Goal: Task Accomplishment & Management: Use online tool/utility

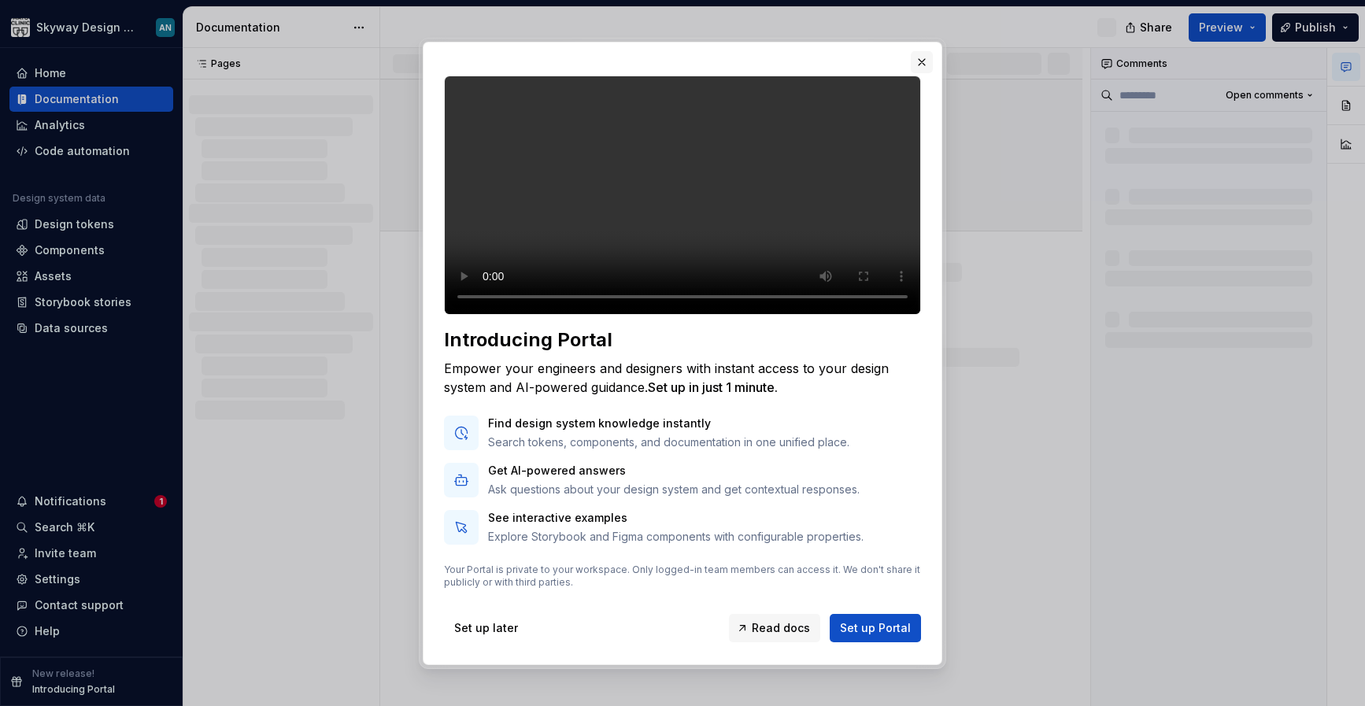
click at [927, 51] on button "button" at bounding box center [922, 62] width 22 height 22
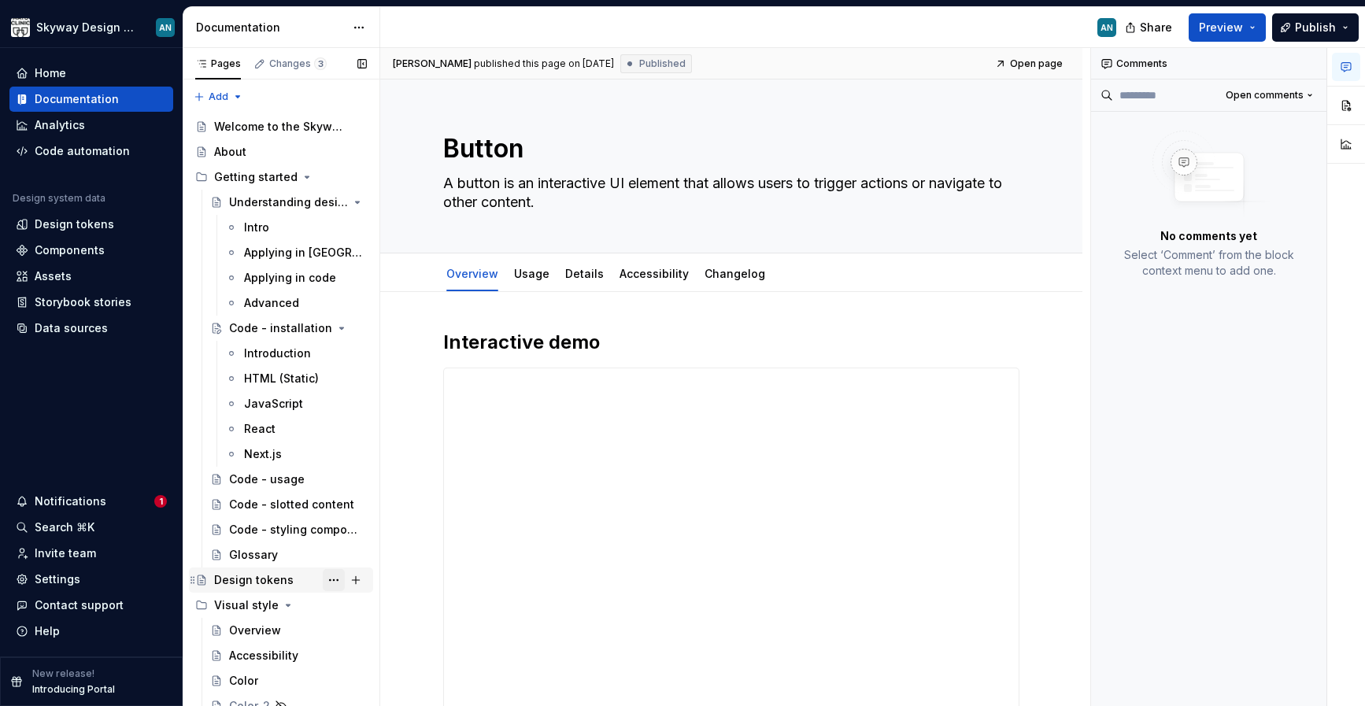
click at [333, 580] on button "Page tree" at bounding box center [334, 580] width 22 height 22
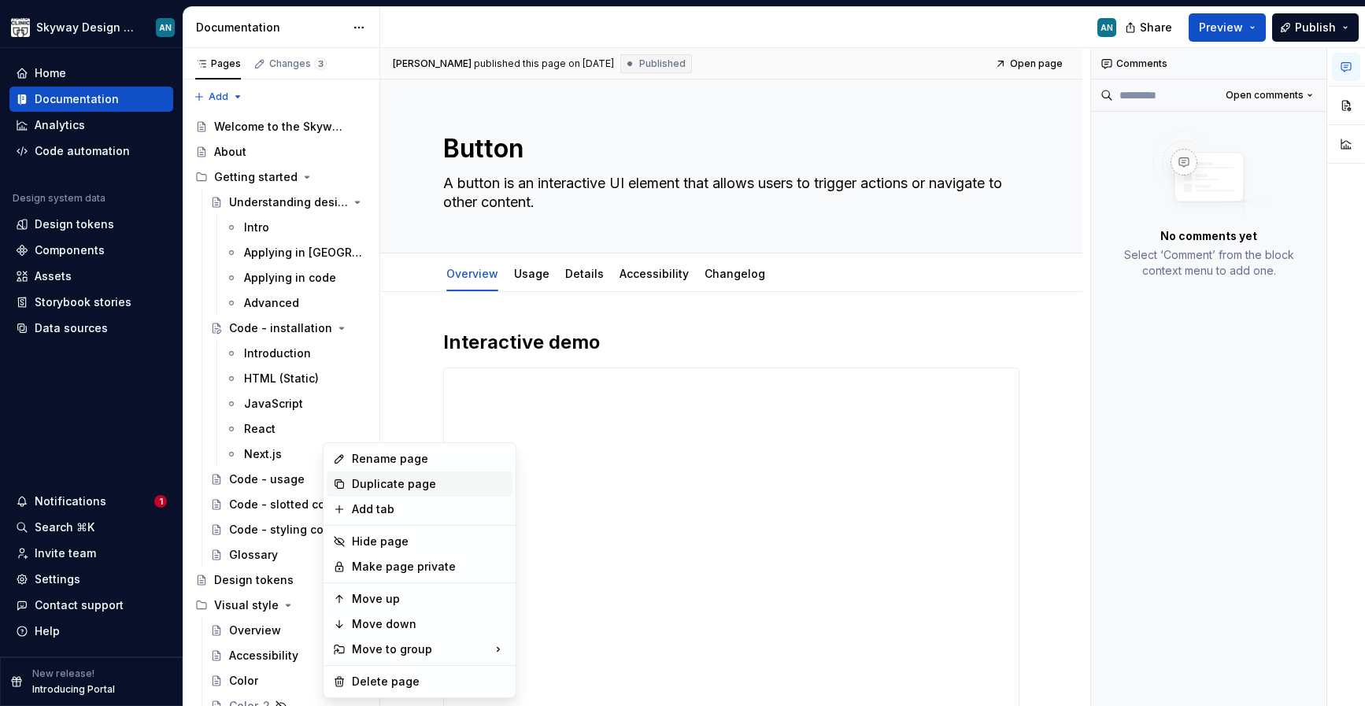
click at [382, 482] on div "Duplicate page" at bounding box center [429, 484] width 154 height 16
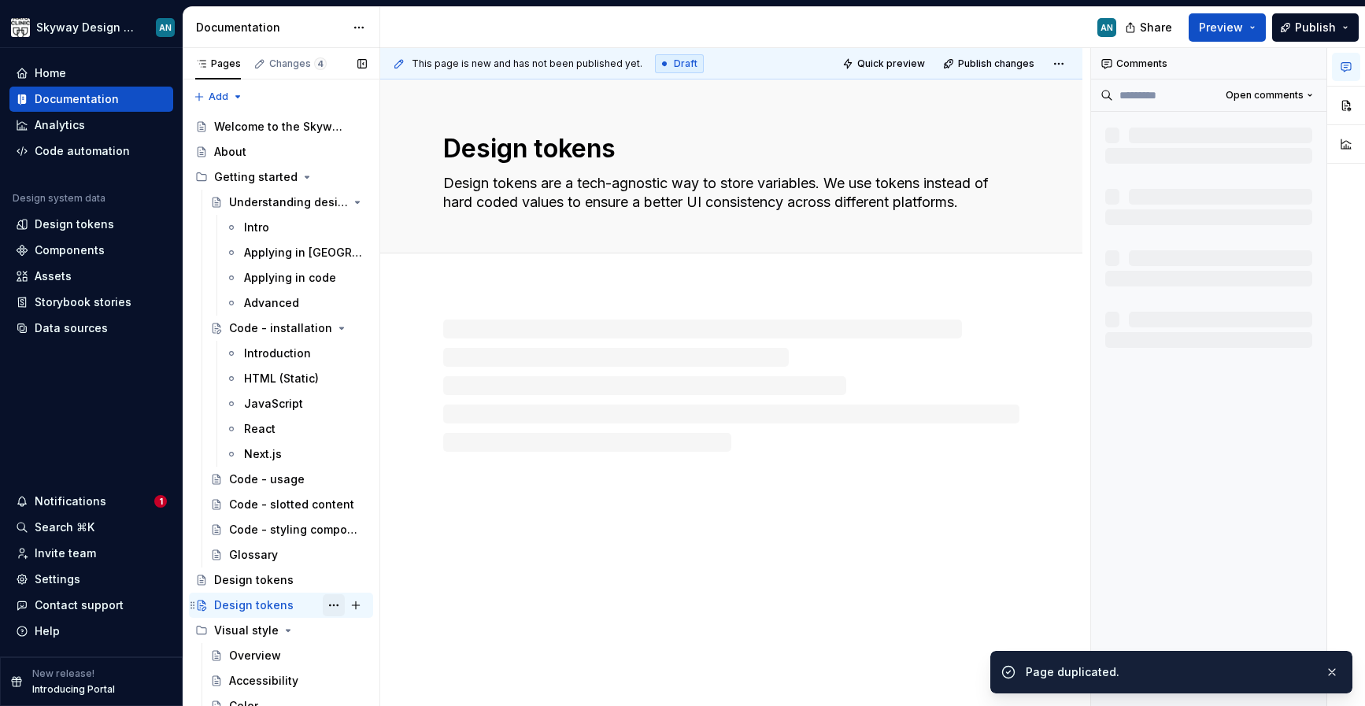
click at [333, 605] on button "Page tree" at bounding box center [334, 605] width 22 height 22
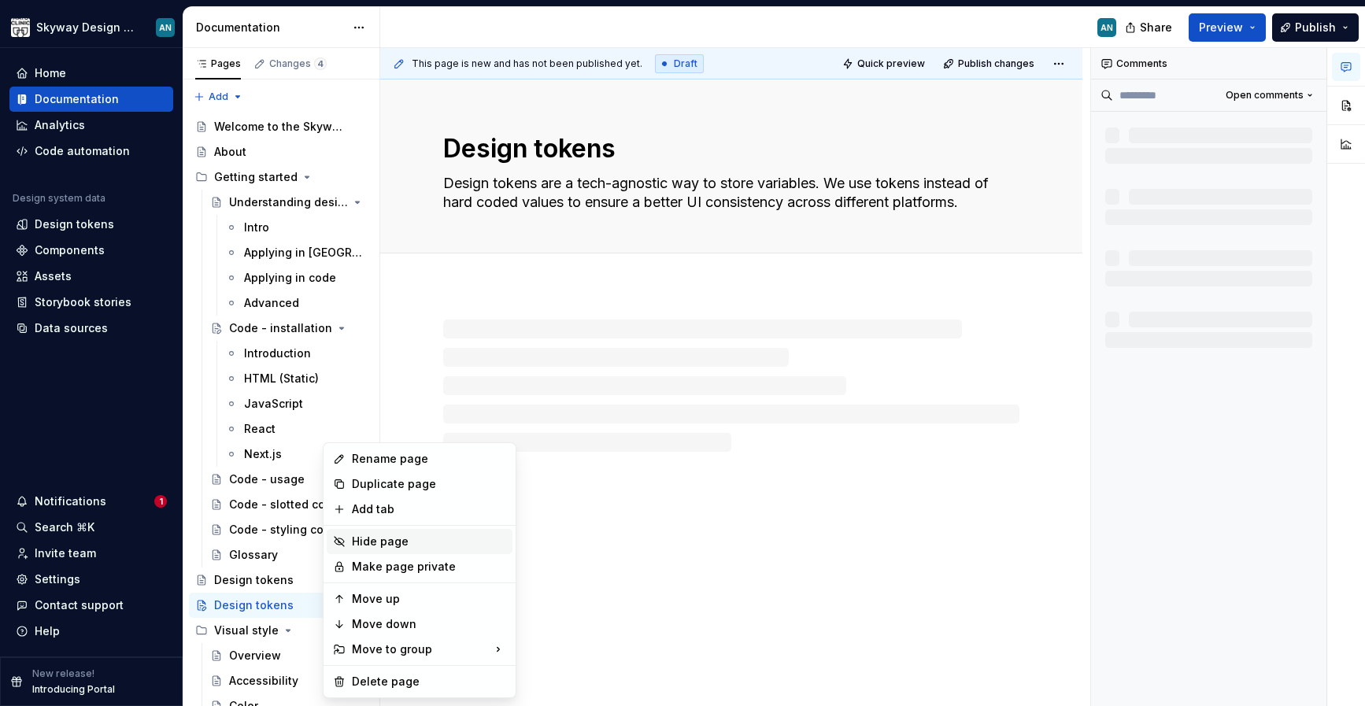
click at [364, 547] on div "Hide page" at bounding box center [429, 542] width 154 height 16
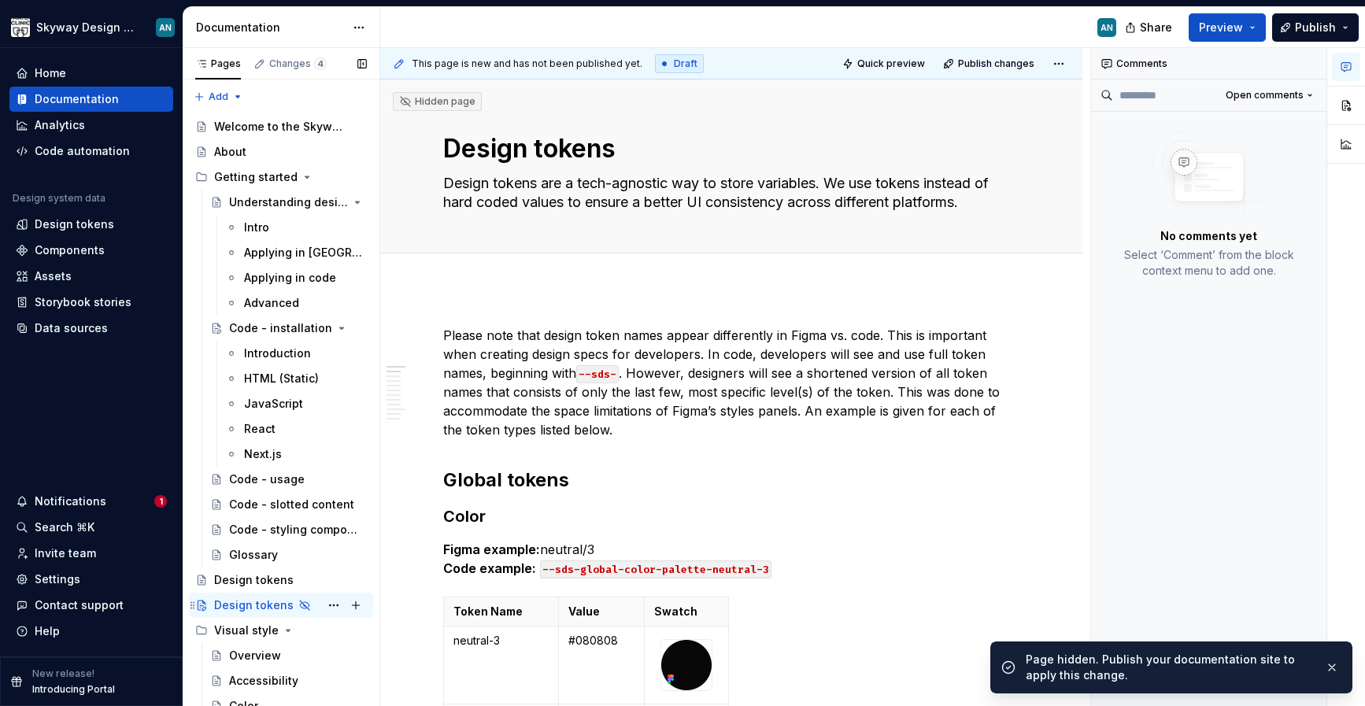
click at [263, 606] on div "Design tokens" at bounding box center [254, 605] width 80 height 16
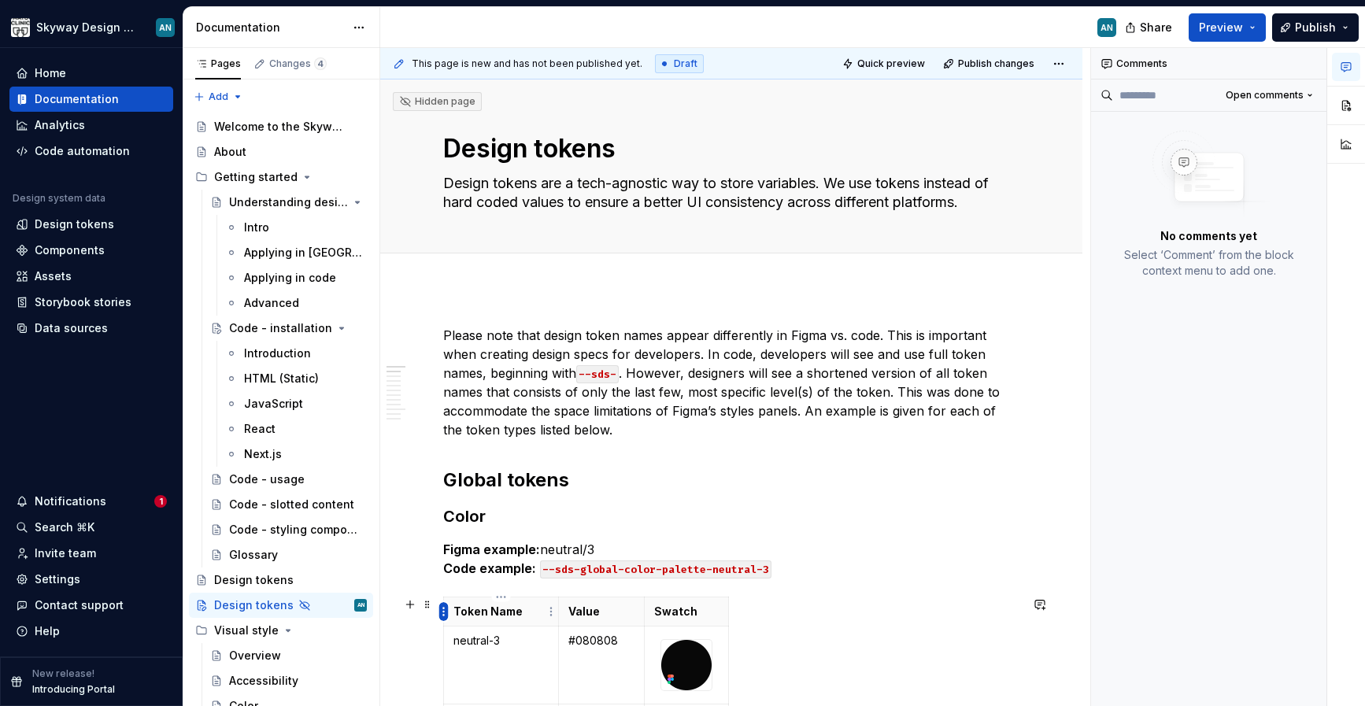
click at [443, 617] on html "Skyway Design System AN Home Documentation Analytics Code automation Design sys…" at bounding box center [682, 353] width 1365 height 706
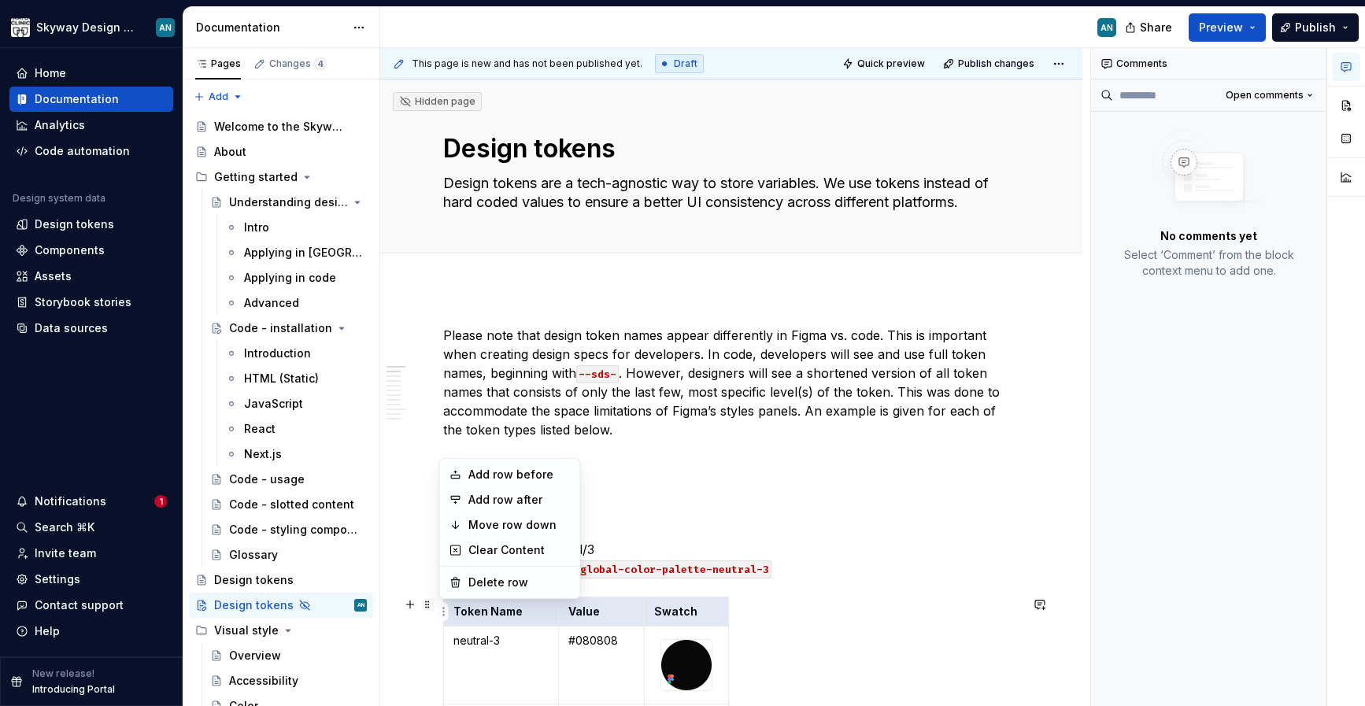
drag, startPoint x: 790, startPoint y: 614, endPoint x: 760, endPoint y: 614, distance: 29.1
click at [790, 614] on html "Skyway Design System AN Home Documentation Analytics Code automation Design sys…" at bounding box center [682, 353] width 1365 height 706
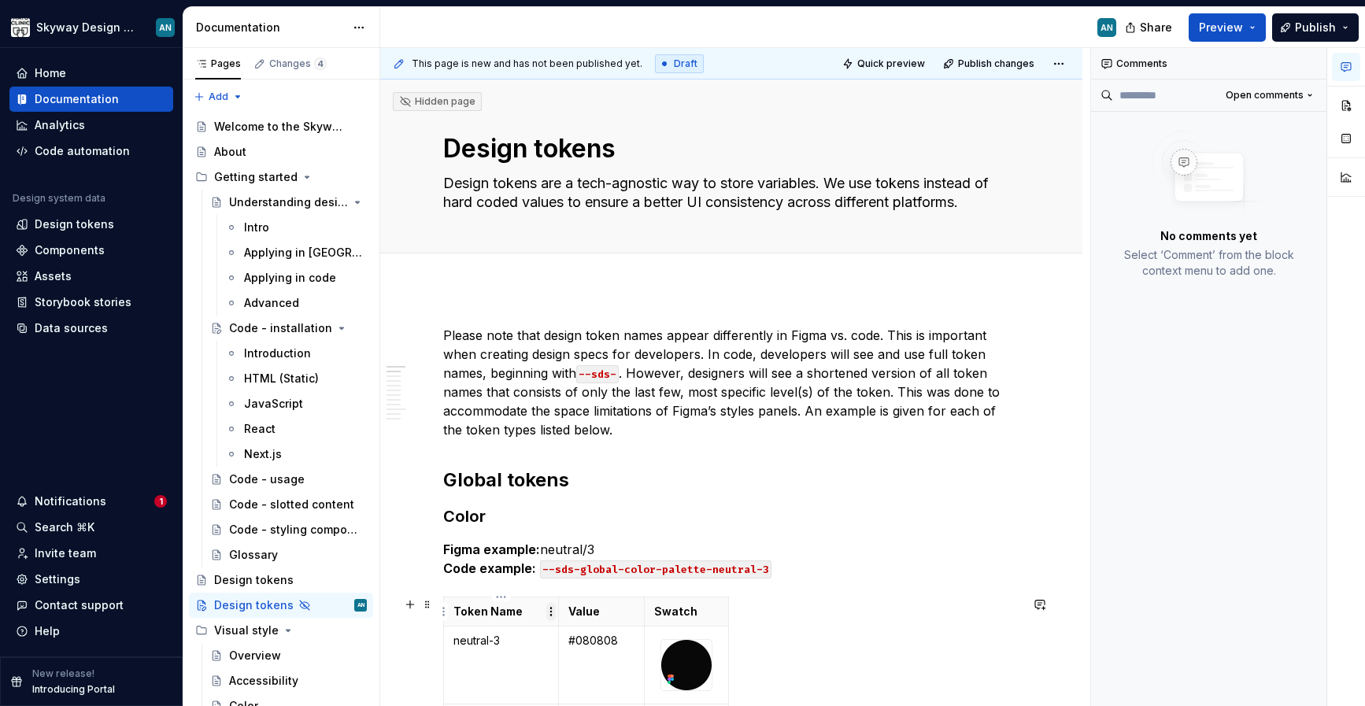
click at [552, 612] on html "Skyway Design System AN Home Documentation Analytics Code automation Design sys…" at bounding box center [682, 353] width 1365 height 706
click at [511, 587] on html "Skyway Design System AN Home Documentation Analytics Code automation Design sys…" at bounding box center [682, 353] width 1365 height 706
click at [503, 599] on html "Skyway Design System AN Home Documentation Analytics Code automation Design sys…" at bounding box center [682, 353] width 1365 height 706
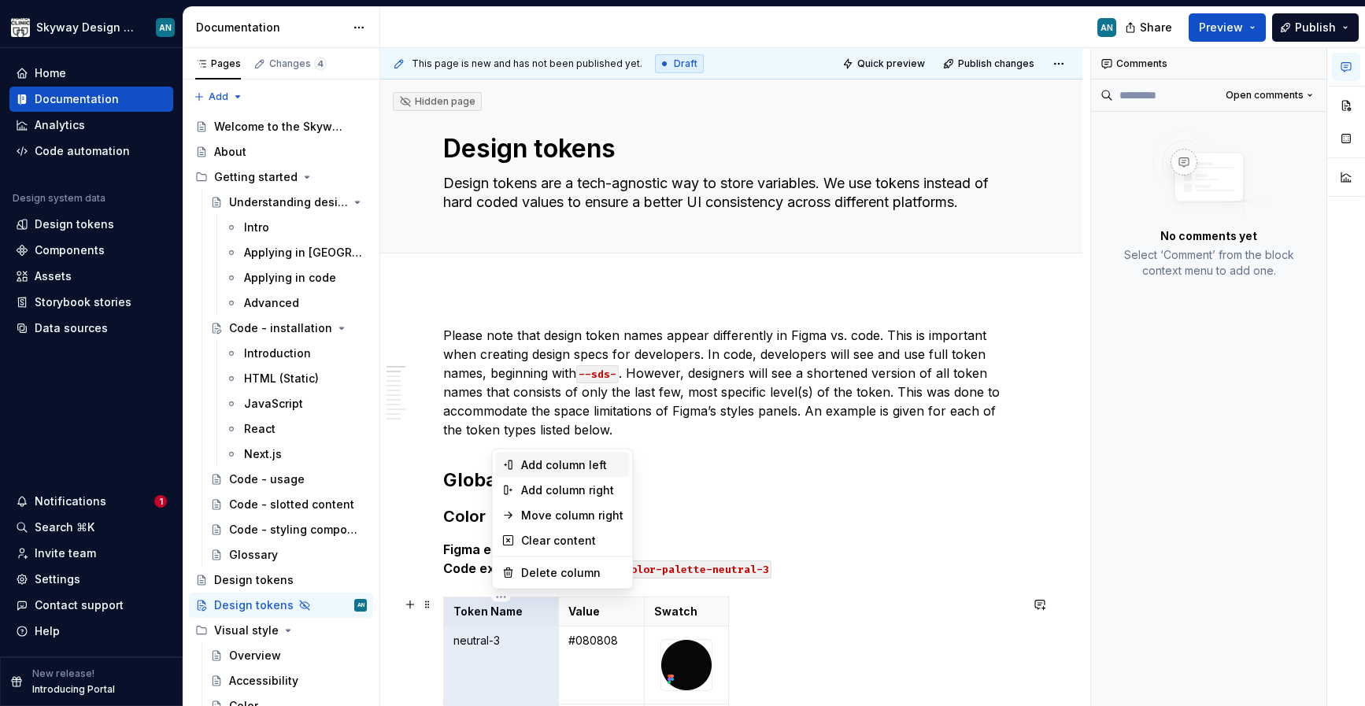
click at [537, 464] on div "Add column left" at bounding box center [572, 465] width 102 height 16
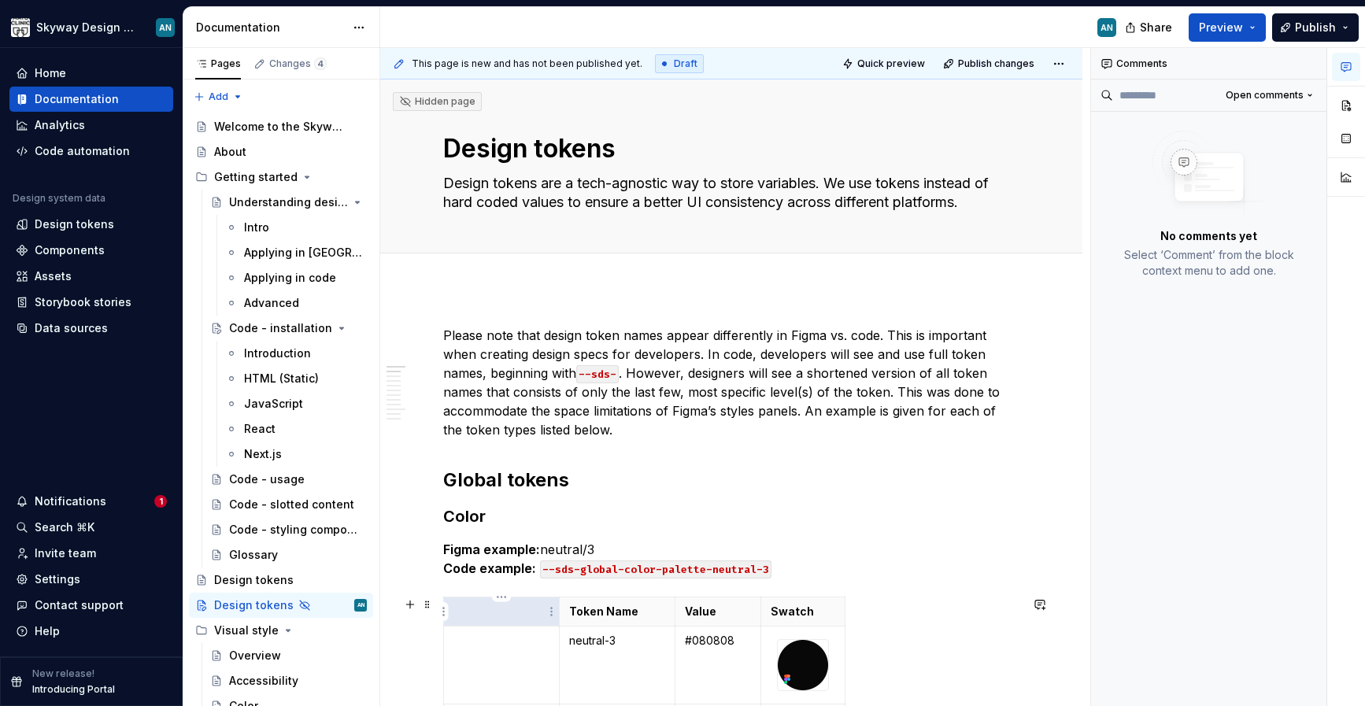
type textarea "*"
click at [503, 618] on p at bounding box center [501, 612] width 96 height 16
drag, startPoint x: 601, startPoint y: 609, endPoint x: 572, endPoint y: 609, distance: 29.1
click at [572, 609] on p "Token Name" at bounding box center [617, 612] width 96 height 16
click at [491, 657] on td at bounding box center [502, 666] width 116 height 78
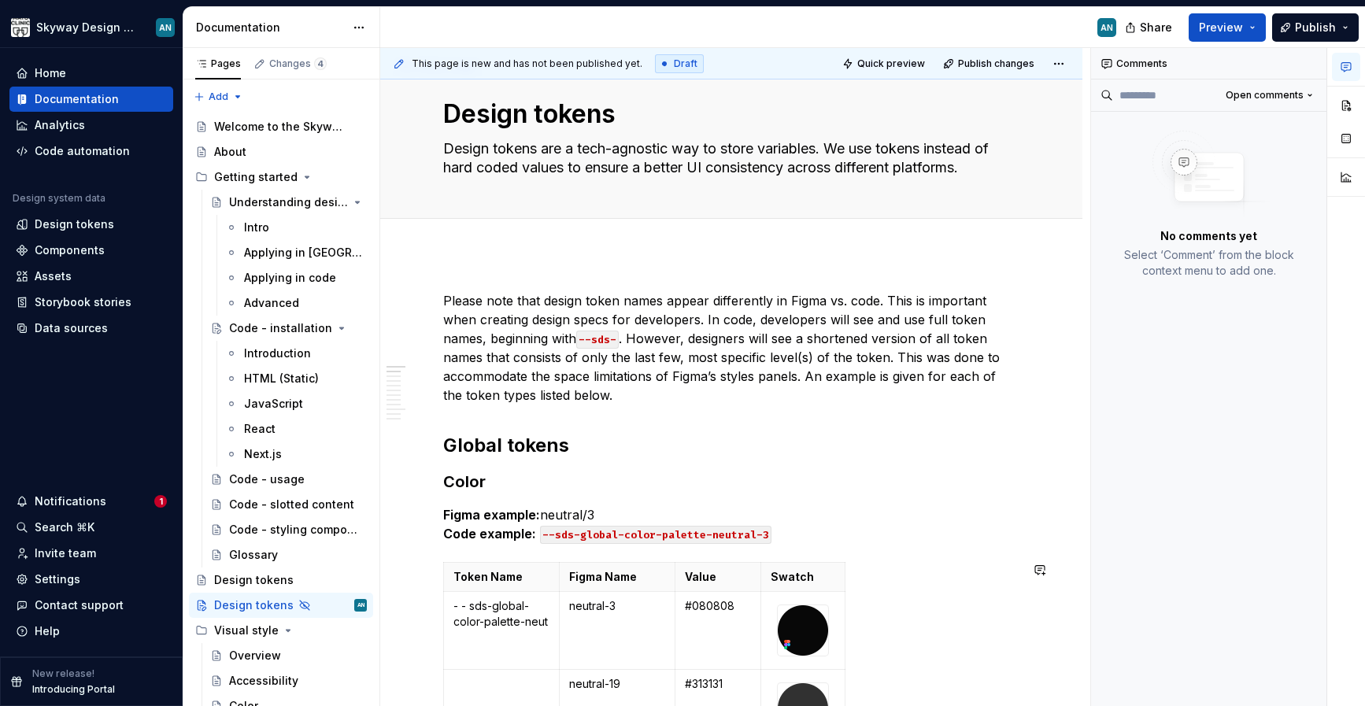
scroll to position [50, 0]
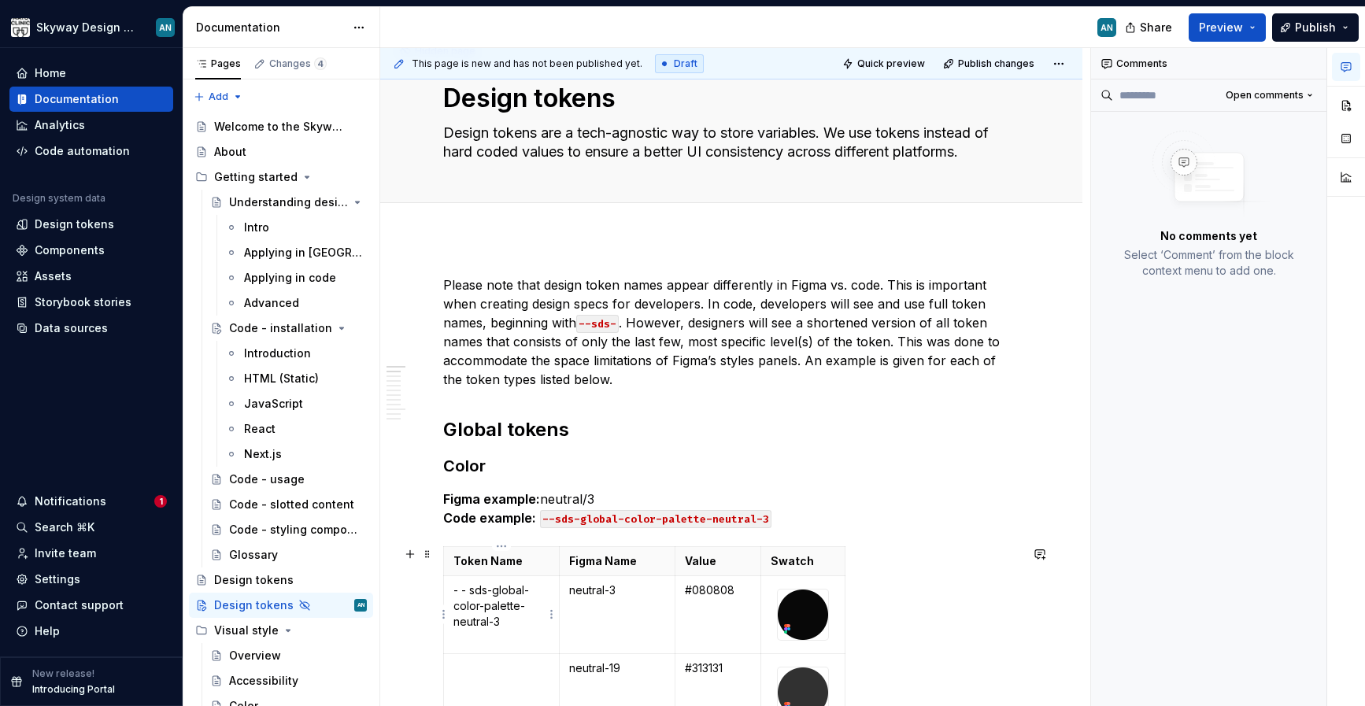
click at [463, 590] on p "- - sds-global-color-palette-neutral-3" at bounding box center [501, 606] width 96 height 47
click at [507, 621] on p "--sds-global-color-palette-neutral-3" at bounding box center [501, 606] width 96 height 47
drag, startPoint x: 505, startPoint y: 621, endPoint x: 447, endPoint y: 591, distance: 65.5
click at [447, 591] on td "--sds-global-color-palette-neutral-3" at bounding box center [502, 615] width 116 height 78
copy p "--sds-global-color-palette-neutral-3"
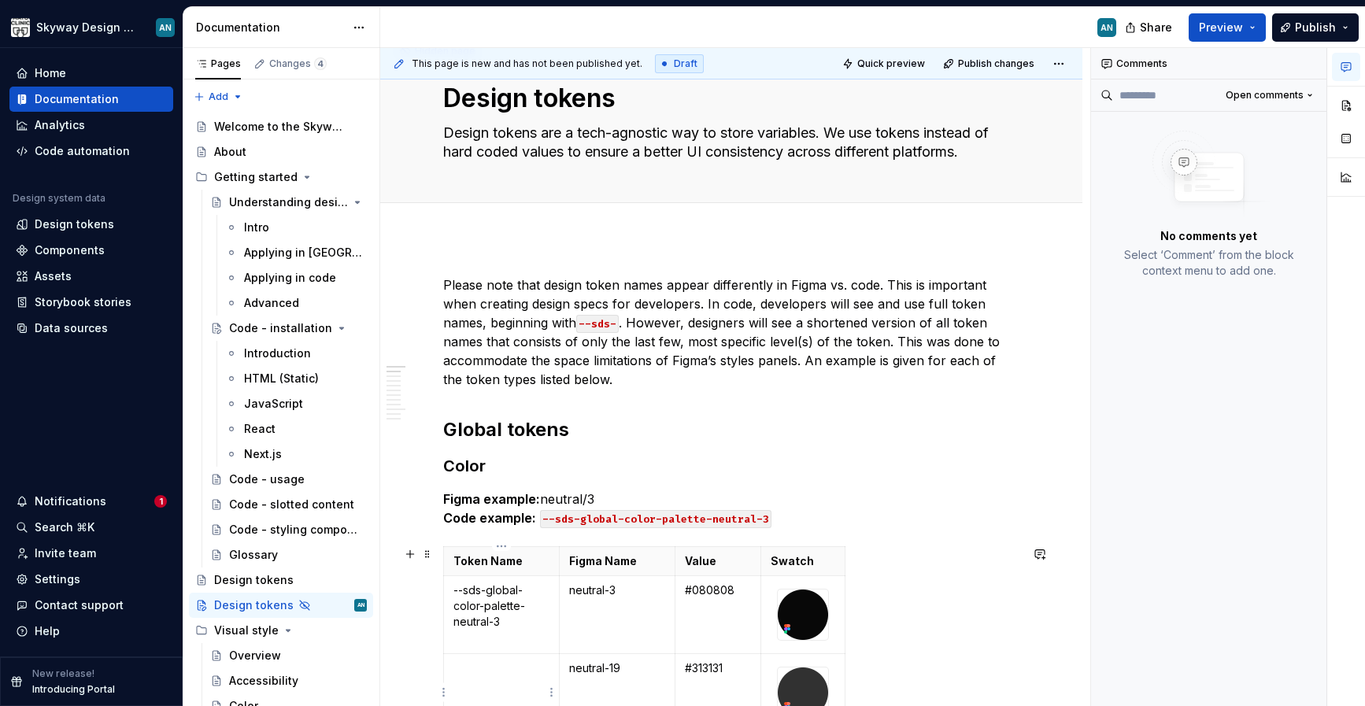
click at [485, 673] on p at bounding box center [501, 668] width 96 height 16
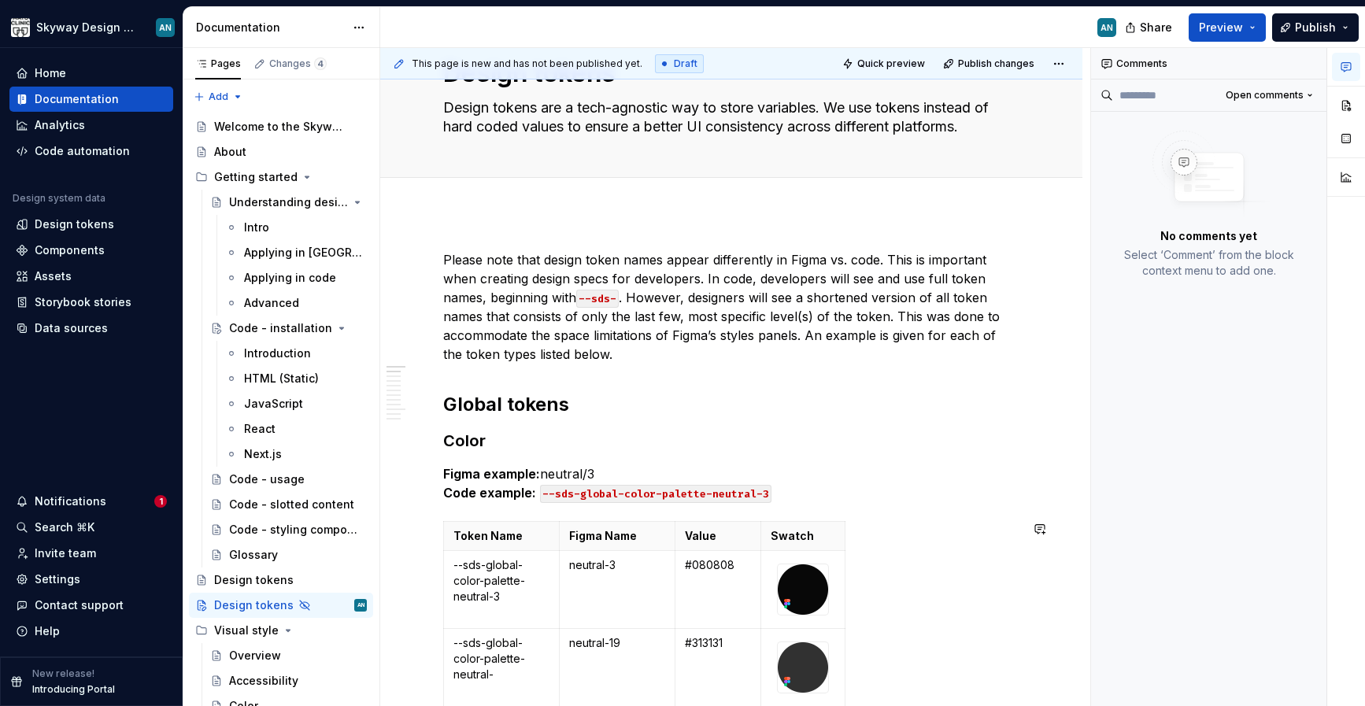
scroll to position [128, 0]
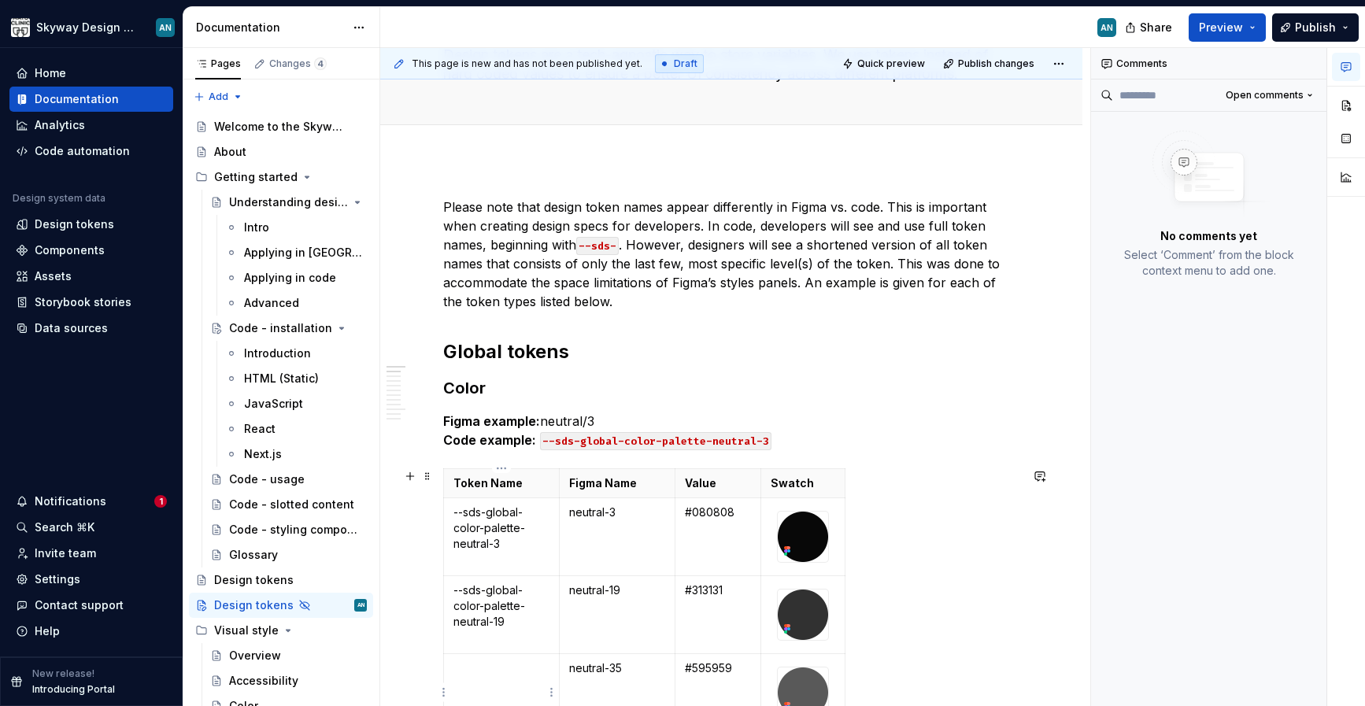
click at [489, 671] on p at bounding box center [501, 668] width 96 height 16
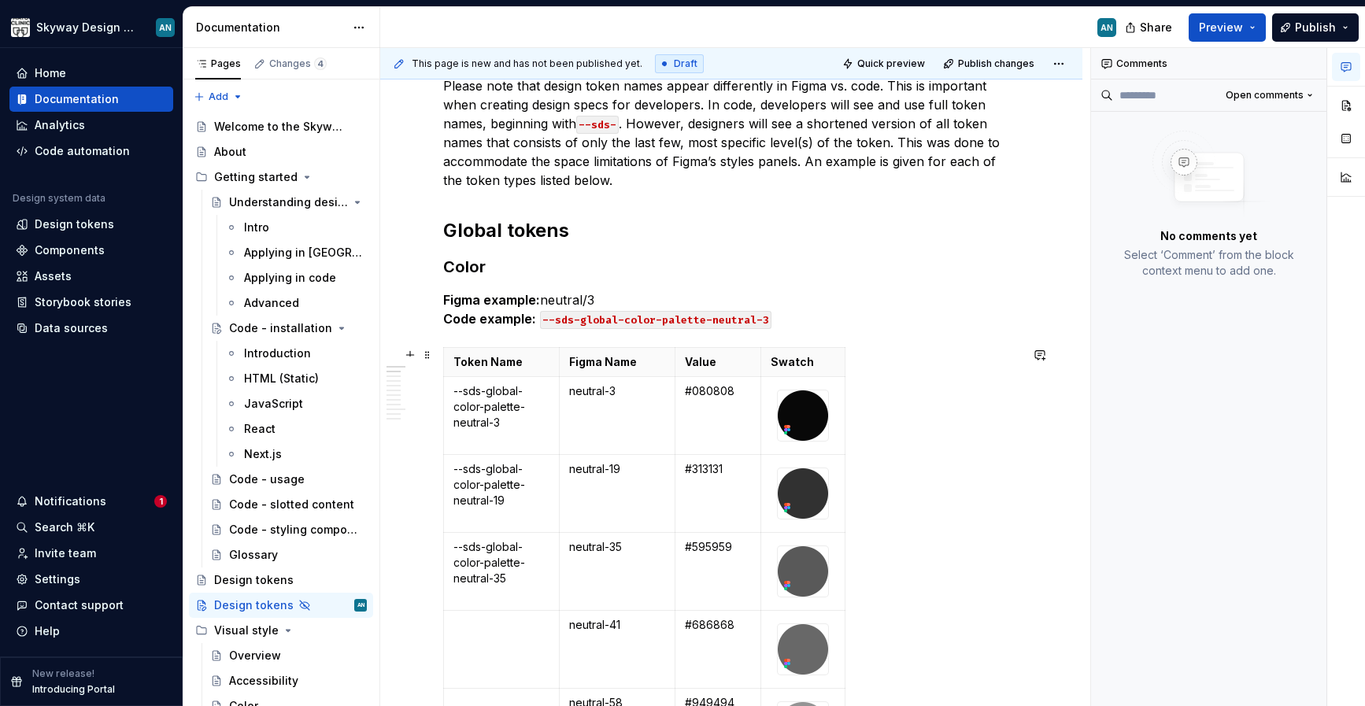
scroll to position [250, 0]
click at [498, 635] on td at bounding box center [502, 649] width 116 height 78
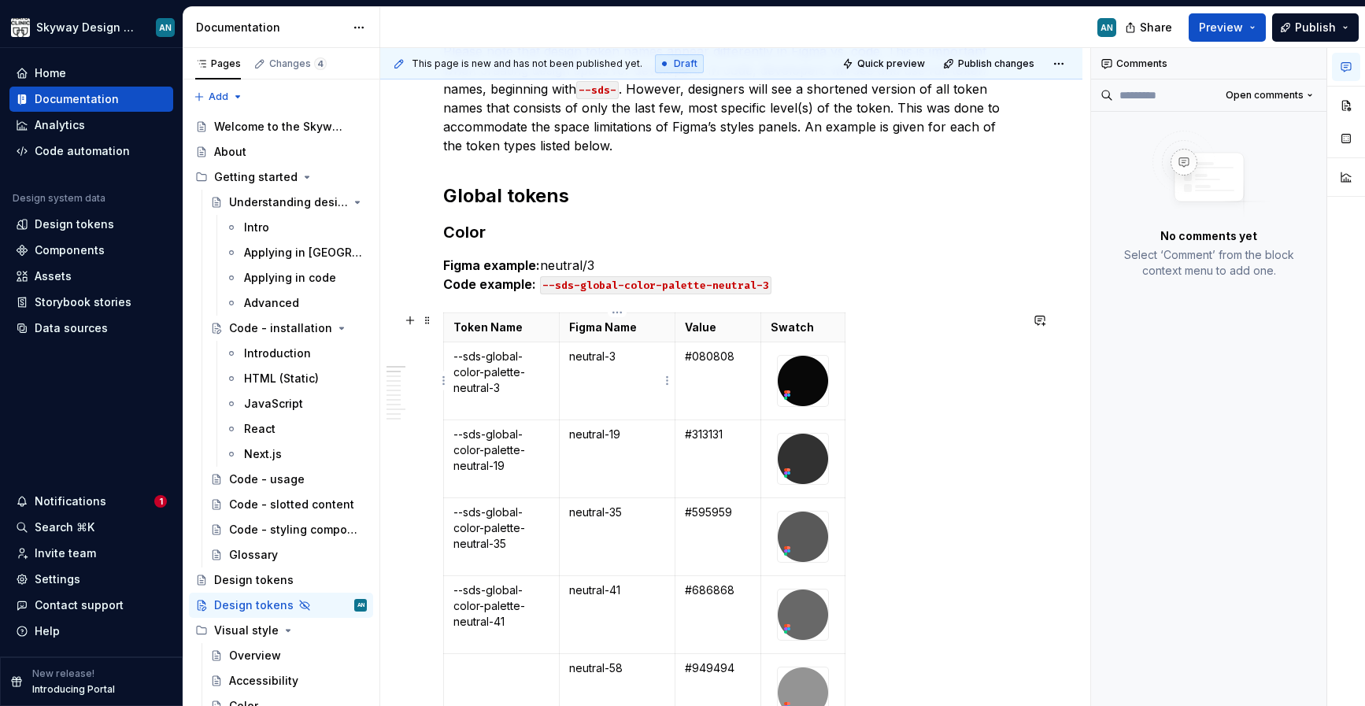
click at [611, 360] on p "neutral-3" at bounding box center [617, 357] width 96 height 16
click at [614, 512] on p "neutral-35" at bounding box center [617, 513] width 96 height 16
click at [522, 664] on p at bounding box center [501, 668] width 96 height 16
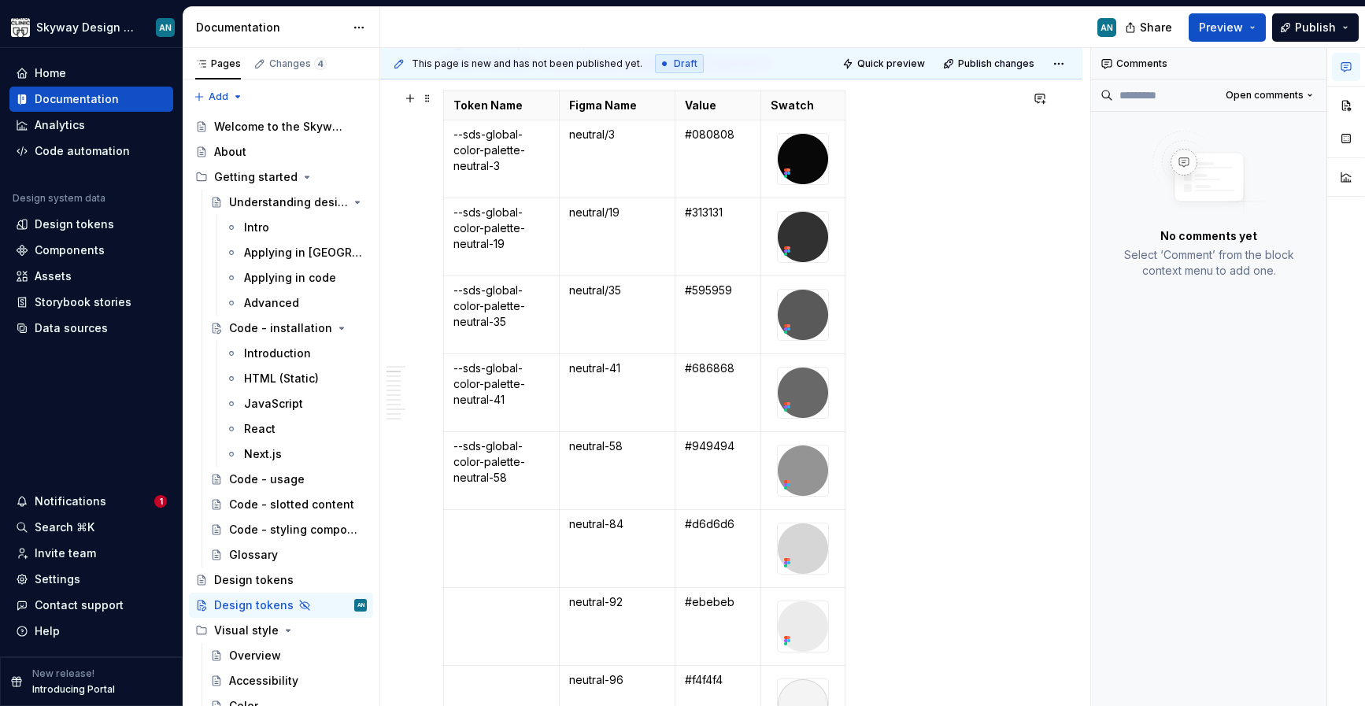
scroll to position [555, 0]
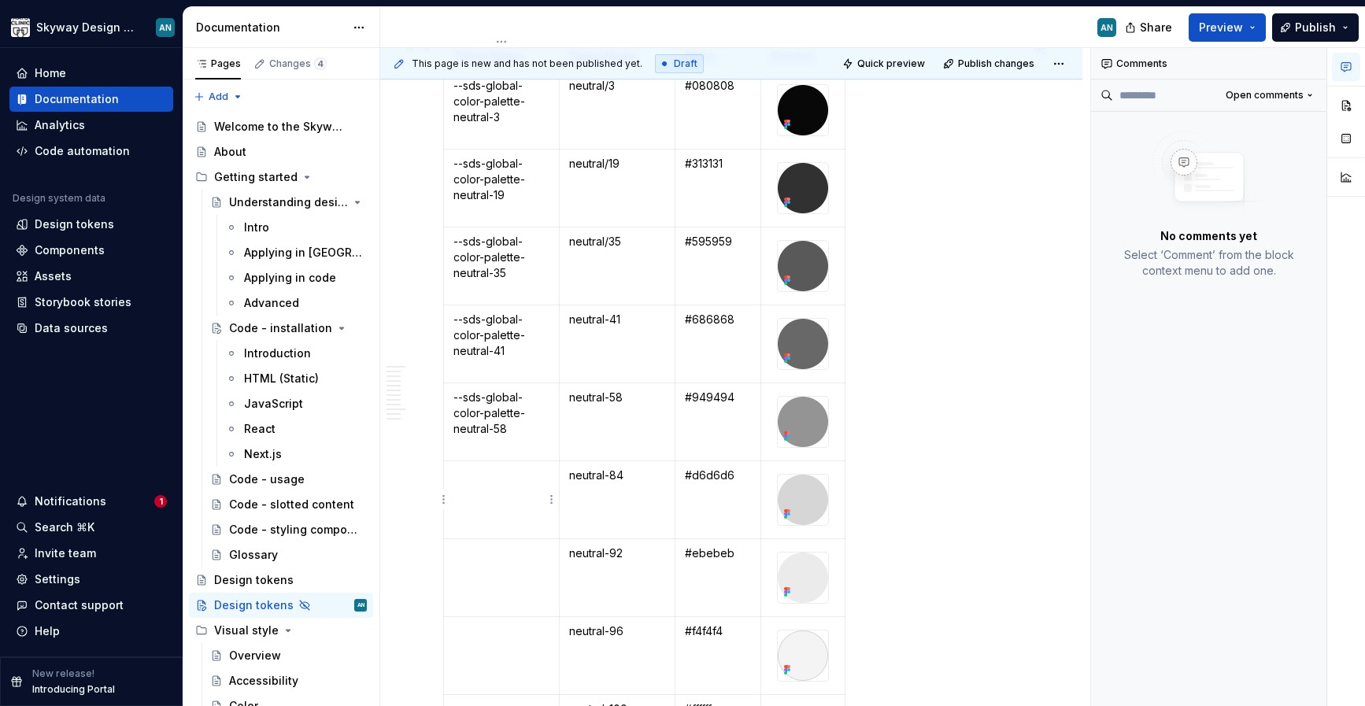
click at [498, 501] on td at bounding box center [502, 500] width 116 height 78
click at [492, 560] on p at bounding box center [501, 554] width 96 height 16
click at [495, 637] on p at bounding box center [501, 631] width 96 height 16
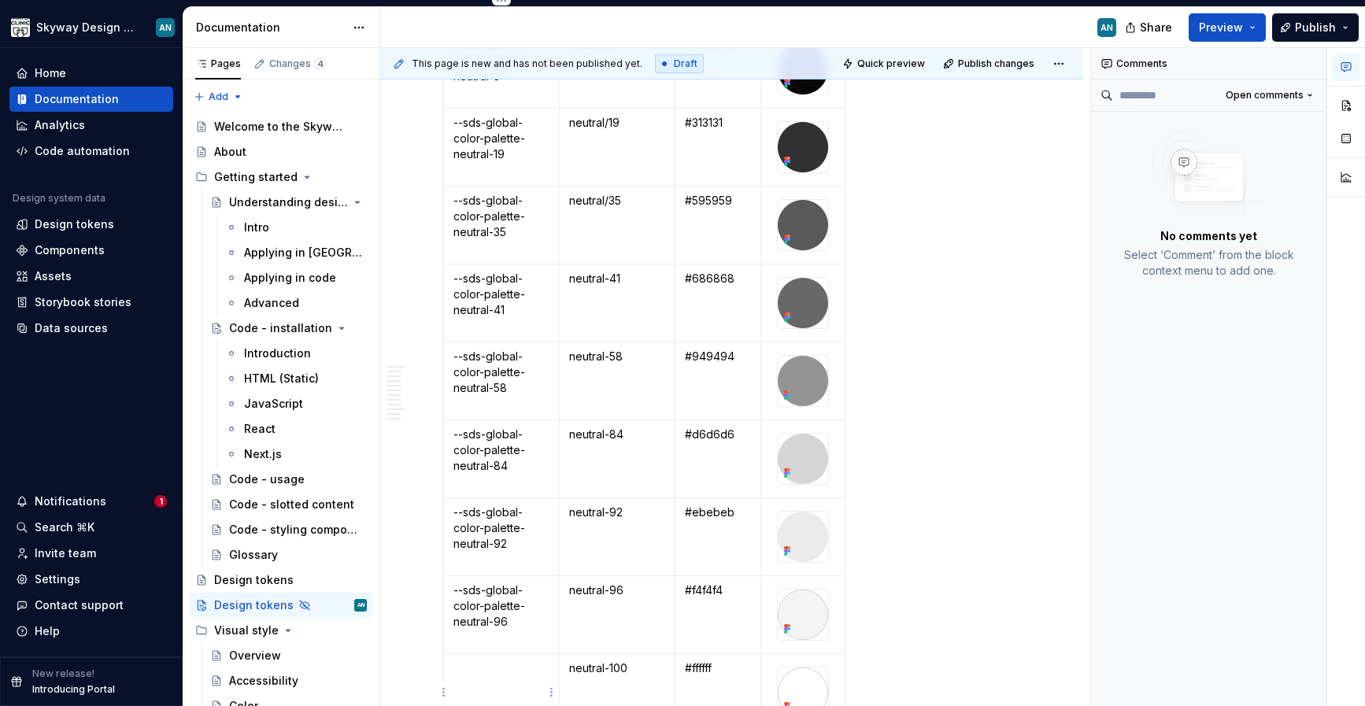
click at [492, 668] on p at bounding box center [501, 668] width 96 height 16
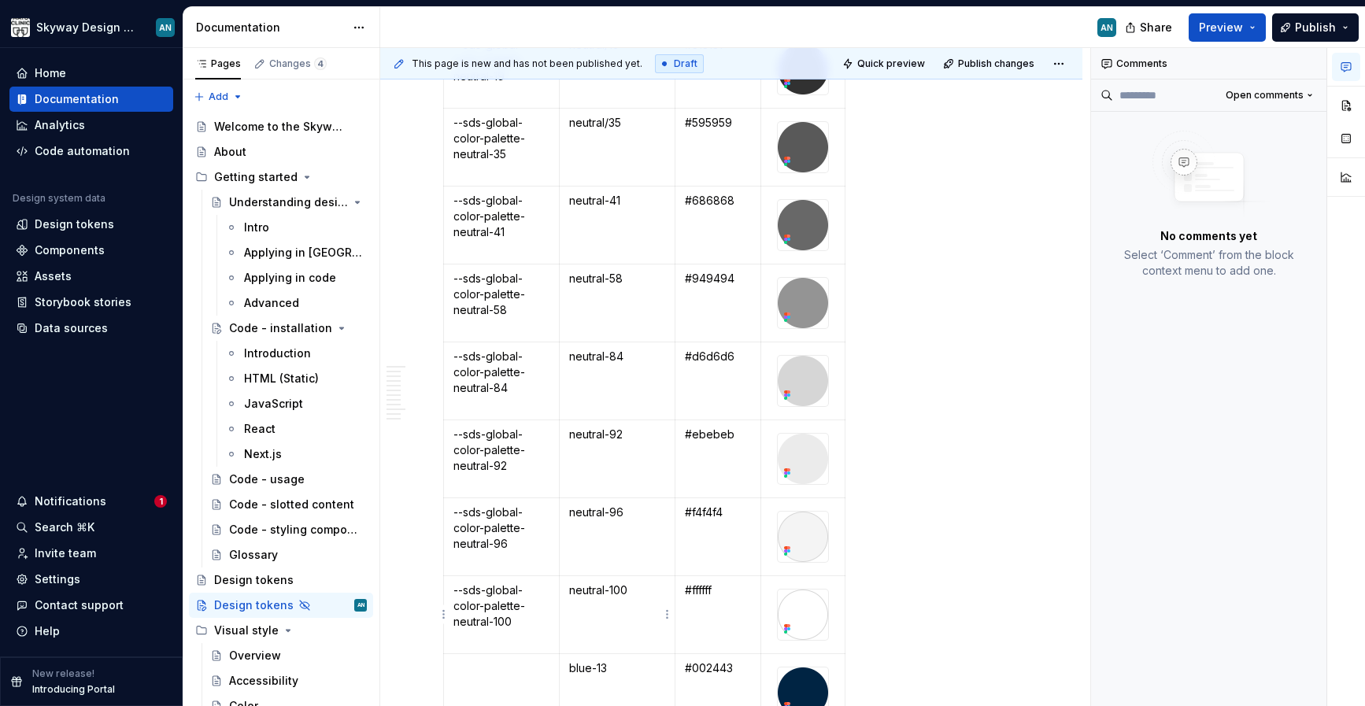
click at [611, 590] on p "neutral-100" at bounding box center [617, 591] width 96 height 16
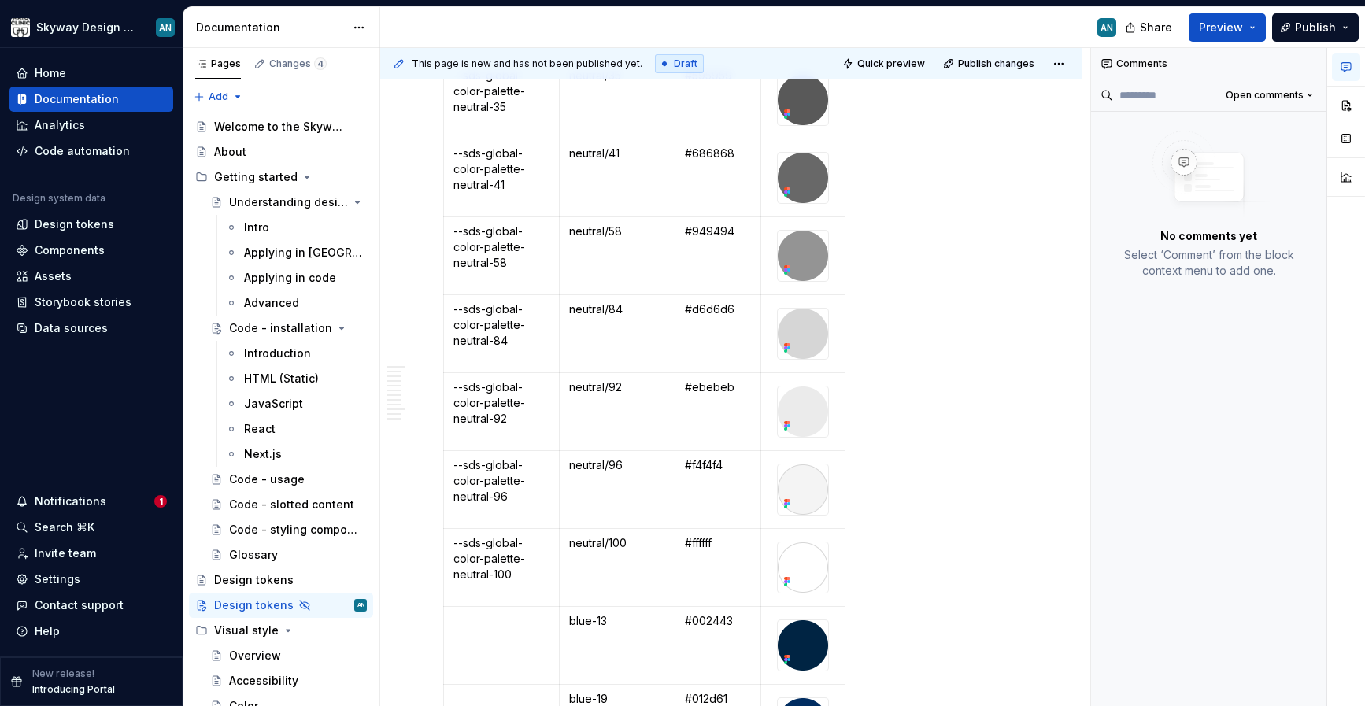
scroll to position [724, 0]
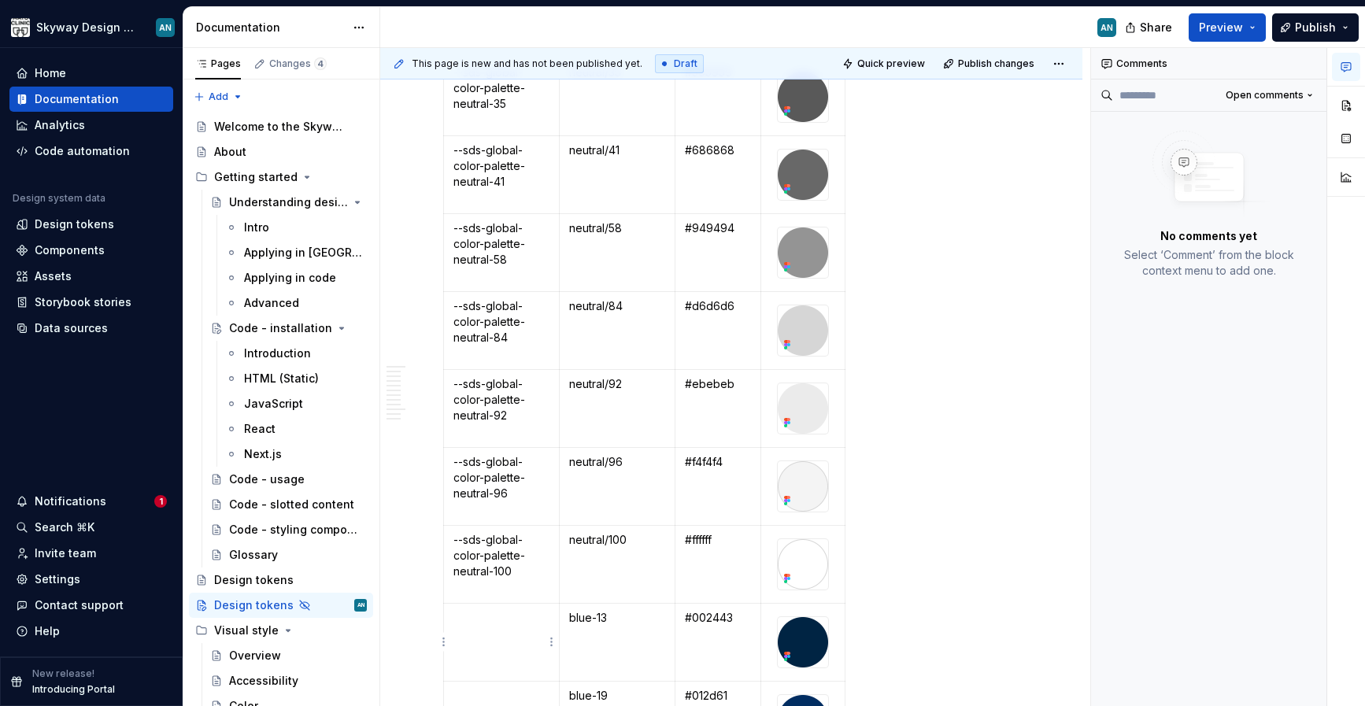
click at [497, 622] on p at bounding box center [501, 618] width 96 height 16
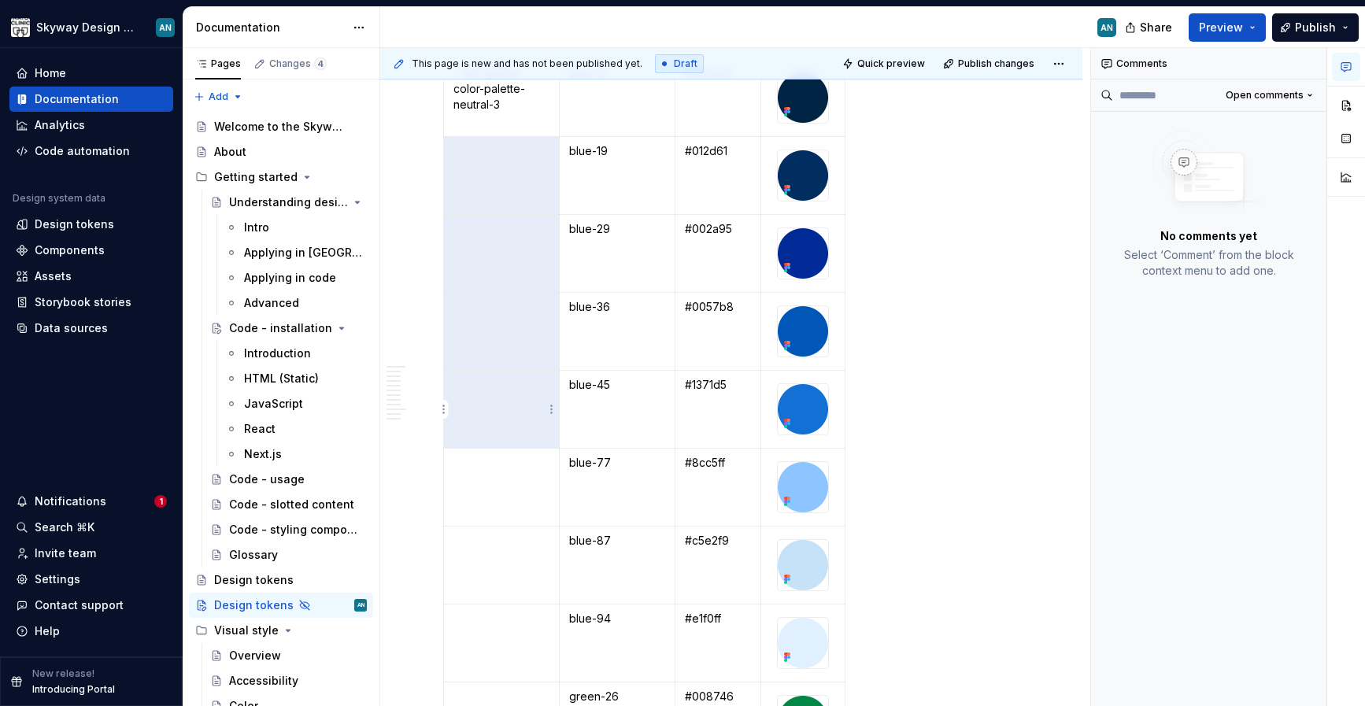
drag, startPoint x: 488, startPoint y: 649, endPoint x: 474, endPoint y: 432, distance: 217.7
click at [474, 432] on tbody "Token Name Figma Name Value Swatch --sds-global-color-palette-neutral-3 neutral…" at bounding box center [644, 279] width 401 height 1900
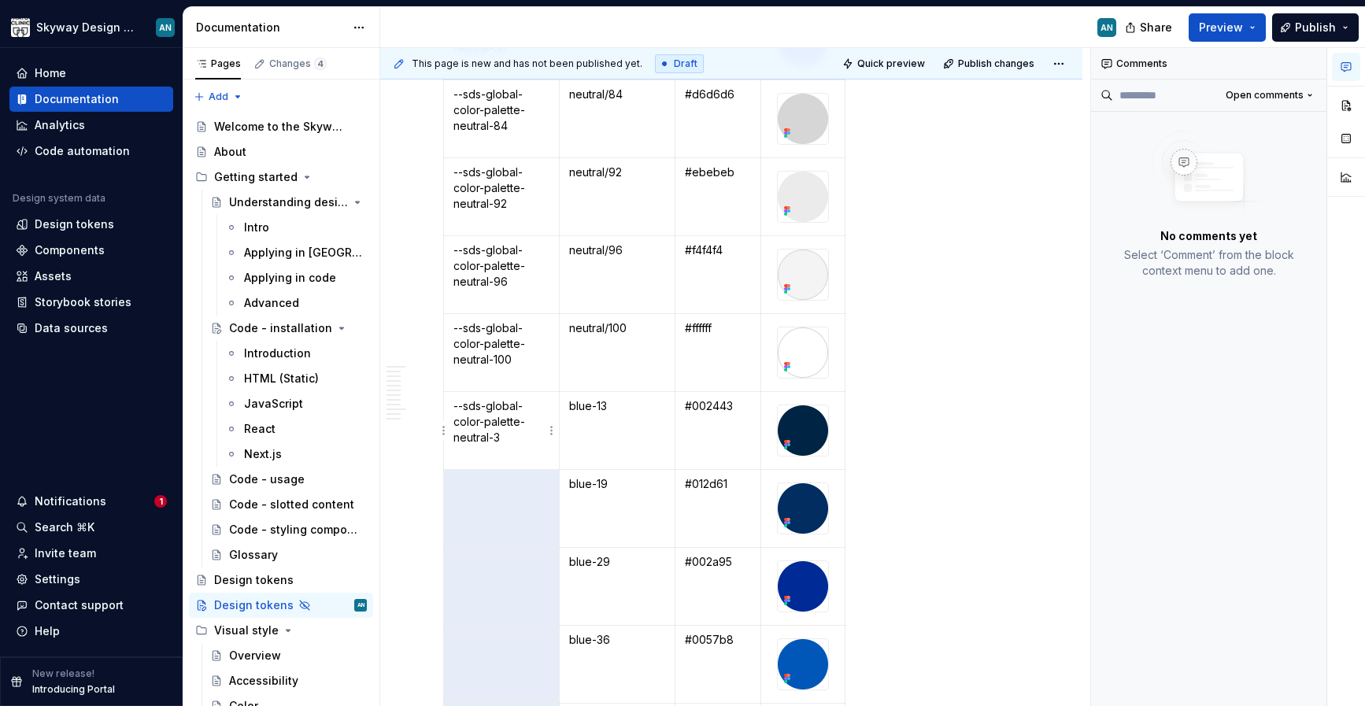
click at [486, 436] on p "--sds-global-color-palette-neutral-3" at bounding box center [501, 421] width 96 height 47
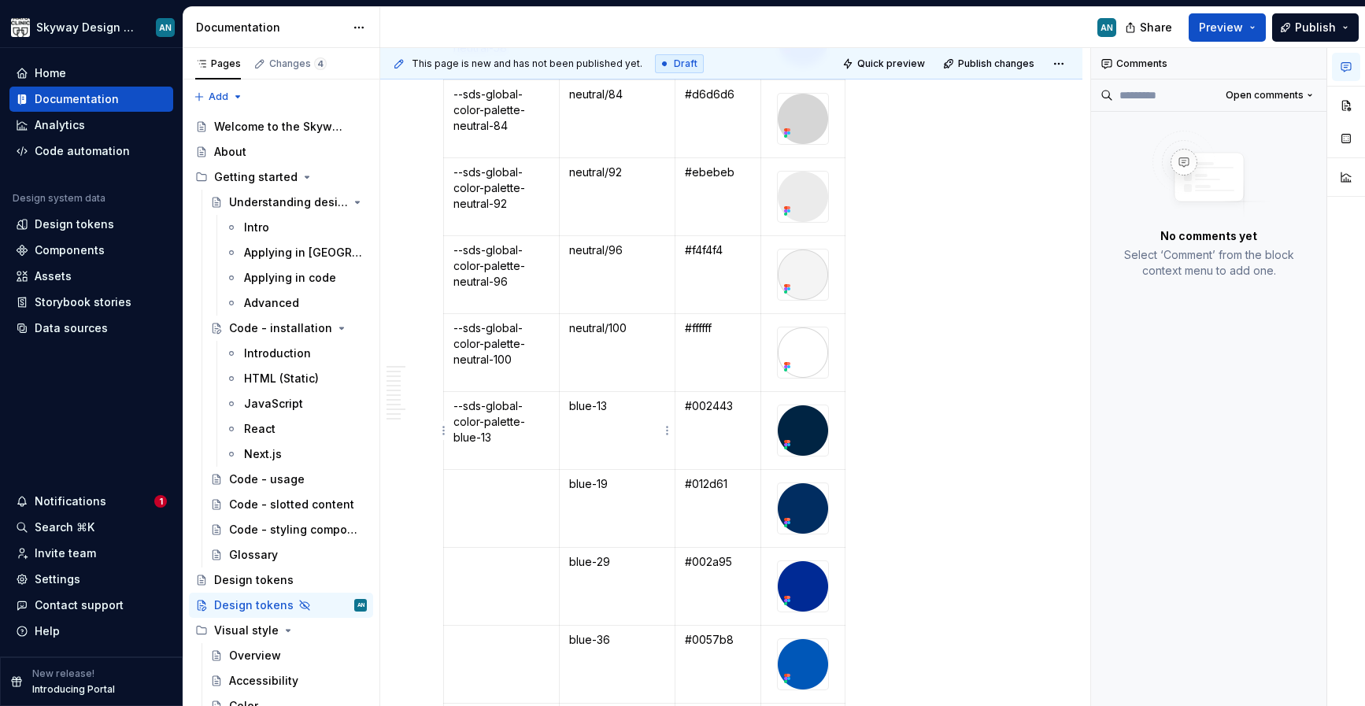
click at [597, 408] on p "blue-13" at bounding box center [617, 406] width 96 height 16
drag, startPoint x: 494, startPoint y: 437, endPoint x: 454, endPoint y: 409, distance: 49.1
click at [454, 409] on p "--sds-global-color-palette-blue-13" at bounding box center [501, 421] width 96 height 47
copy p "--sds-global-color-palette-blue-13"
click at [521, 504] on td at bounding box center [502, 509] width 116 height 78
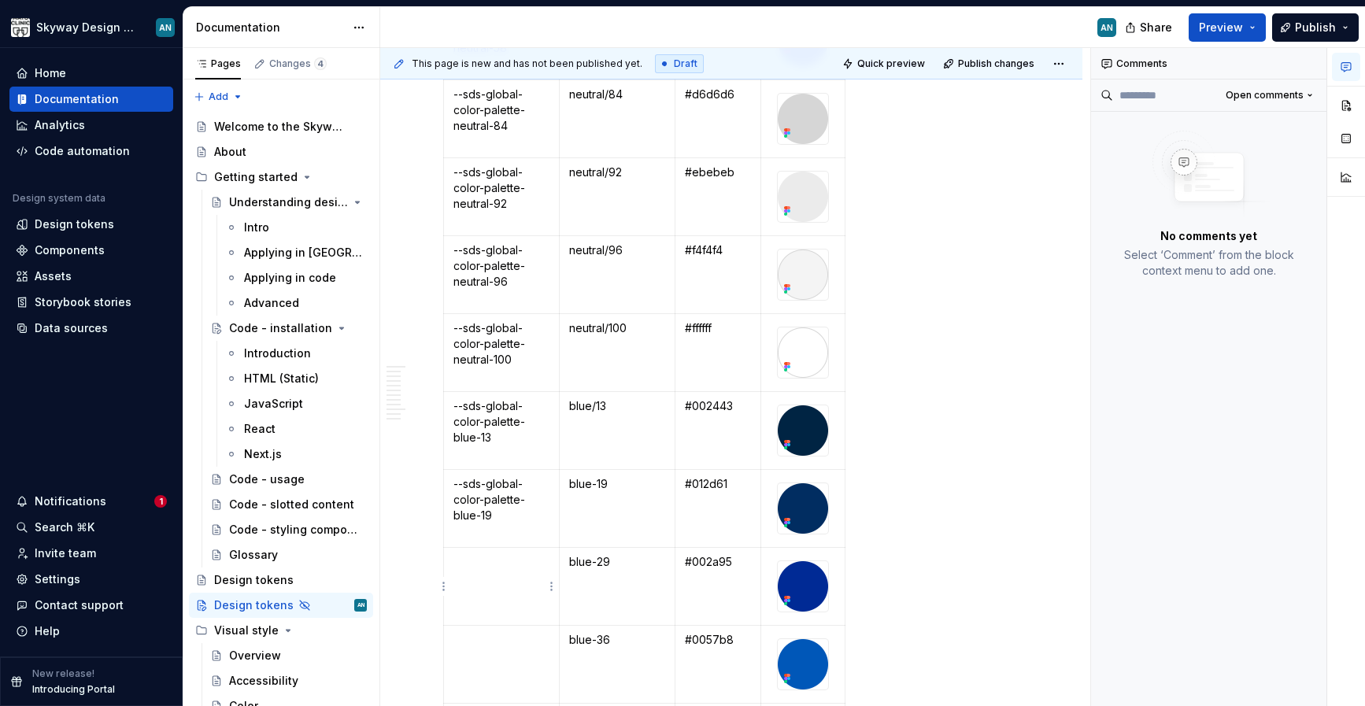
click at [510, 570] on td at bounding box center [502, 587] width 116 height 78
click at [501, 660] on td at bounding box center [502, 665] width 116 height 78
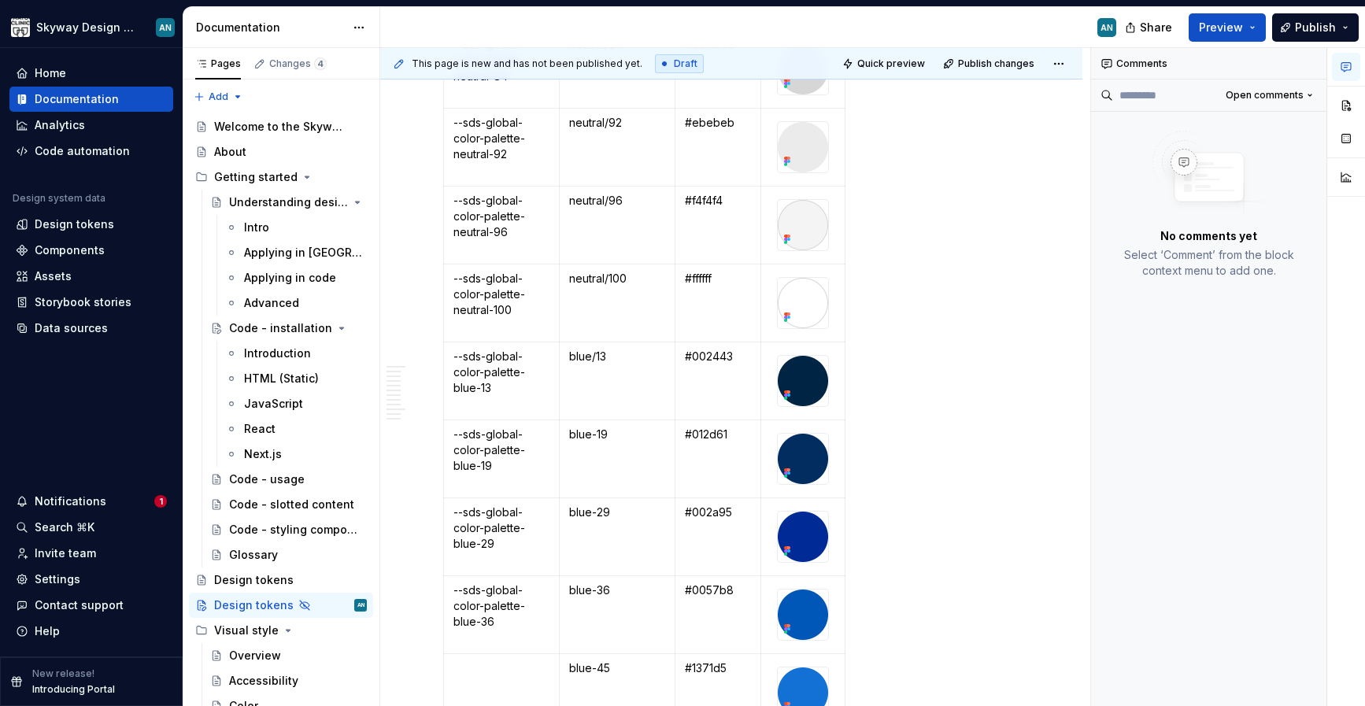
scroll to position [989, 0]
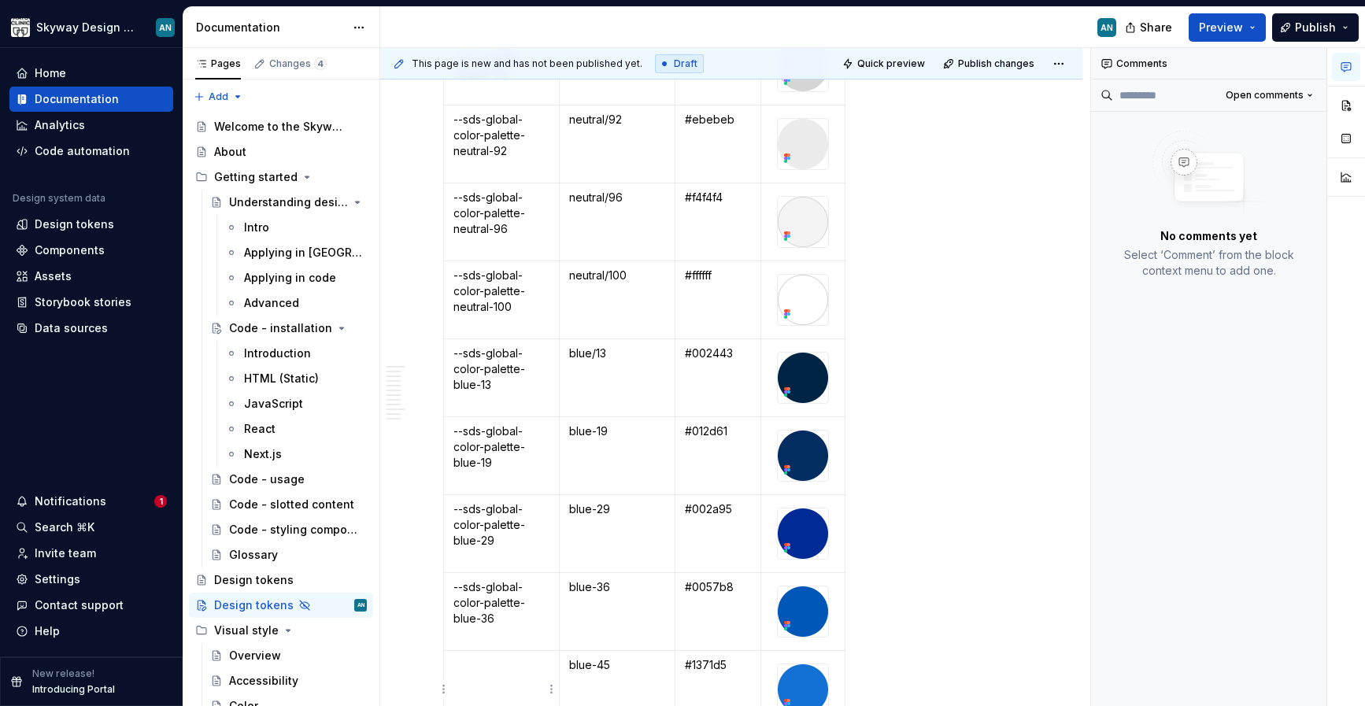
click at [489, 694] on td at bounding box center [502, 690] width 116 height 78
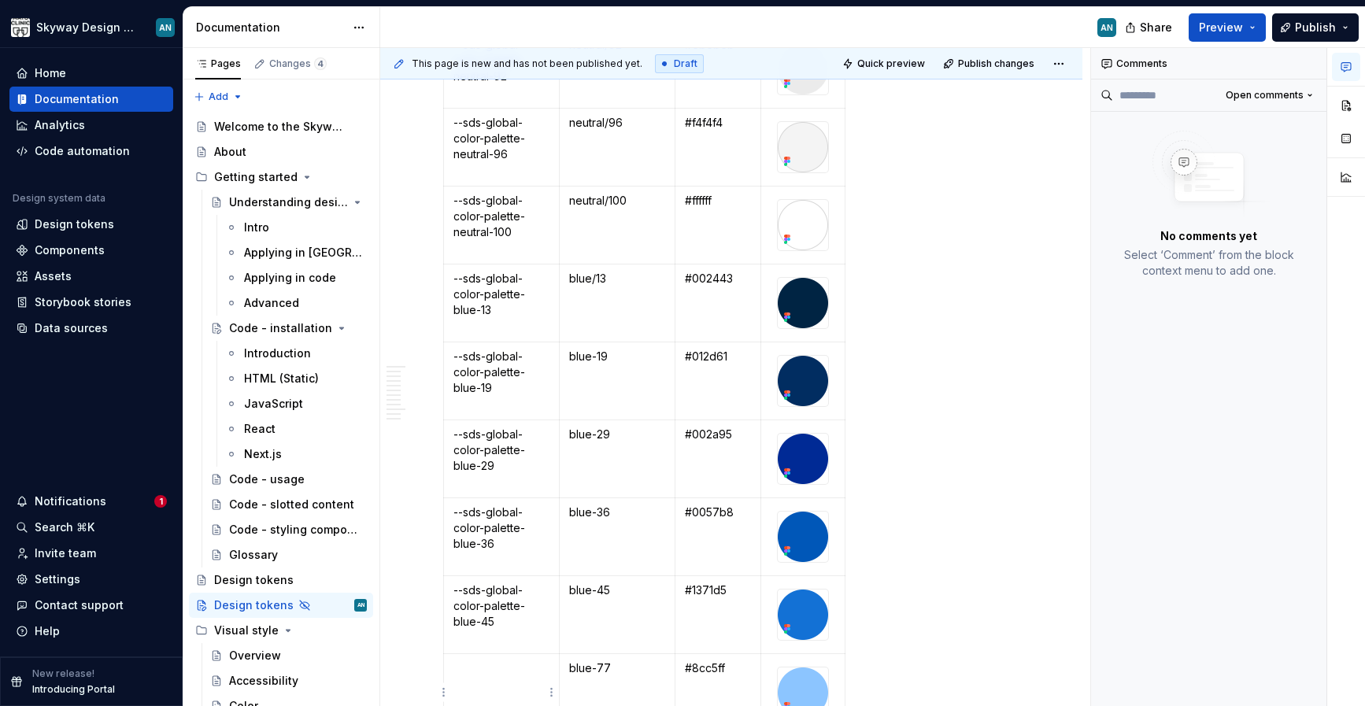
click at [494, 671] on p at bounding box center [501, 668] width 96 height 16
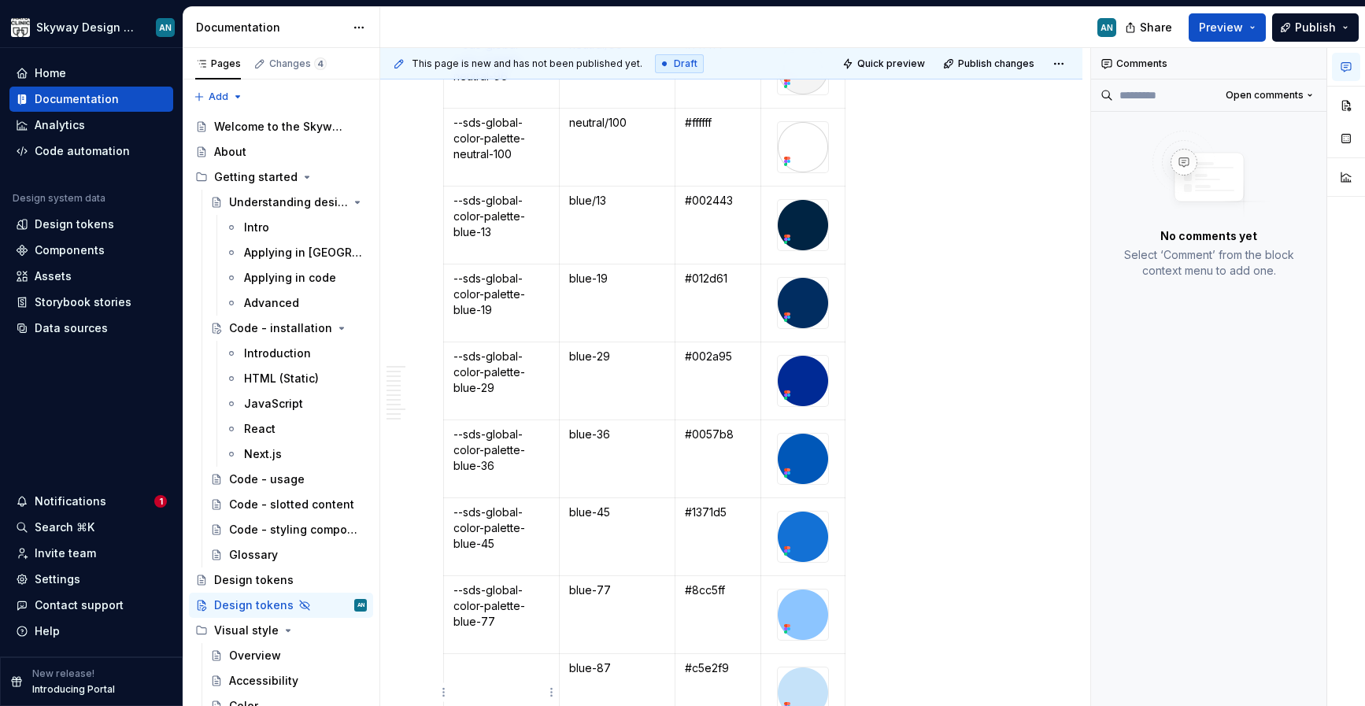
click at [495, 676] on td at bounding box center [502, 693] width 116 height 78
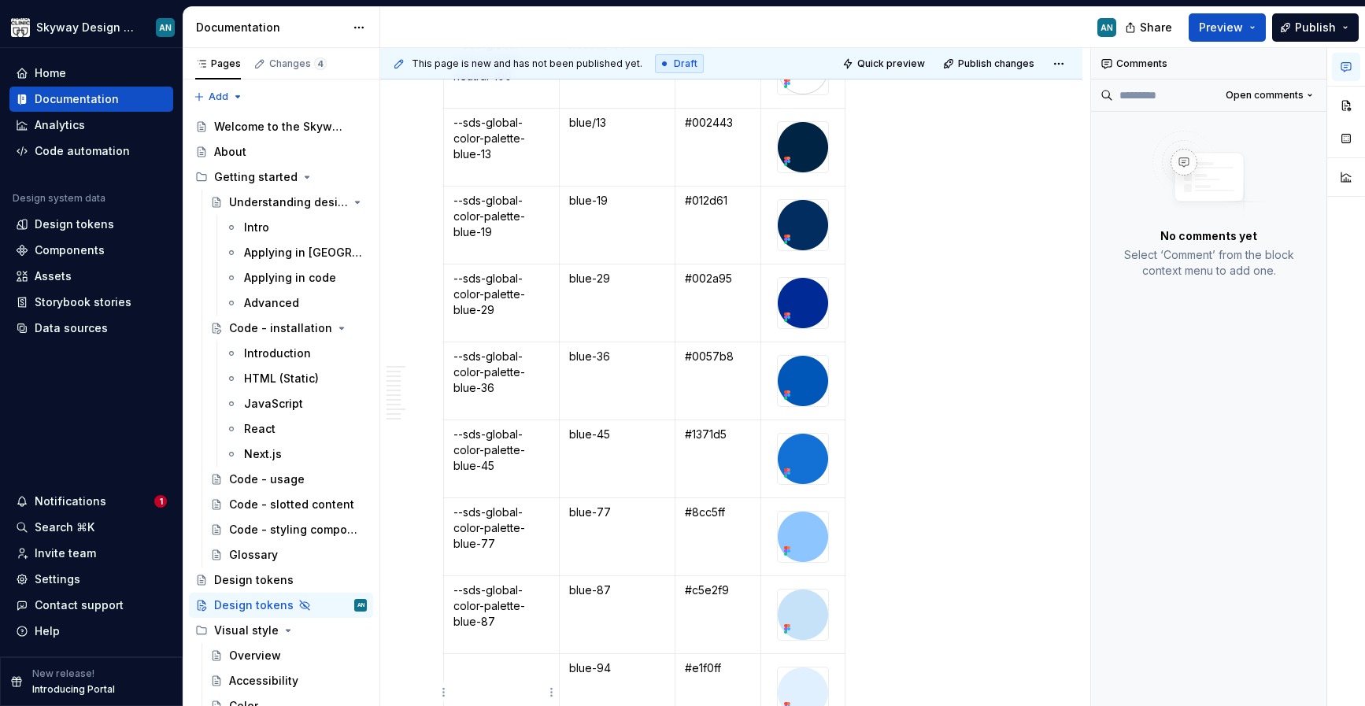
click at [511, 683] on td at bounding box center [502, 693] width 116 height 78
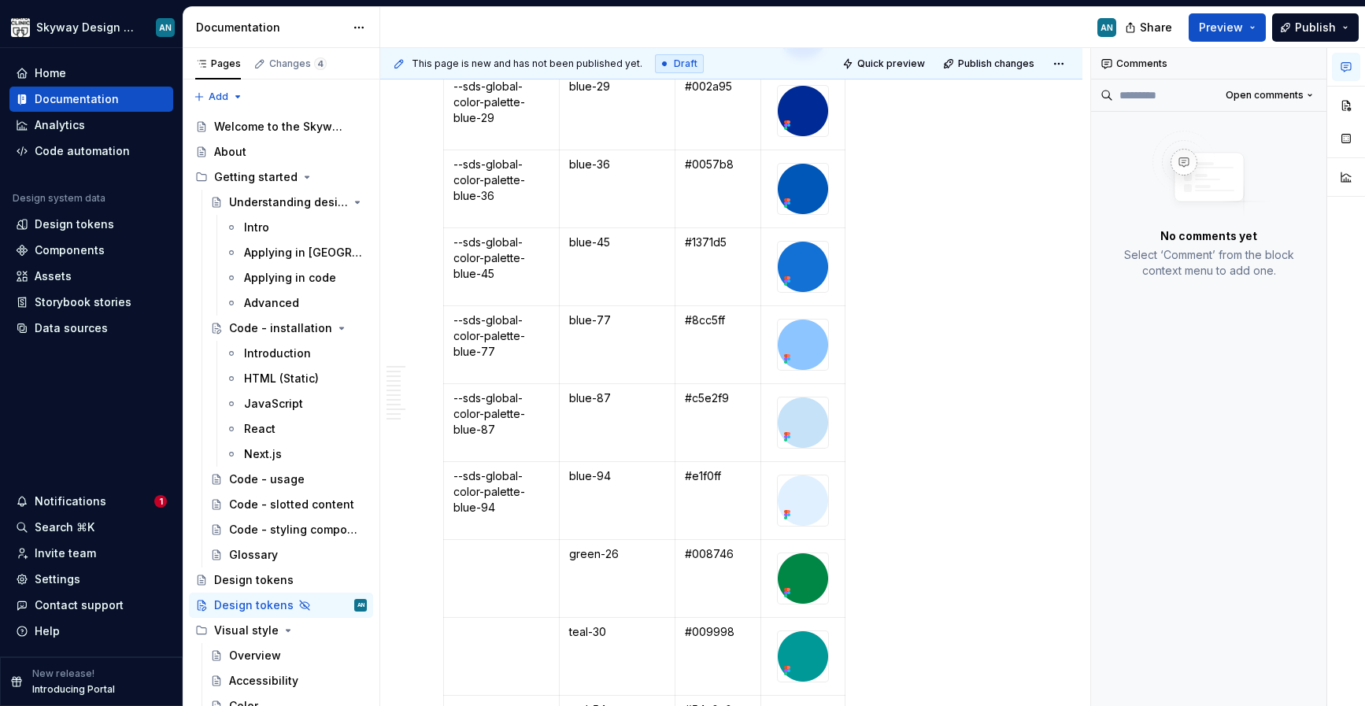
scroll to position [1426, 0]
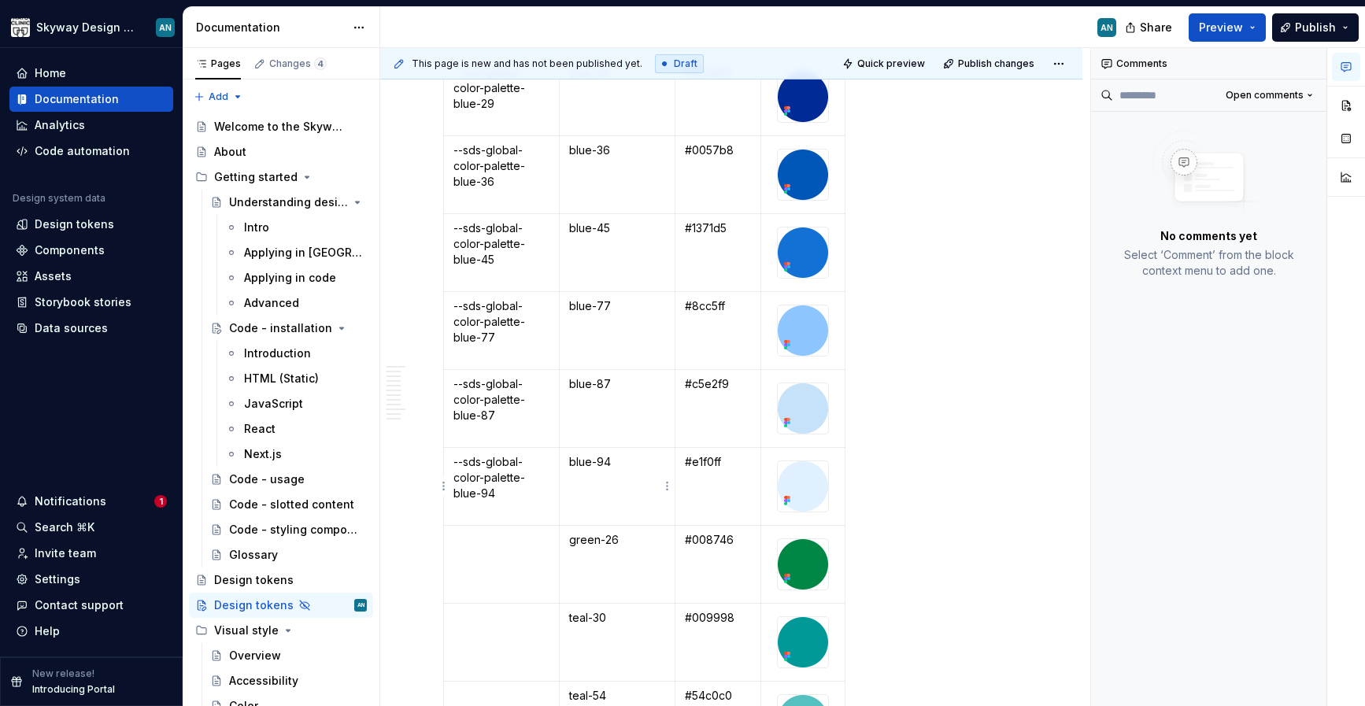
click at [598, 463] on p "blue-94" at bounding box center [617, 462] width 96 height 16
click at [597, 387] on p "blue-87" at bounding box center [617, 384] width 96 height 16
click at [597, 305] on p "blue-77" at bounding box center [617, 306] width 96 height 16
click at [597, 230] on p "blue-45" at bounding box center [617, 228] width 96 height 16
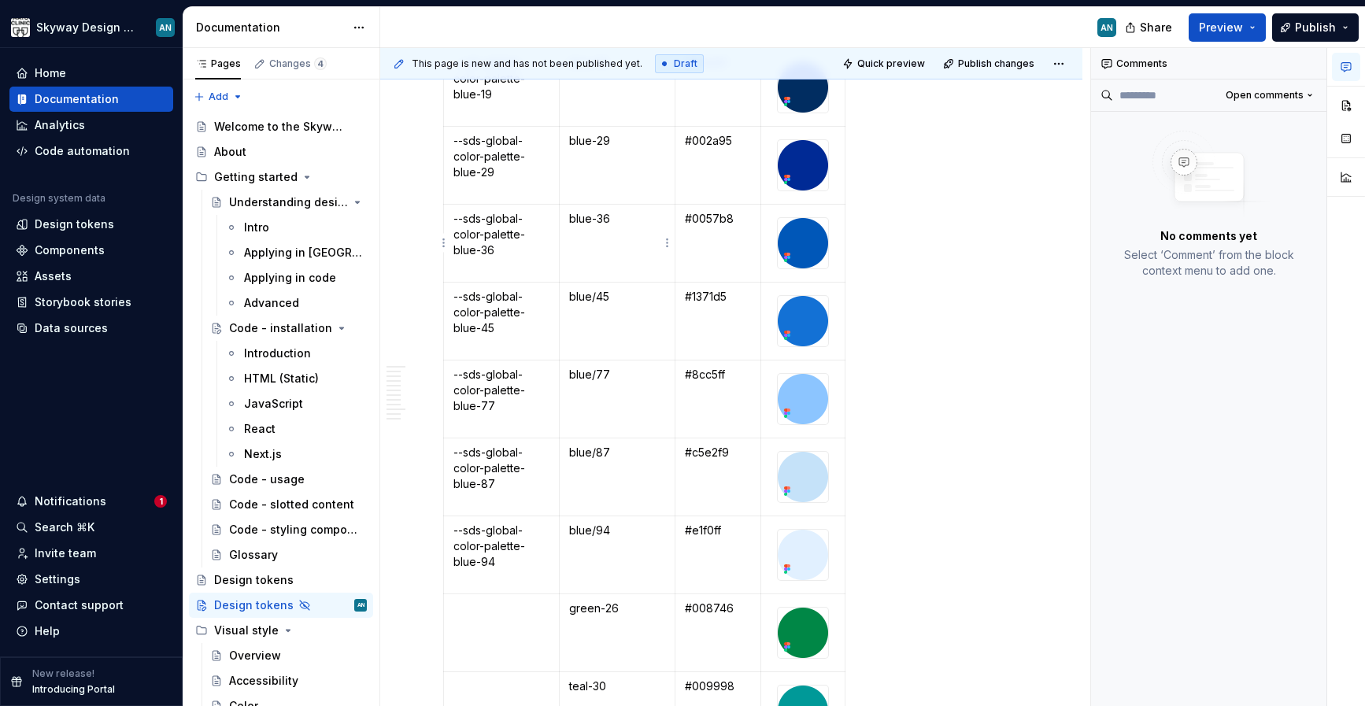
click at [597, 216] on p "blue-36" at bounding box center [617, 219] width 96 height 16
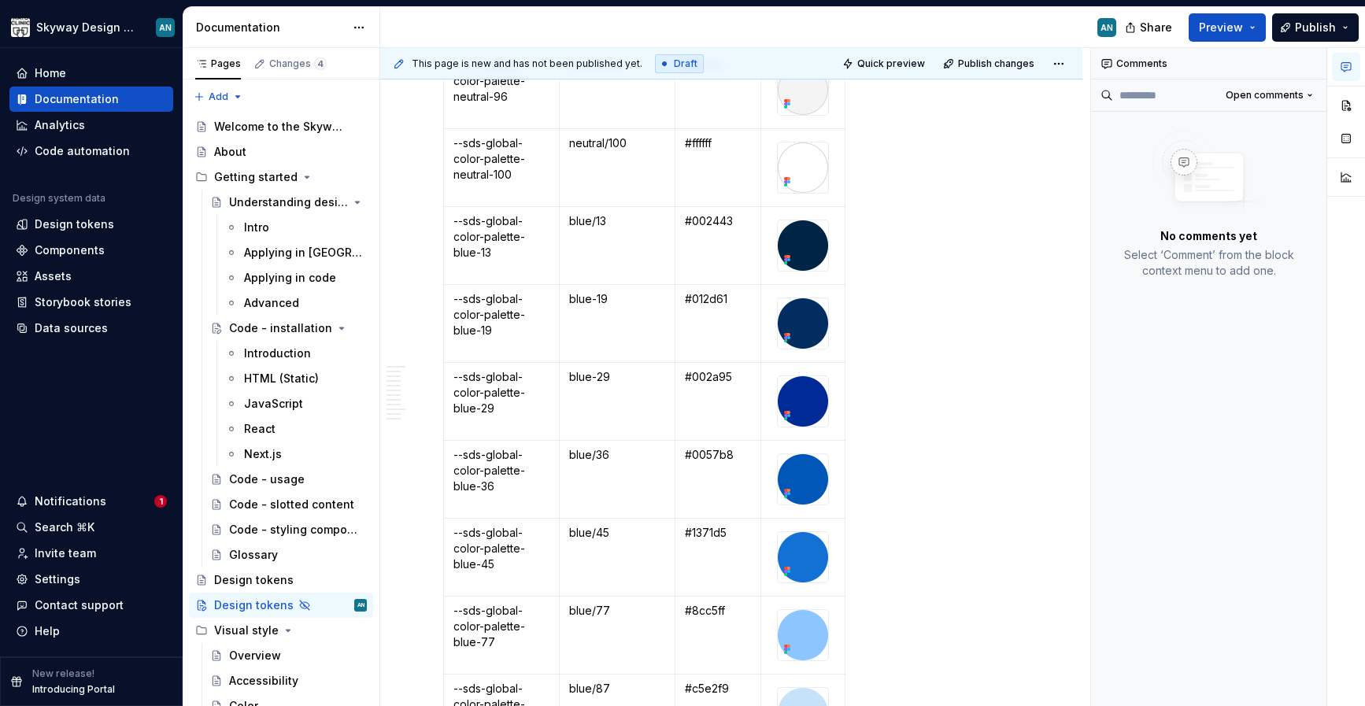
scroll to position [1118, 0]
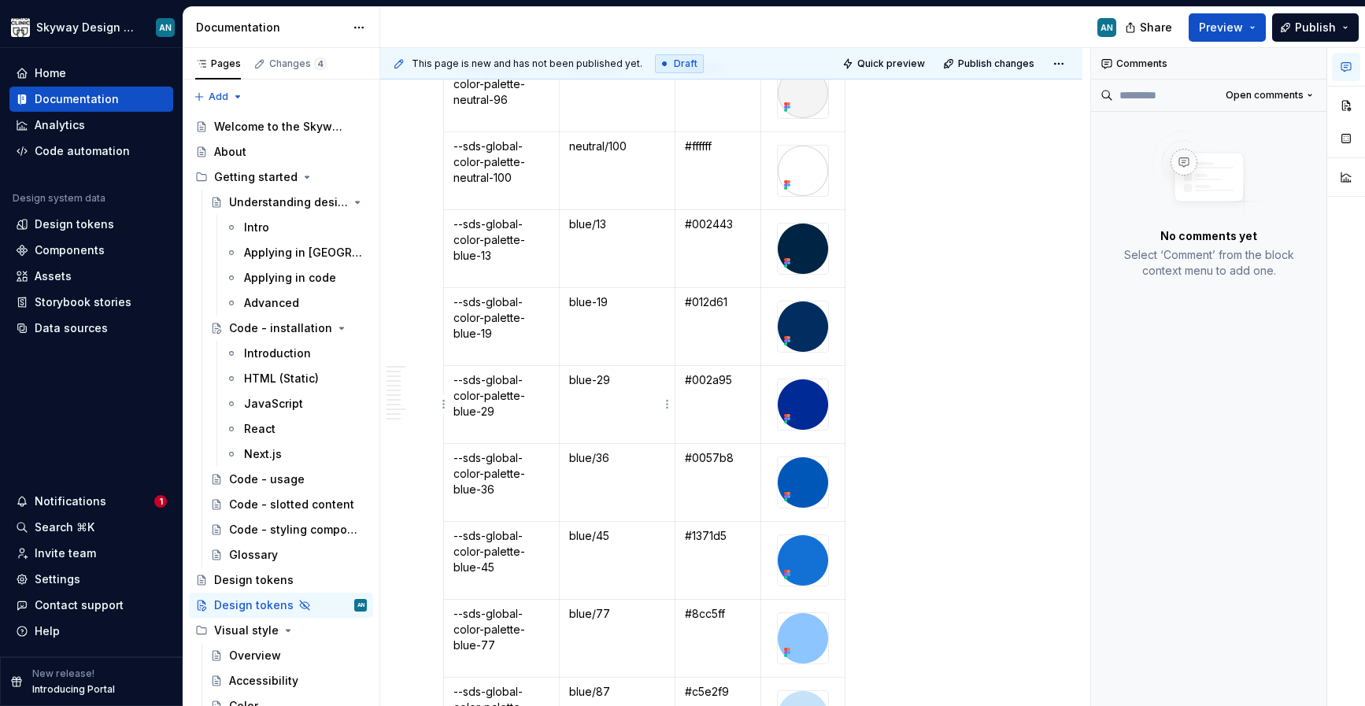
click at [597, 383] on p "blue-29" at bounding box center [617, 380] width 96 height 16
drag, startPoint x: 598, startPoint y: 301, endPoint x: 638, endPoint y: 303, distance: 40.2
click at [598, 301] on p "blue-19" at bounding box center [617, 302] width 96 height 16
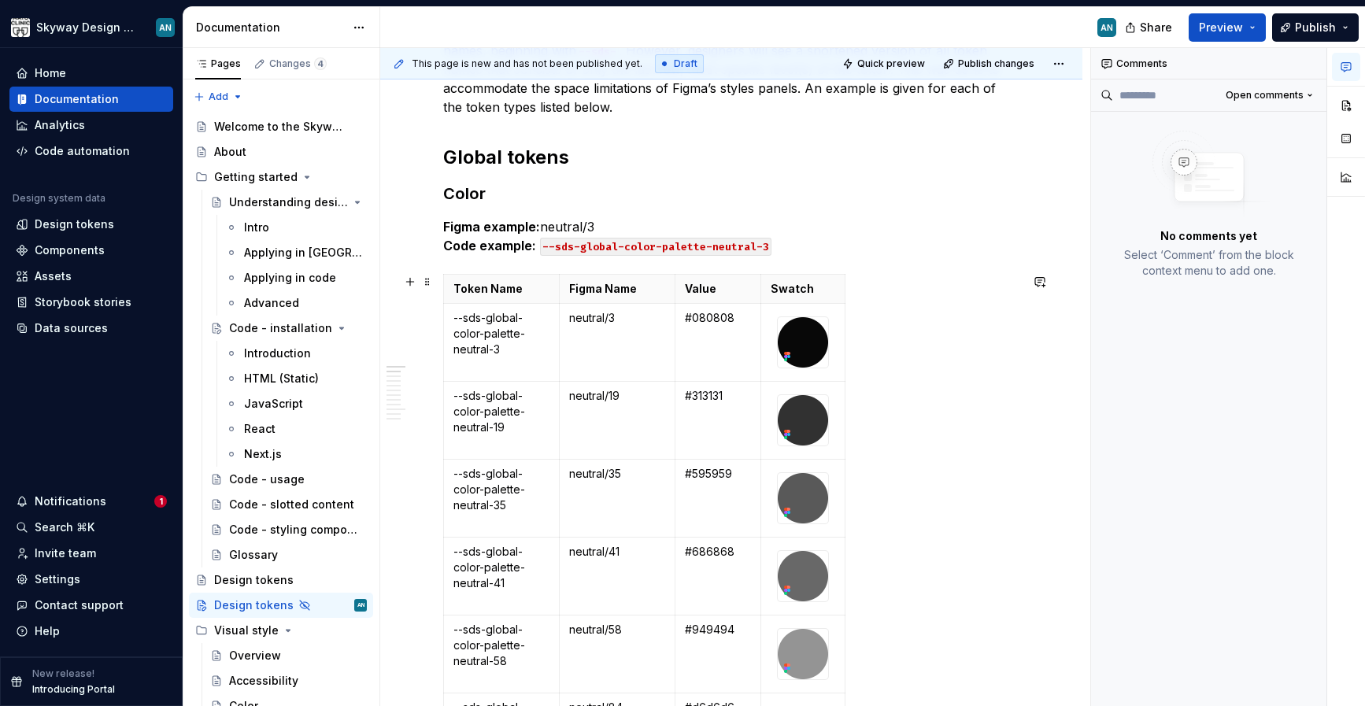
scroll to position [318, 0]
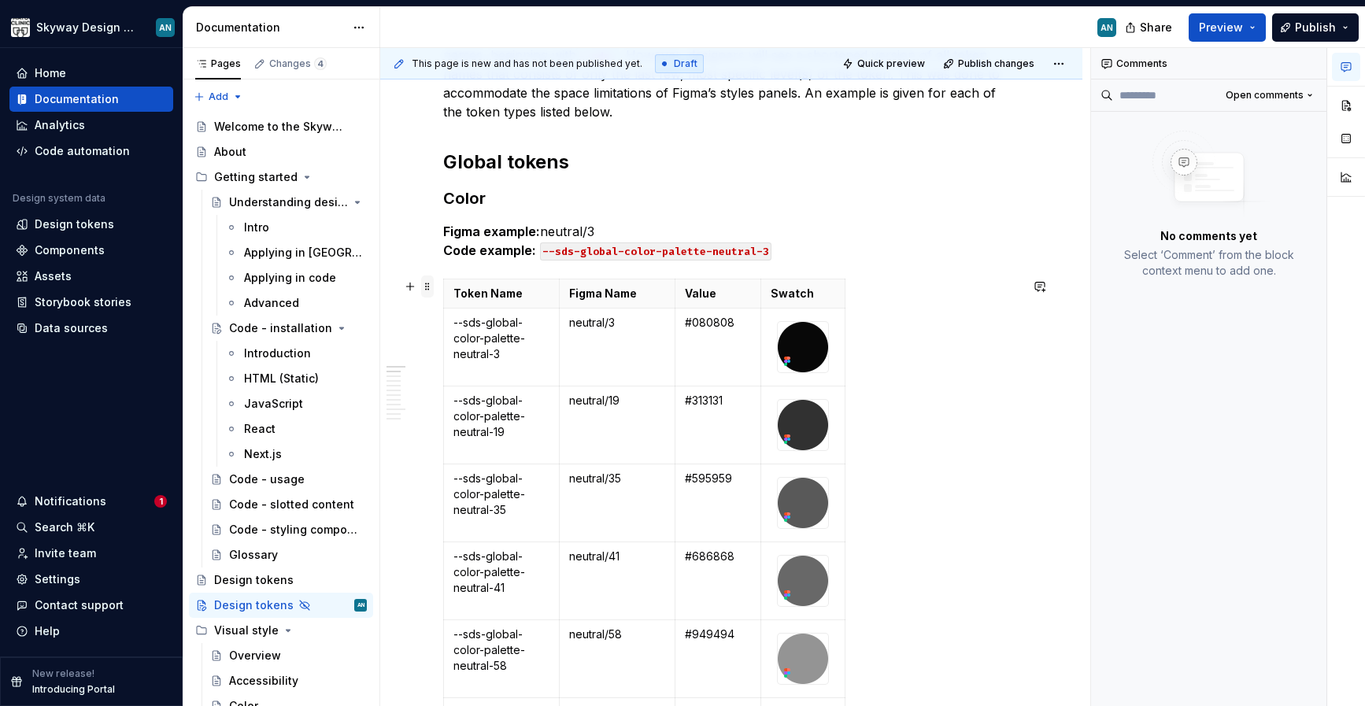
click at [428, 286] on span at bounding box center [427, 287] width 13 height 22
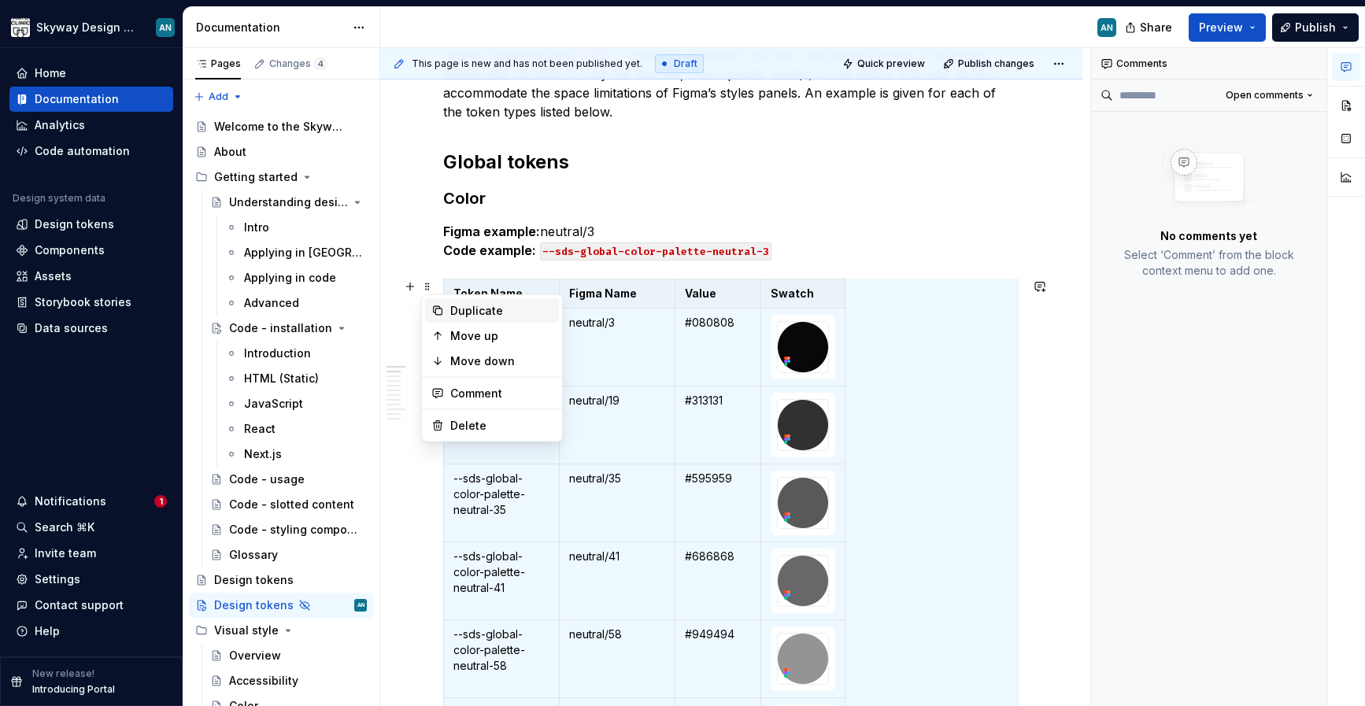
click at [468, 310] on div "Duplicate" at bounding box center [501, 311] width 102 height 16
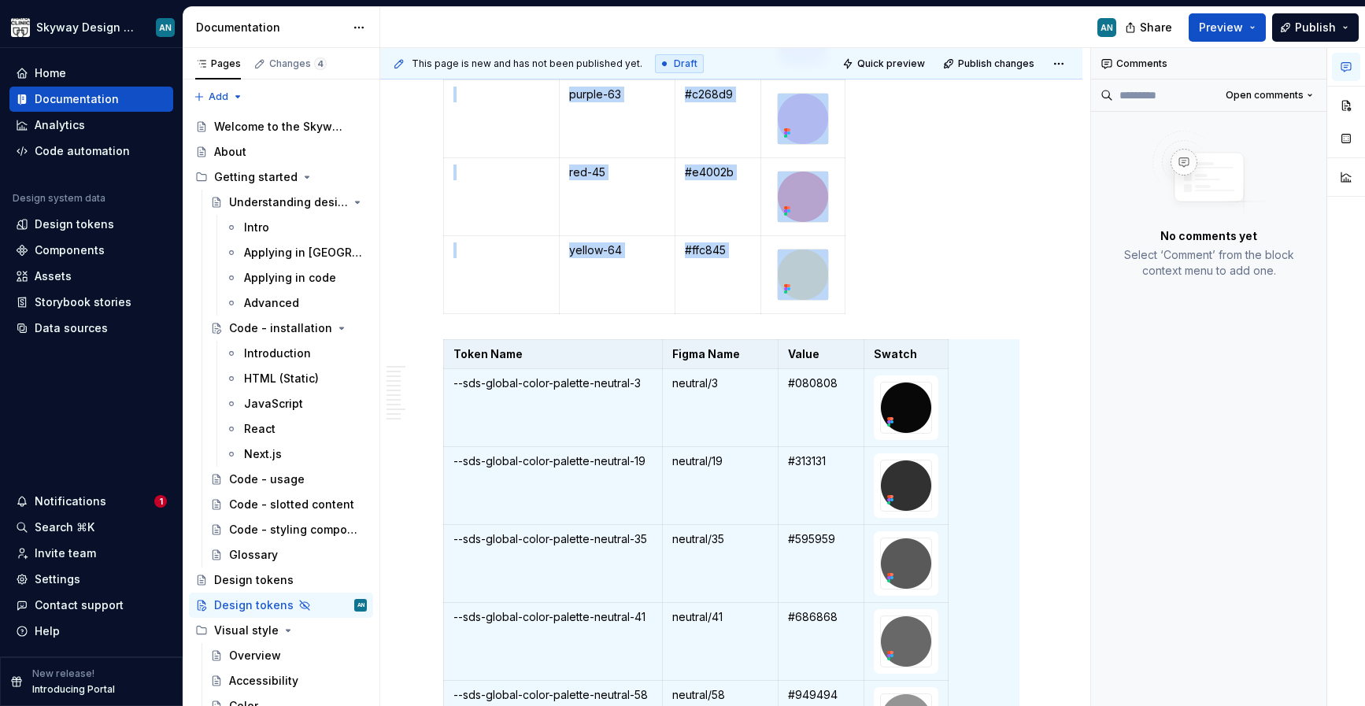
scroll to position [2174, 0]
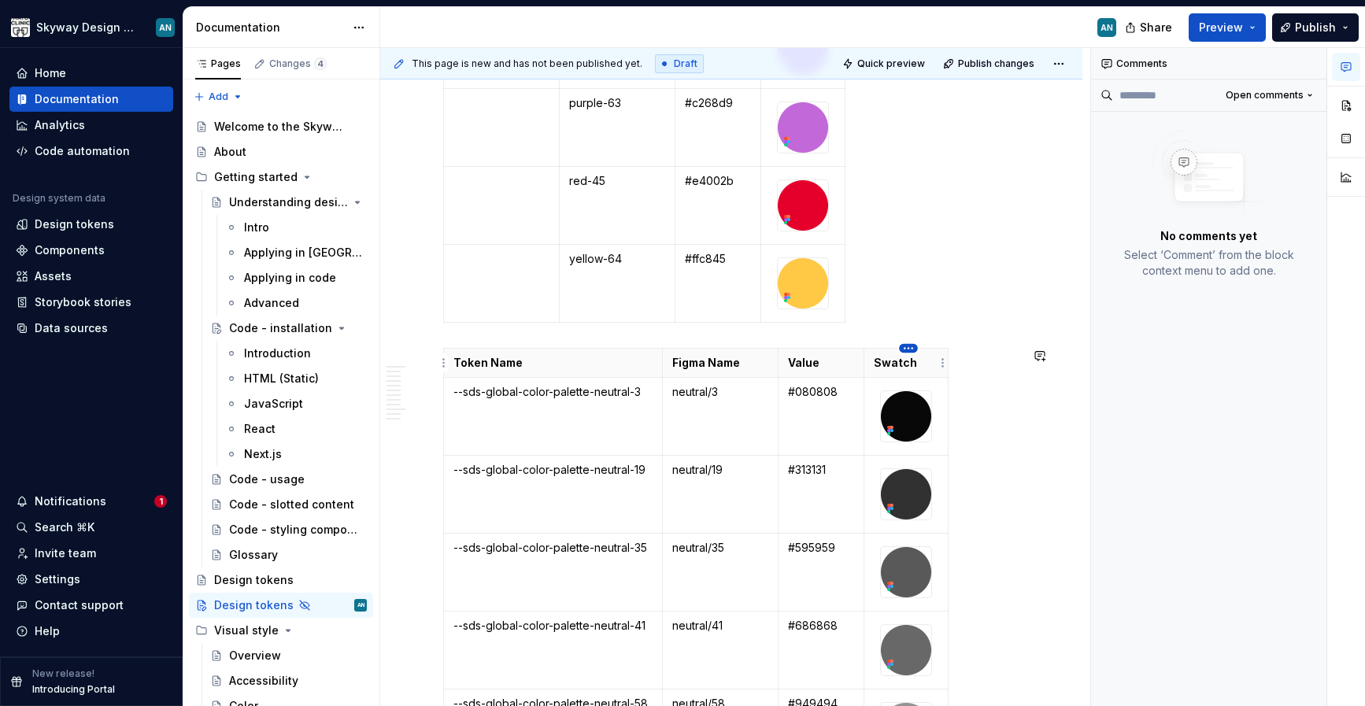
click at [906, 347] on html "Skyway Design System AN Home Documentation Analytics Code automation Design sys…" at bounding box center [682, 353] width 1365 height 706
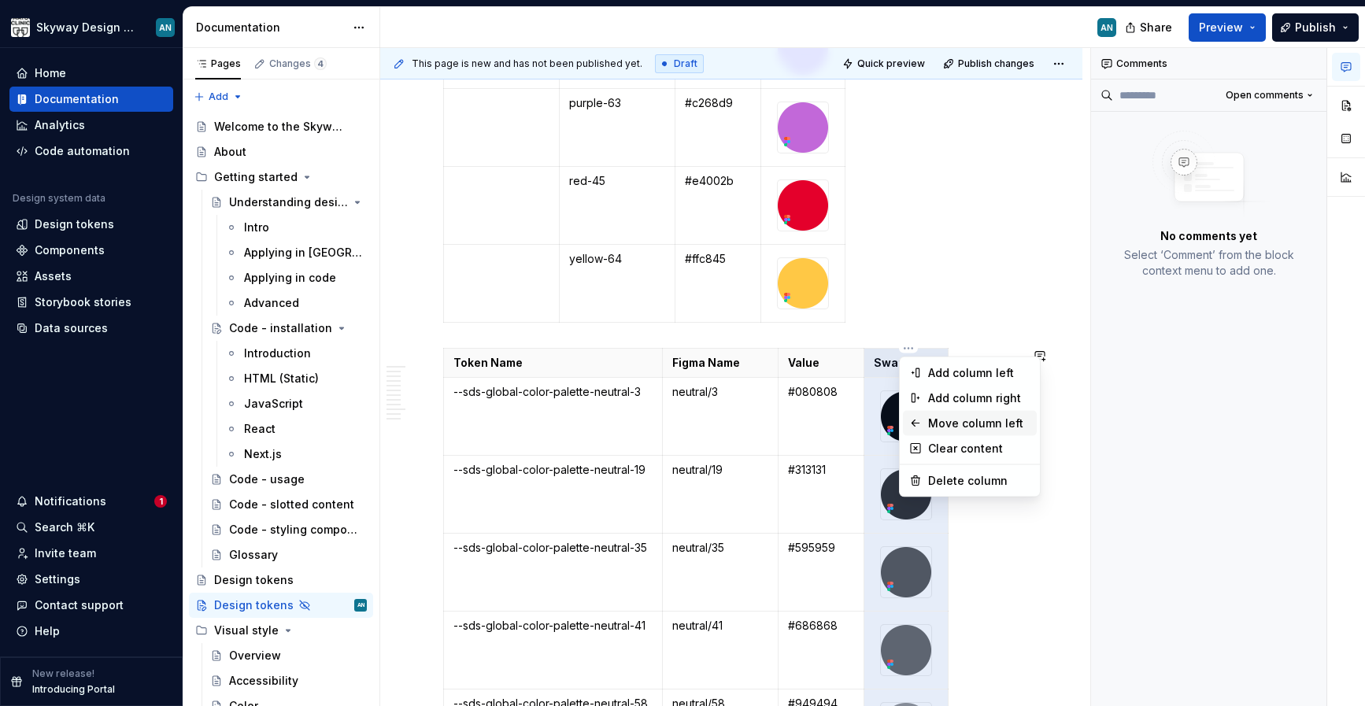
click at [961, 420] on div "Move column left" at bounding box center [979, 424] width 102 height 16
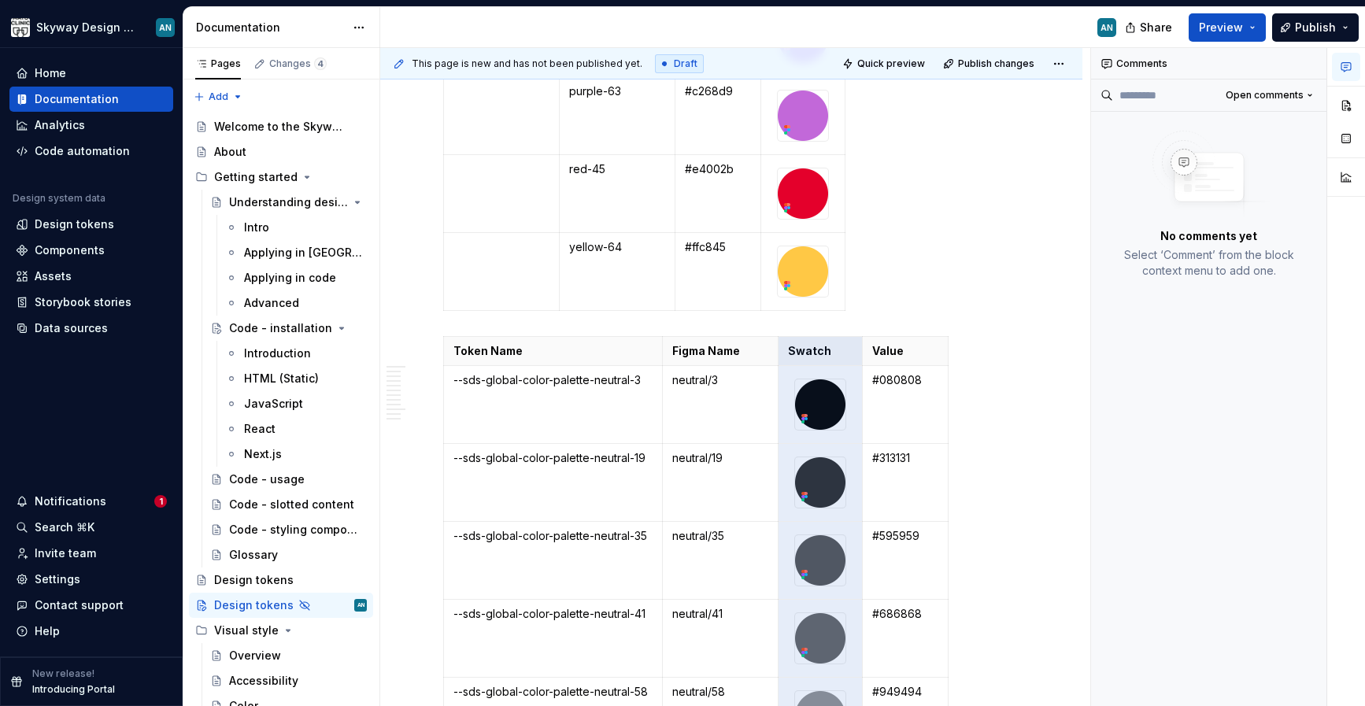
scroll to position [2106, 0]
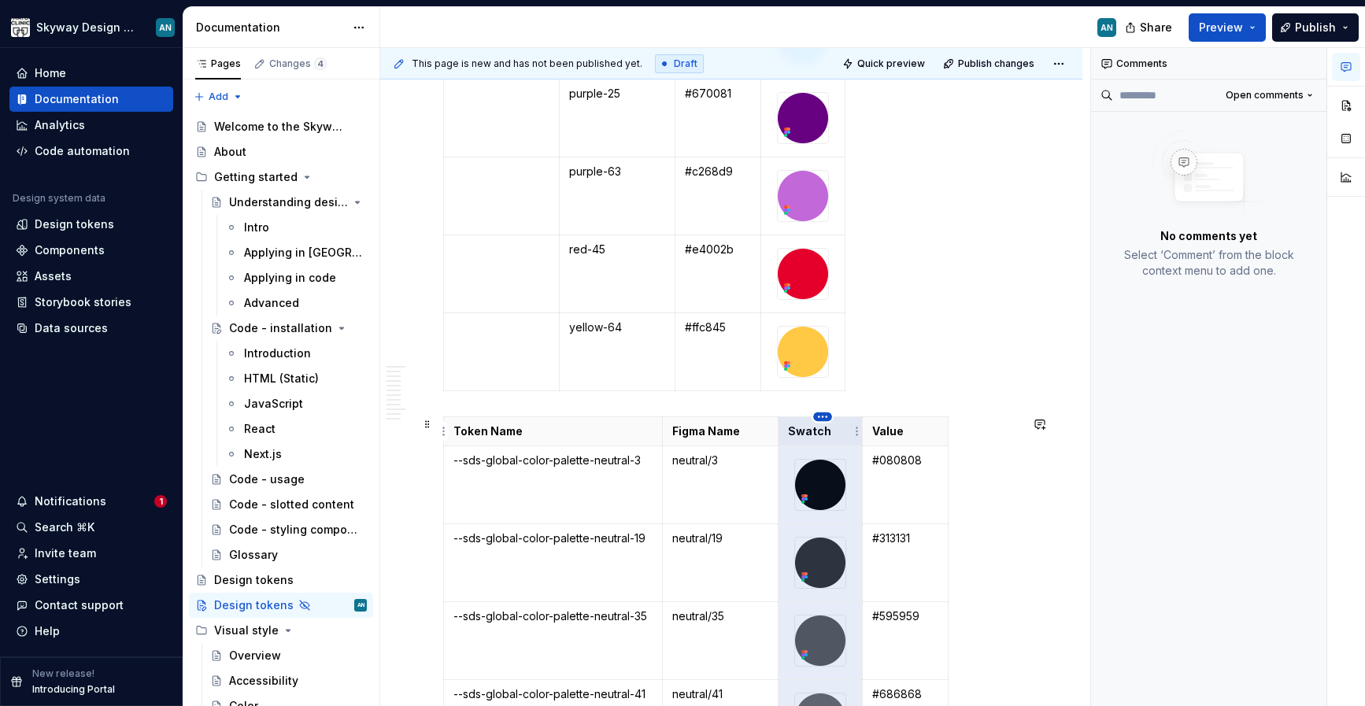
click at [827, 418] on html "Skyway Design System AN Home Documentation Analytics Code automation Design sys…" at bounding box center [682, 353] width 1365 height 706
click at [816, 432] on html "Skyway Design System AN Home Documentation Analytics Code automation Design sys…" at bounding box center [682, 353] width 1365 height 706
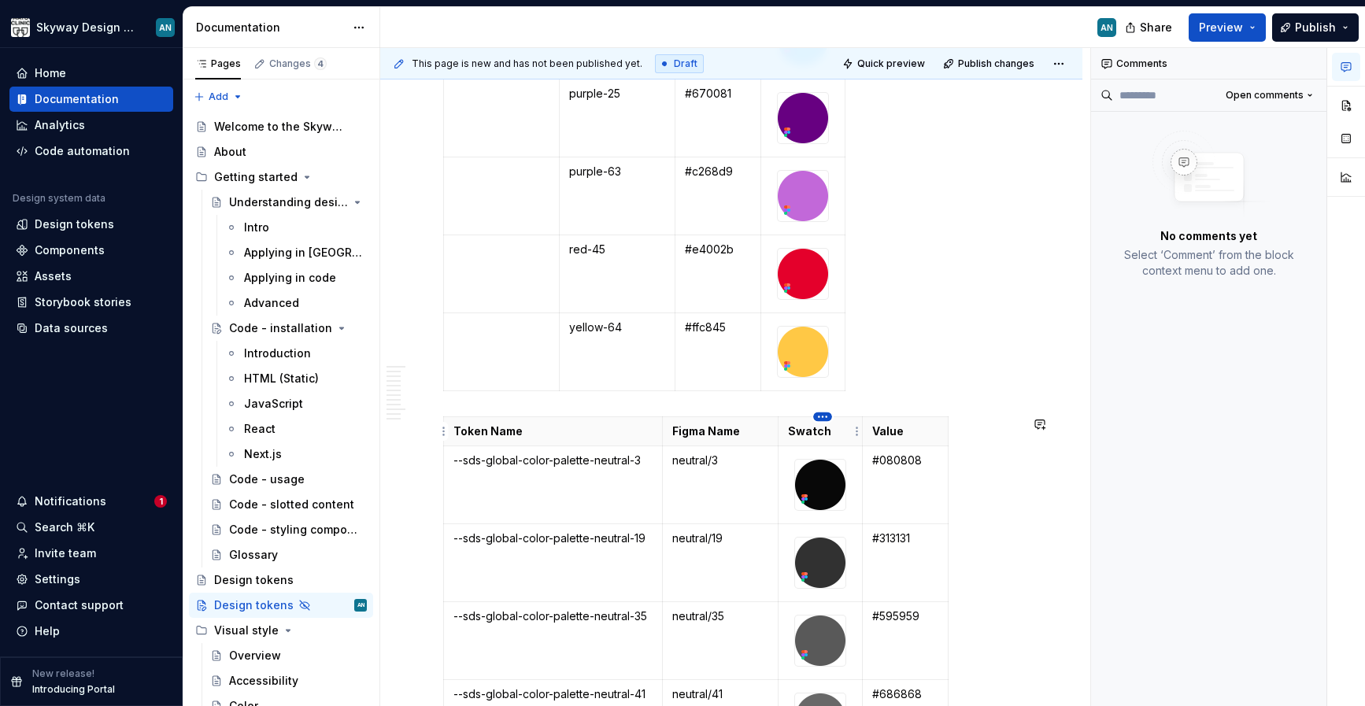
click at [814, 413] on html "Skyway Design System AN Home Documentation Analytics Code automation Design sys…" at bounding box center [682, 353] width 1365 height 706
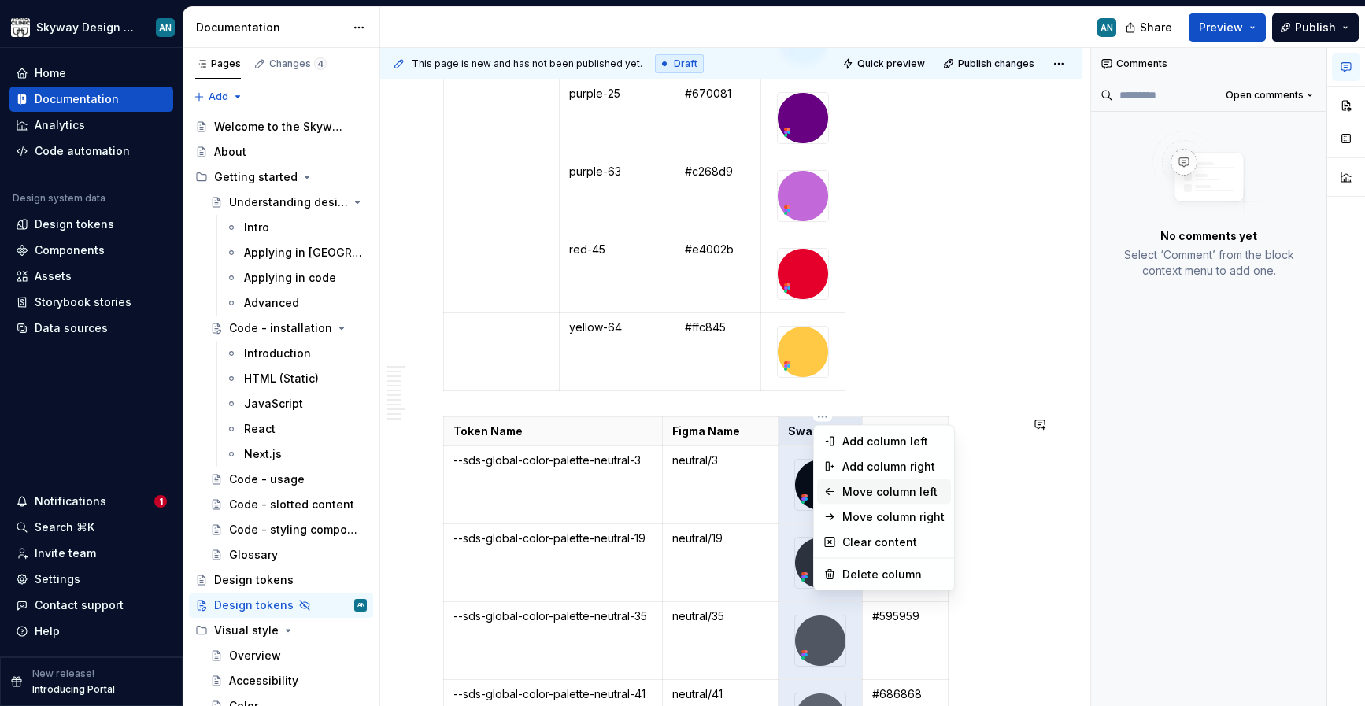
click at [837, 486] on div "Move column left" at bounding box center [884, 491] width 134 height 25
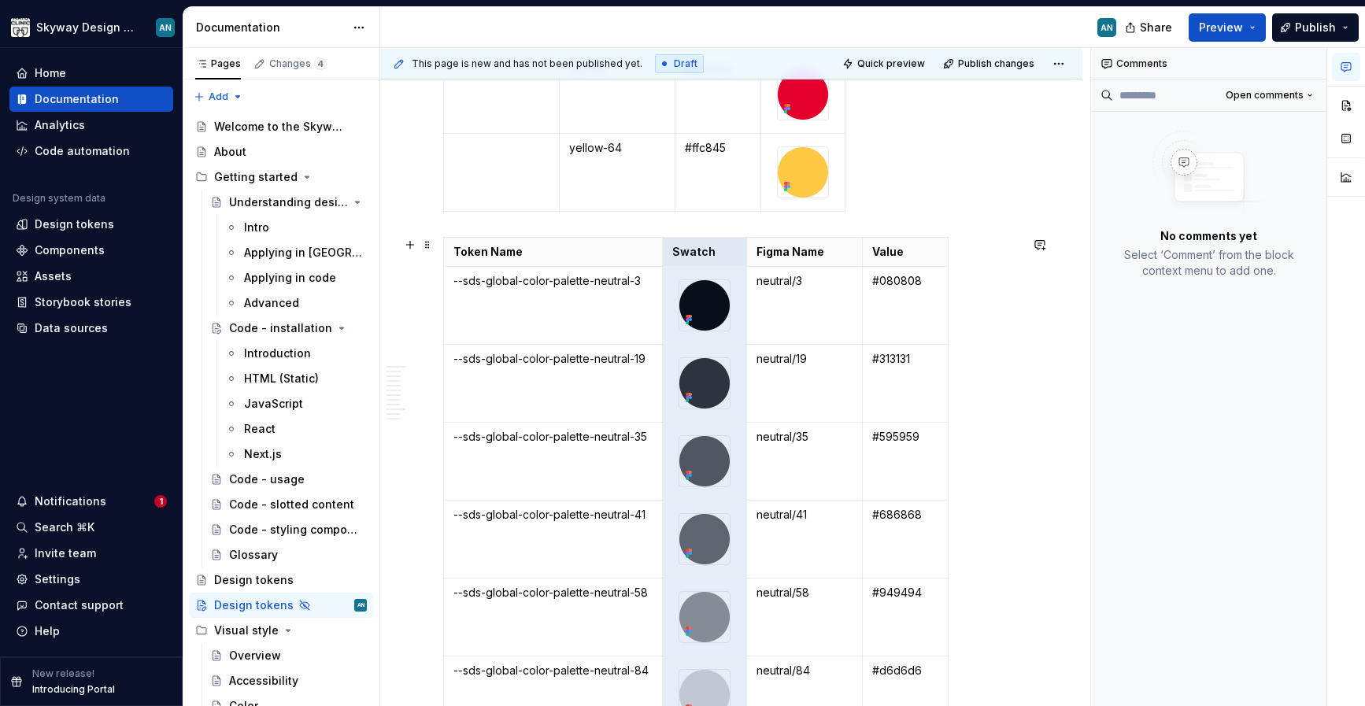
scroll to position [2267, 0]
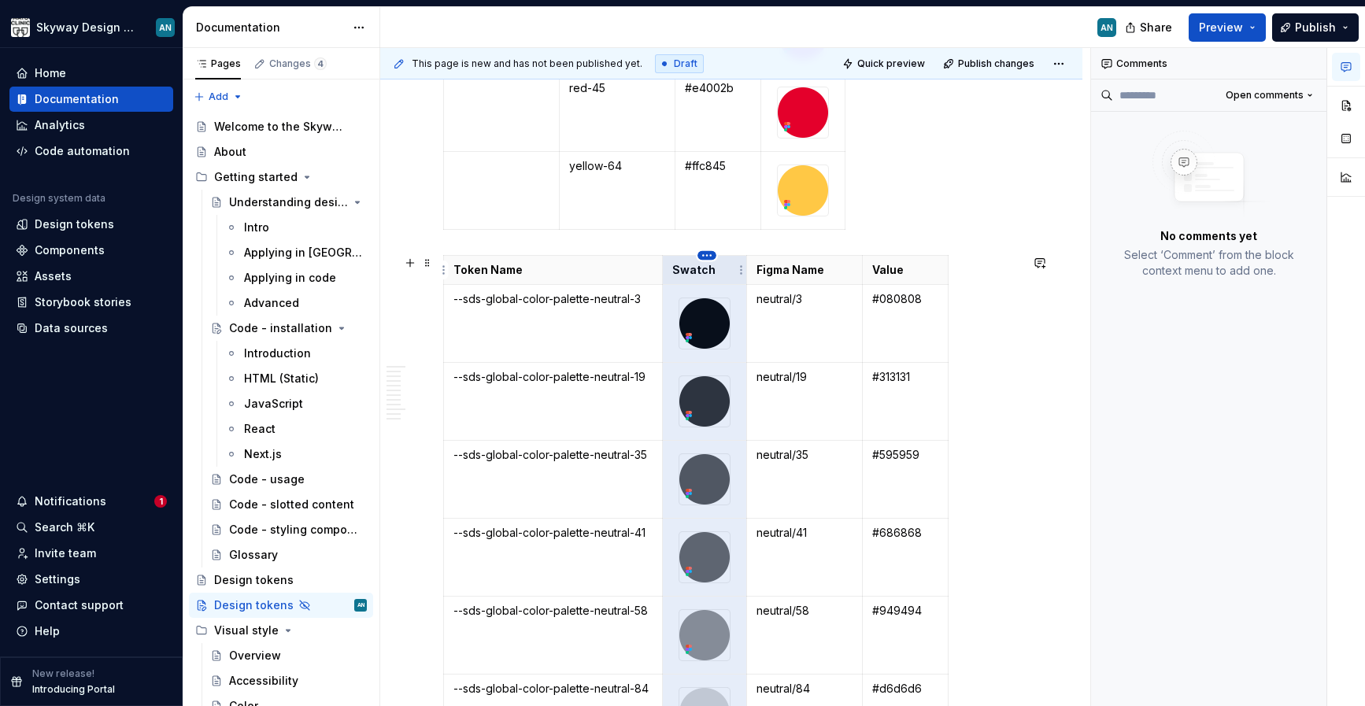
click at [705, 257] on html "Skyway Design System AN Home Documentation Analytics Code automation Design sys…" at bounding box center [682, 353] width 1365 height 706
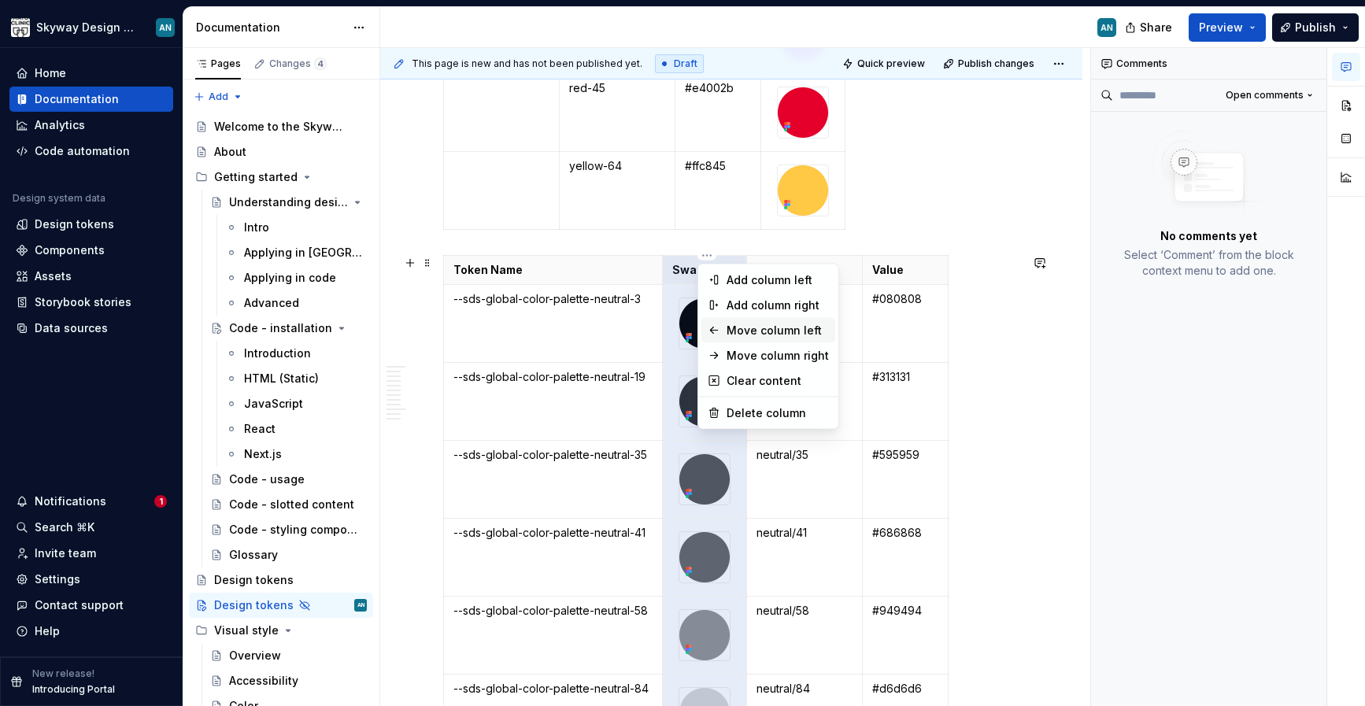
click at [723, 328] on div "Move column left" at bounding box center [768, 330] width 134 height 25
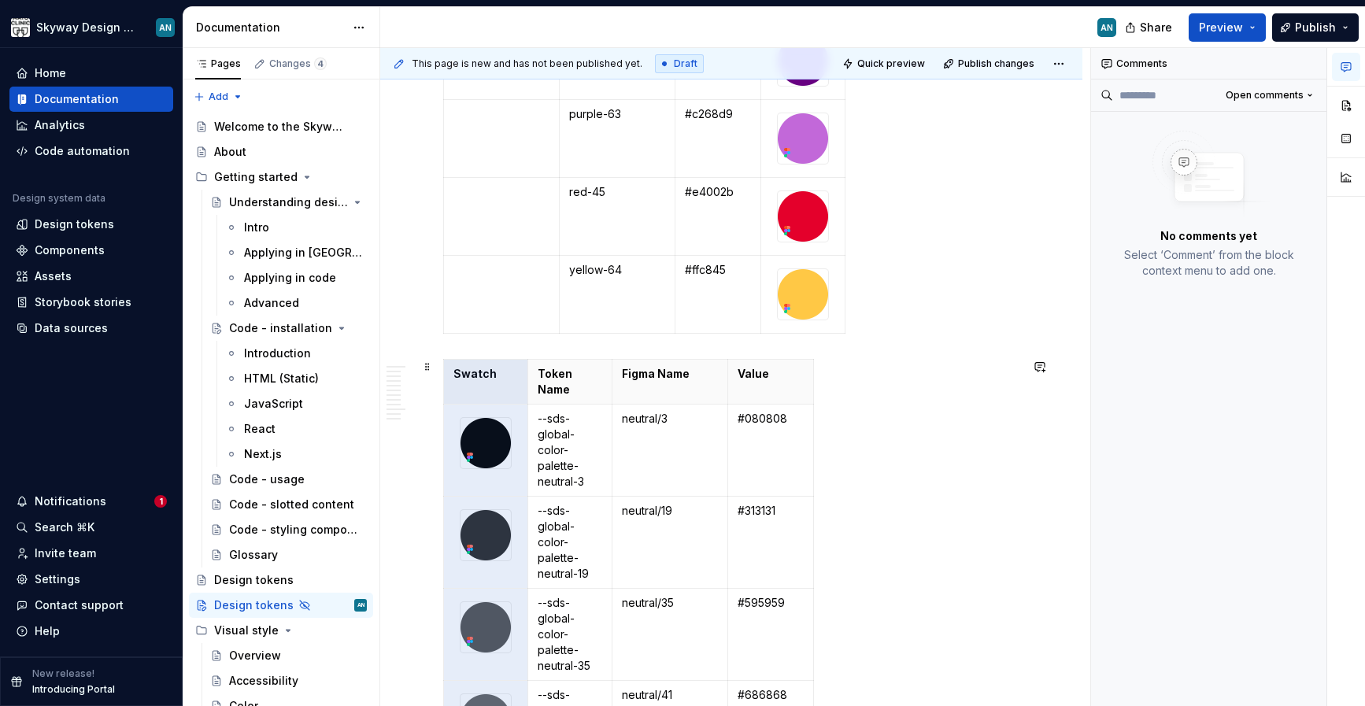
scroll to position [2107, 0]
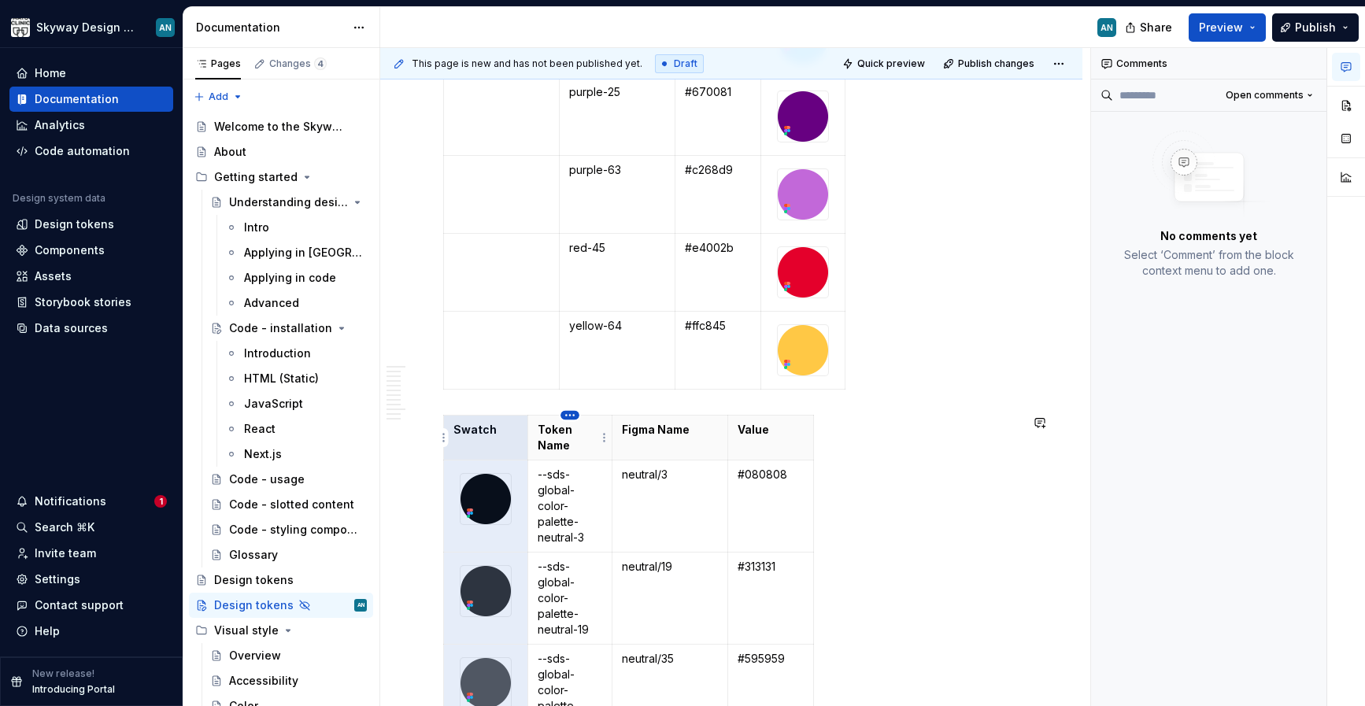
click at [571, 409] on html "Skyway Design System AN Home Documentation Analytics Code automation Design sys…" at bounding box center [682, 353] width 1365 height 706
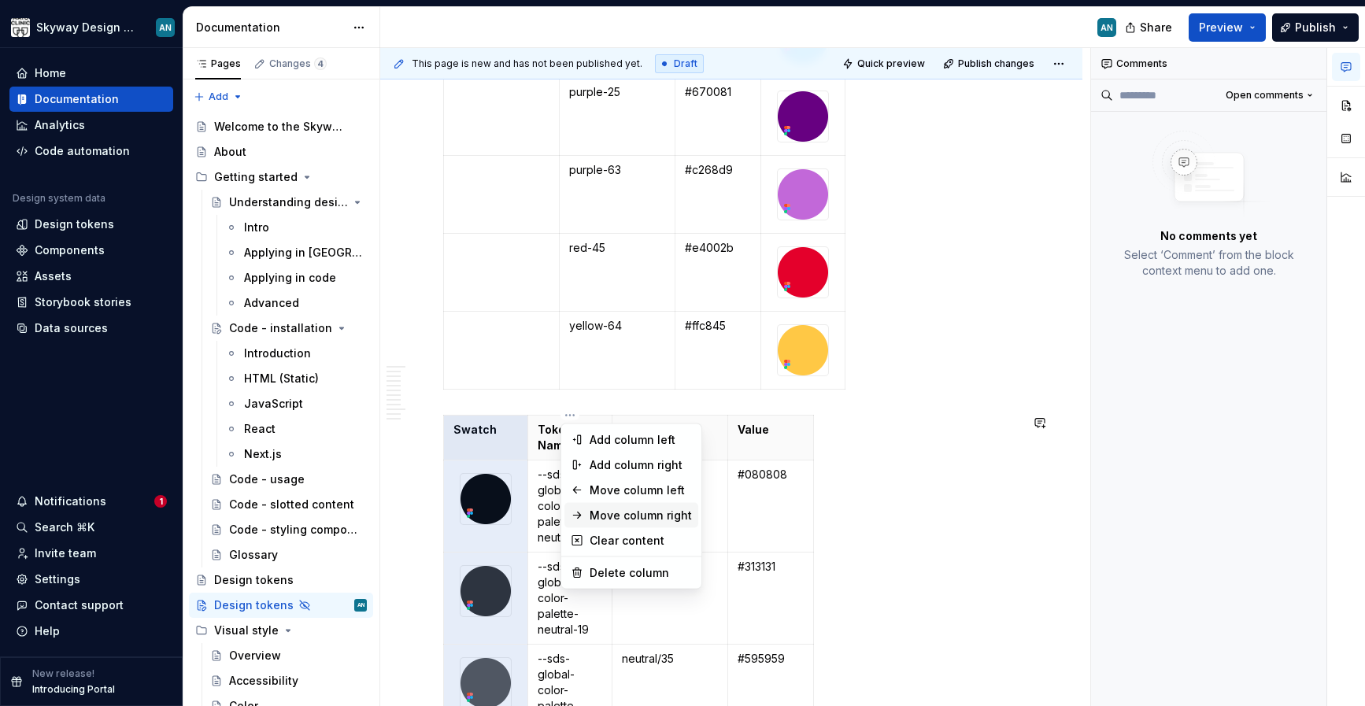
click at [642, 516] on div "Move column right" at bounding box center [641, 516] width 102 height 16
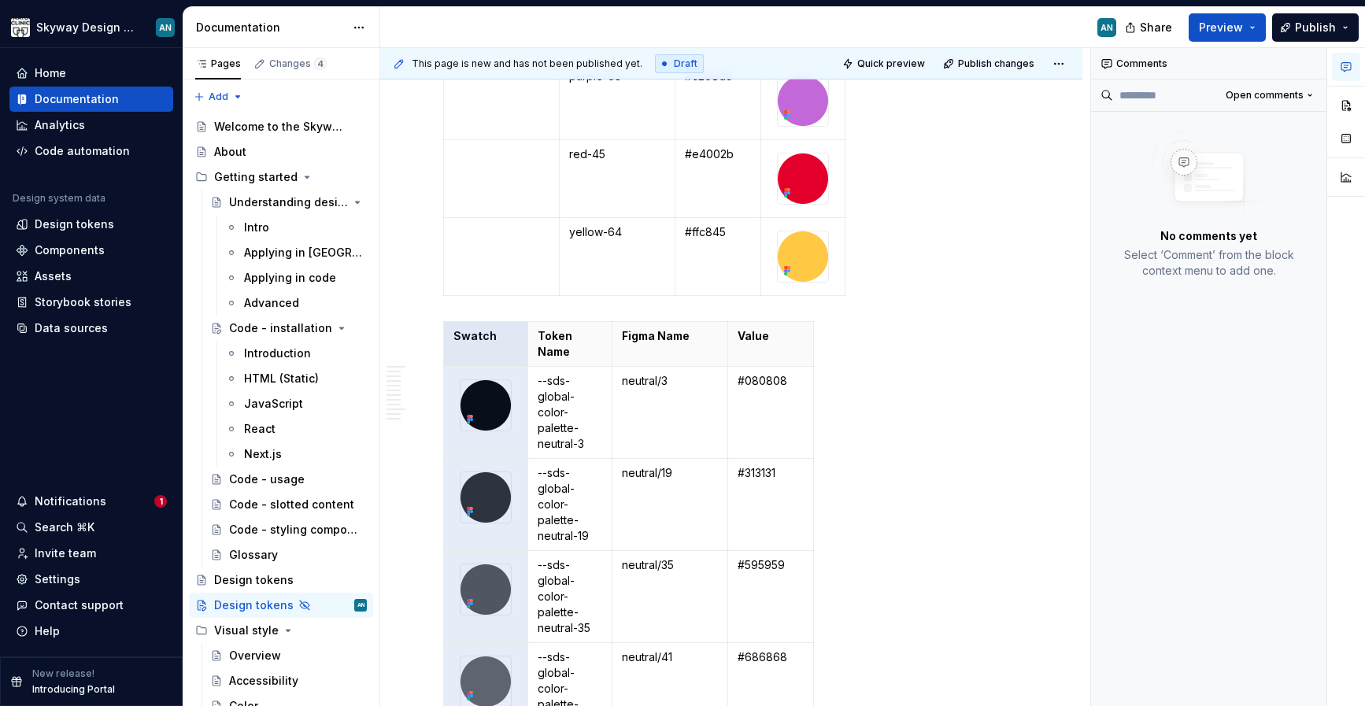
scroll to position [2120, 0]
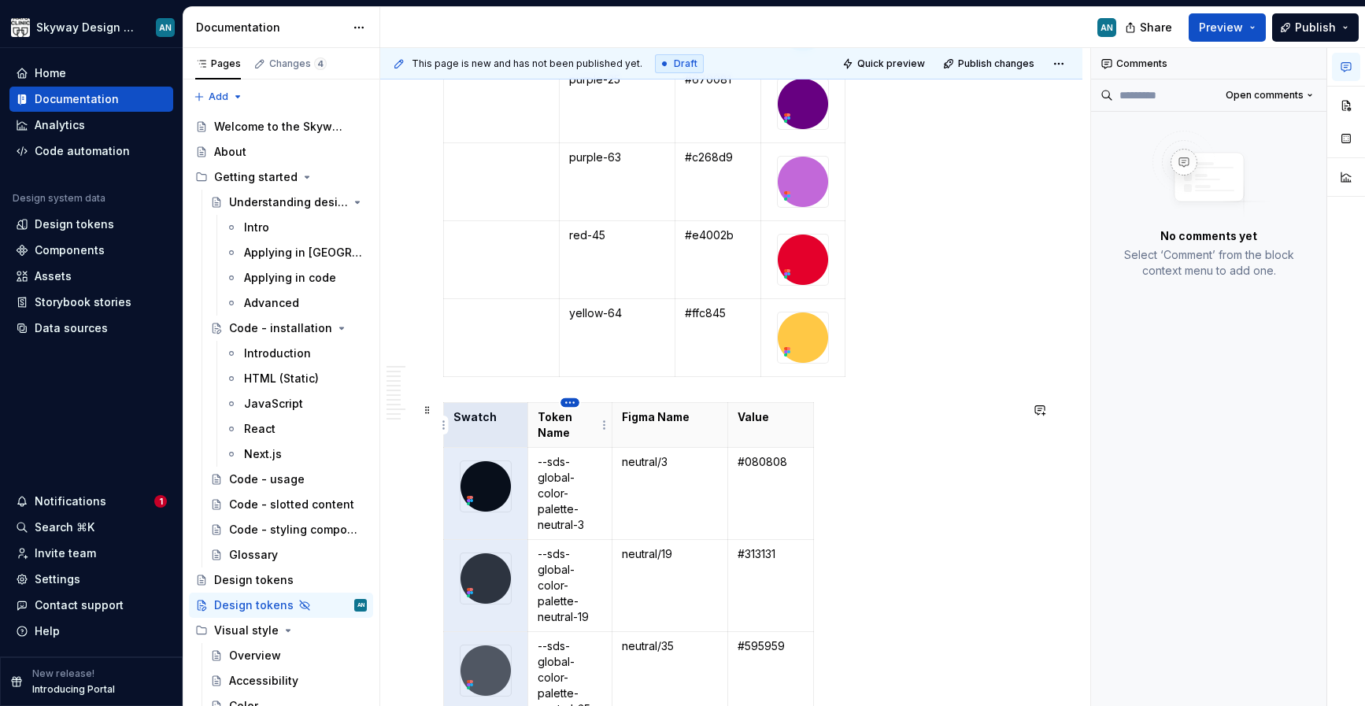
click at [566, 403] on html "Skyway Design System AN Home Documentation Analytics Code automation Design sys…" at bounding box center [682, 353] width 1365 height 706
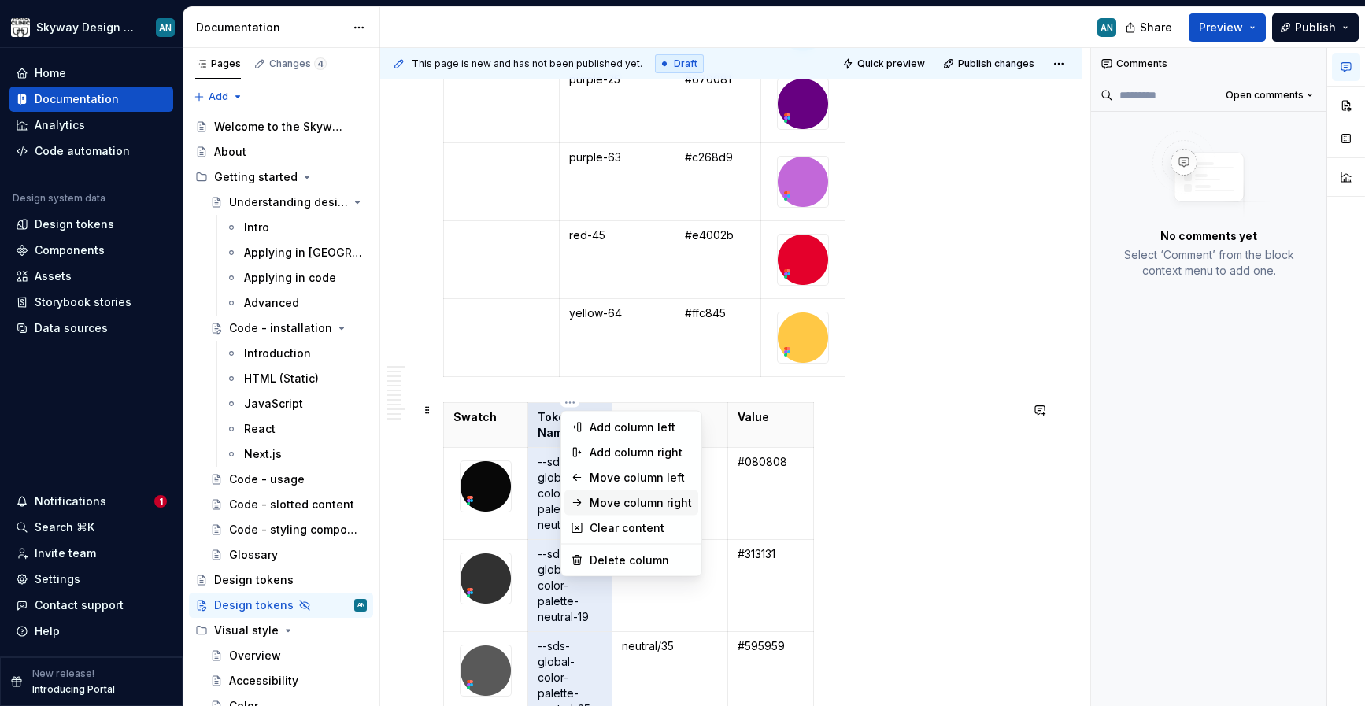
click at [644, 504] on div "Move column right" at bounding box center [641, 503] width 102 height 16
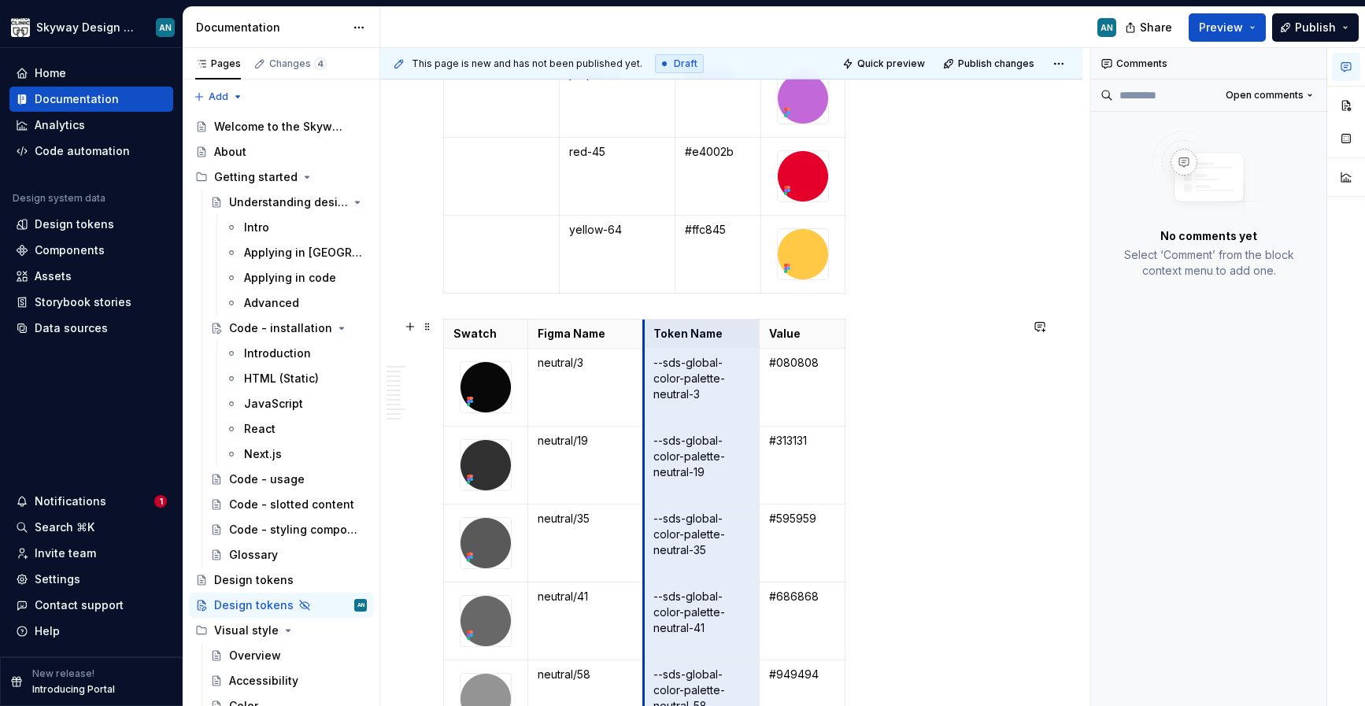
scroll to position [2182, 0]
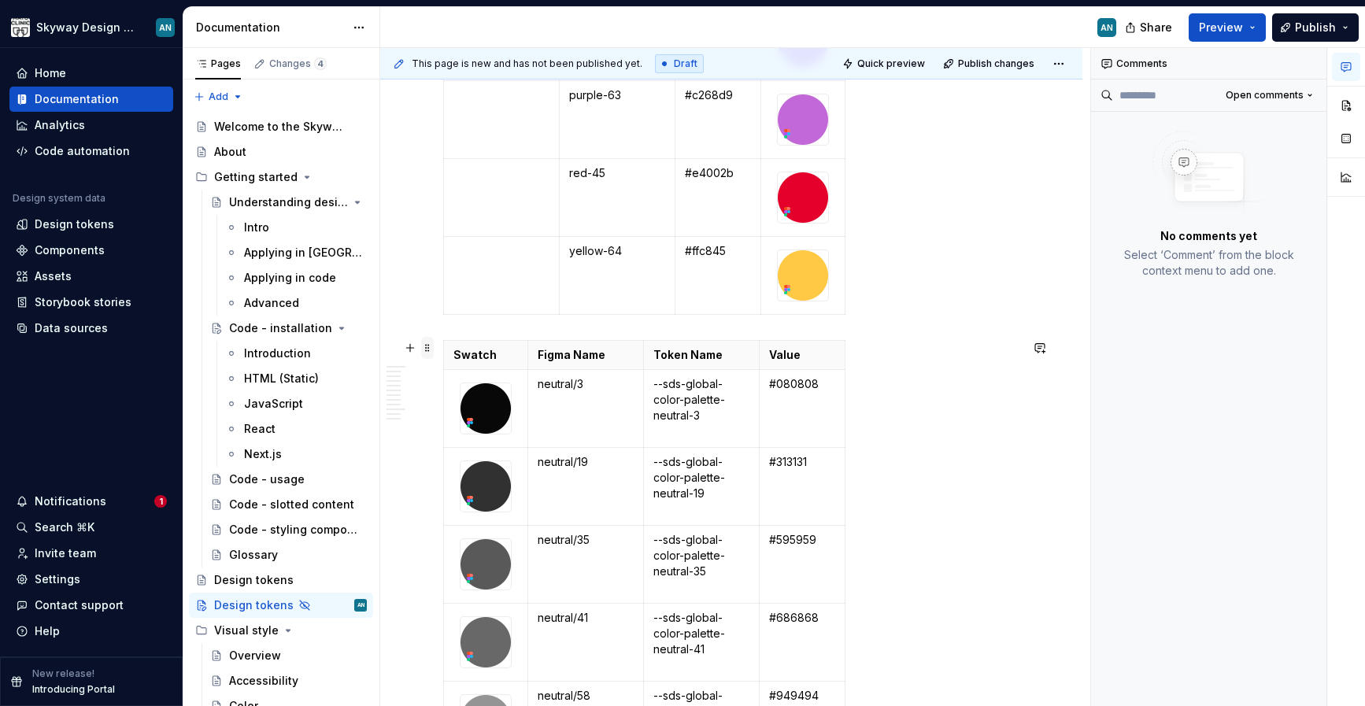
click at [430, 347] on span at bounding box center [427, 348] width 13 height 22
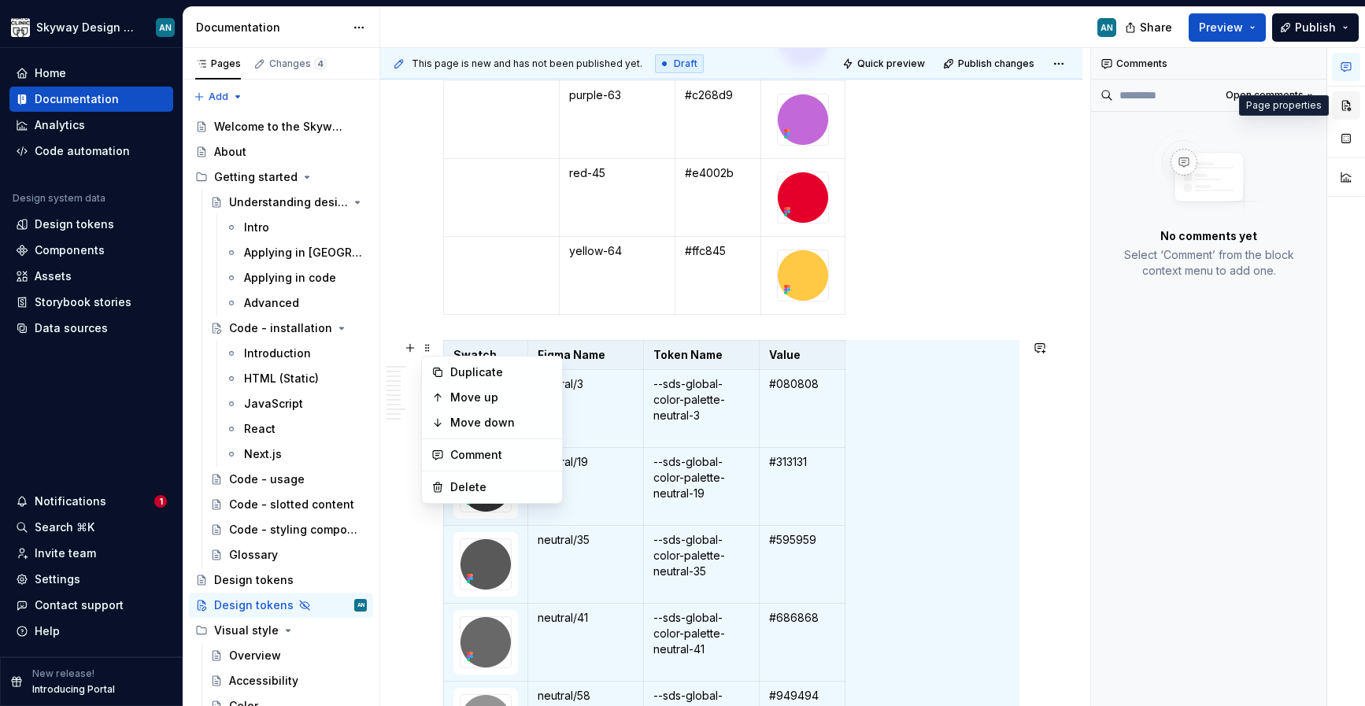
click at [1350, 103] on button "button" at bounding box center [1346, 105] width 28 height 28
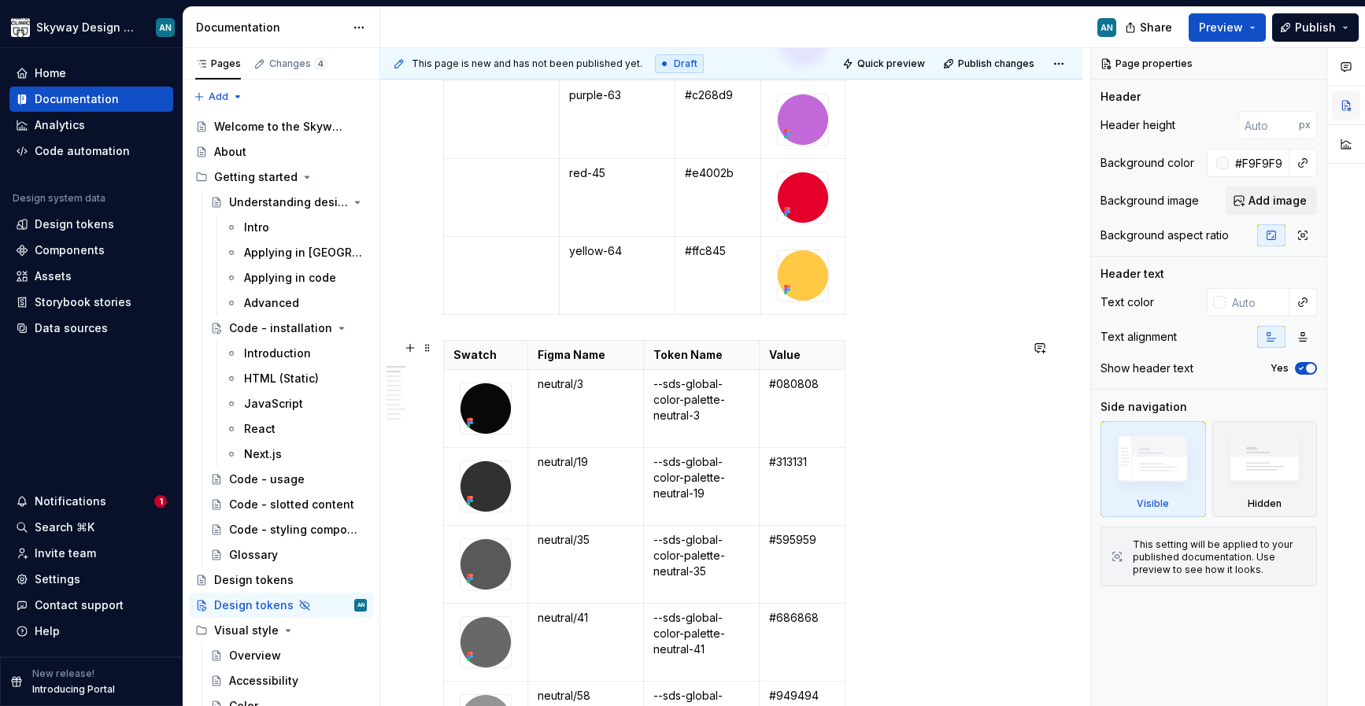
scroll to position [274, 0]
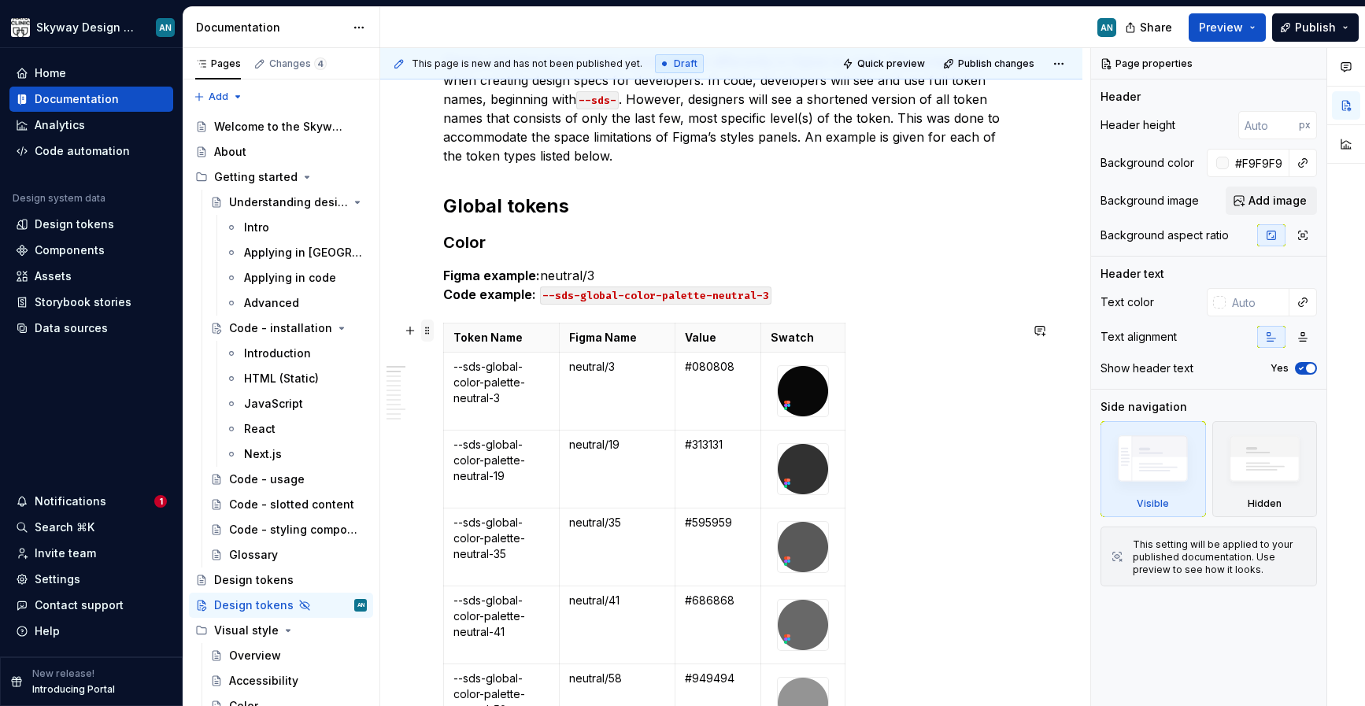
click at [426, 327] on span at bounding box center [427, 331] width 13 height 22
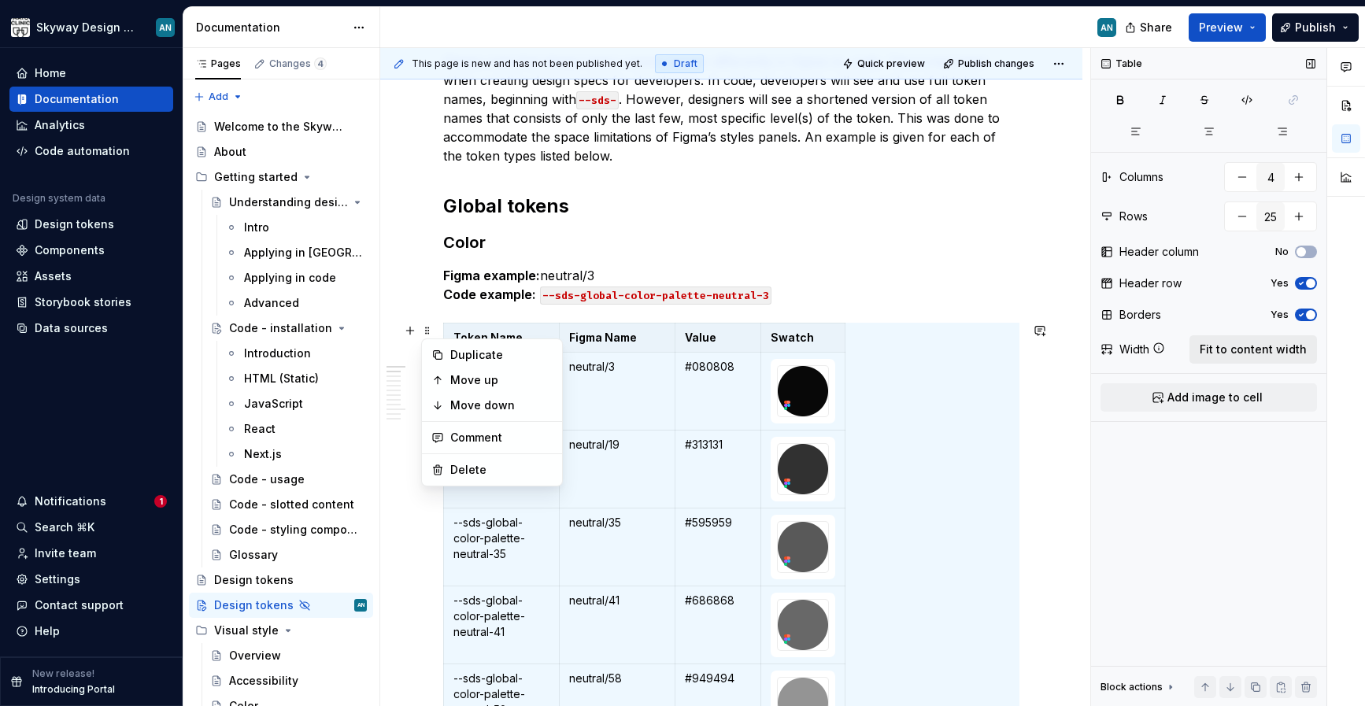
click at [1256, 351] on span "Fit to content width" at bounding box center [1253, 350] width 107 height 16
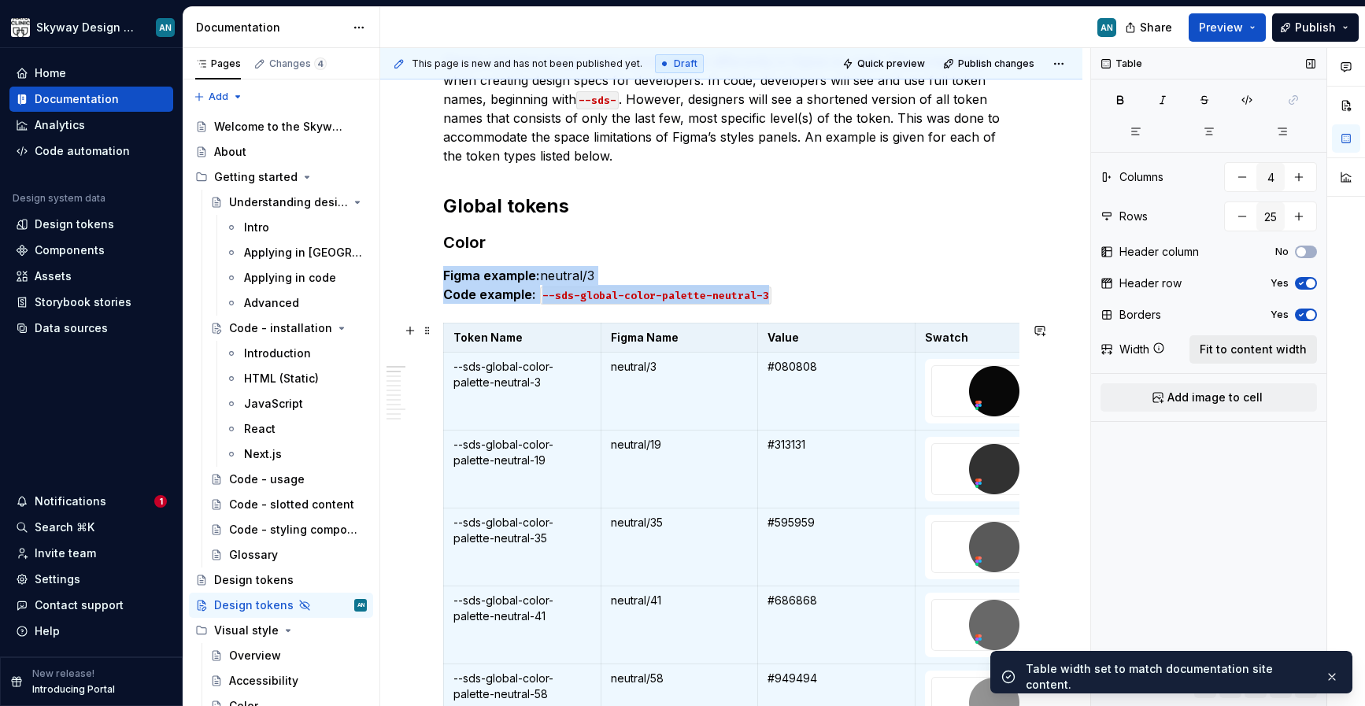
scroll to position [549, 0]
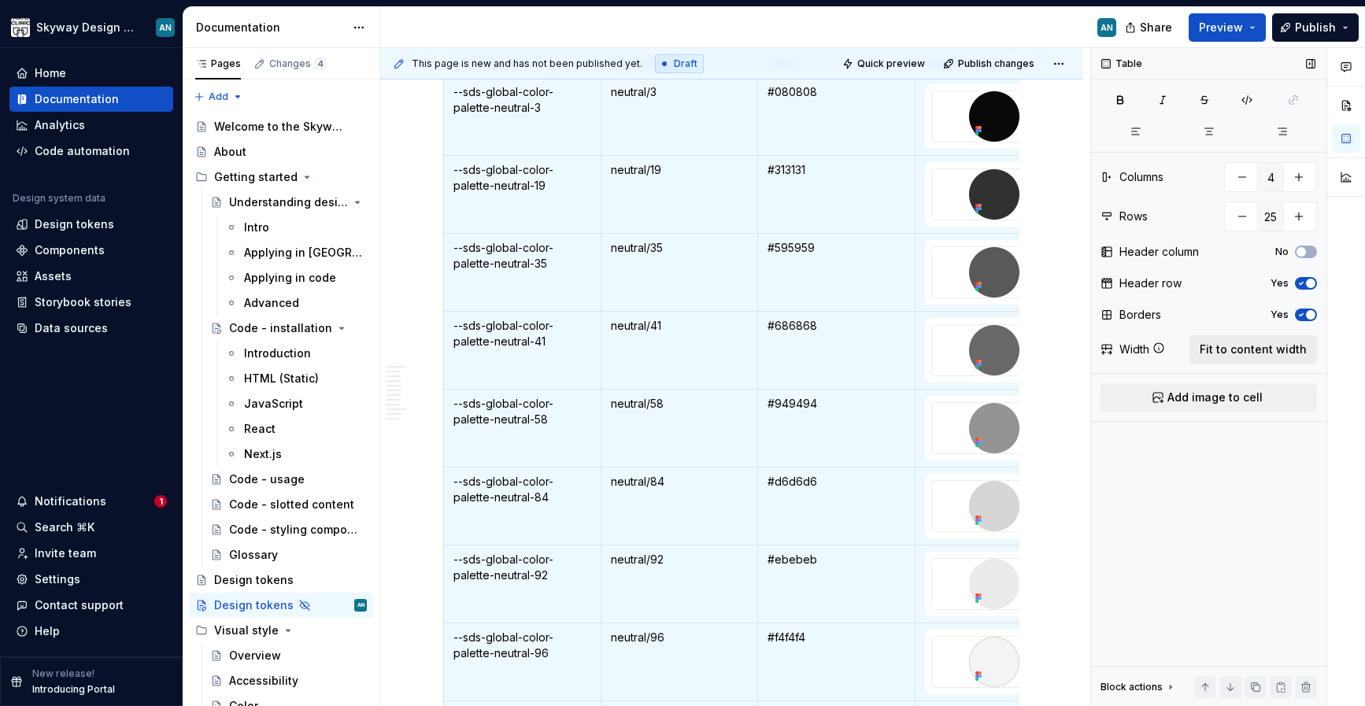
click at [1256, 351] on span "Fit to content width" at bounding box center [1253, 350] width 107 height 16
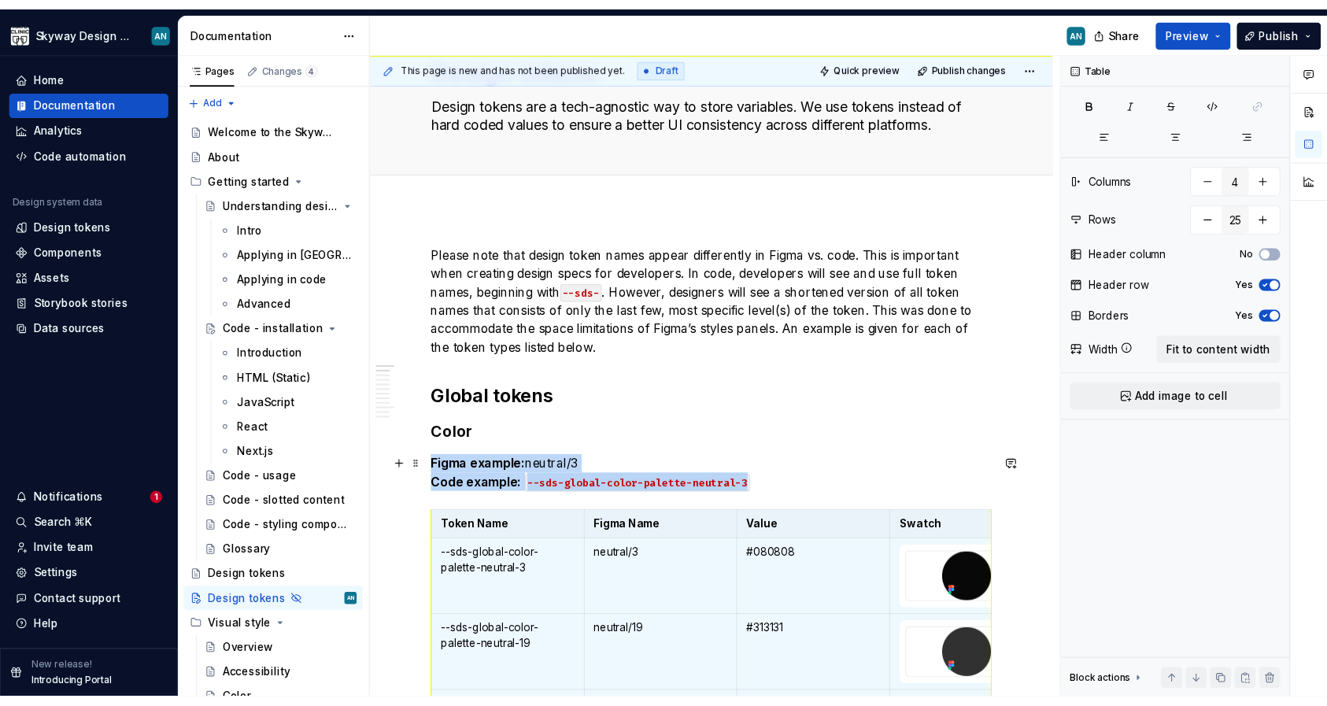
scroll to position [269, 0]
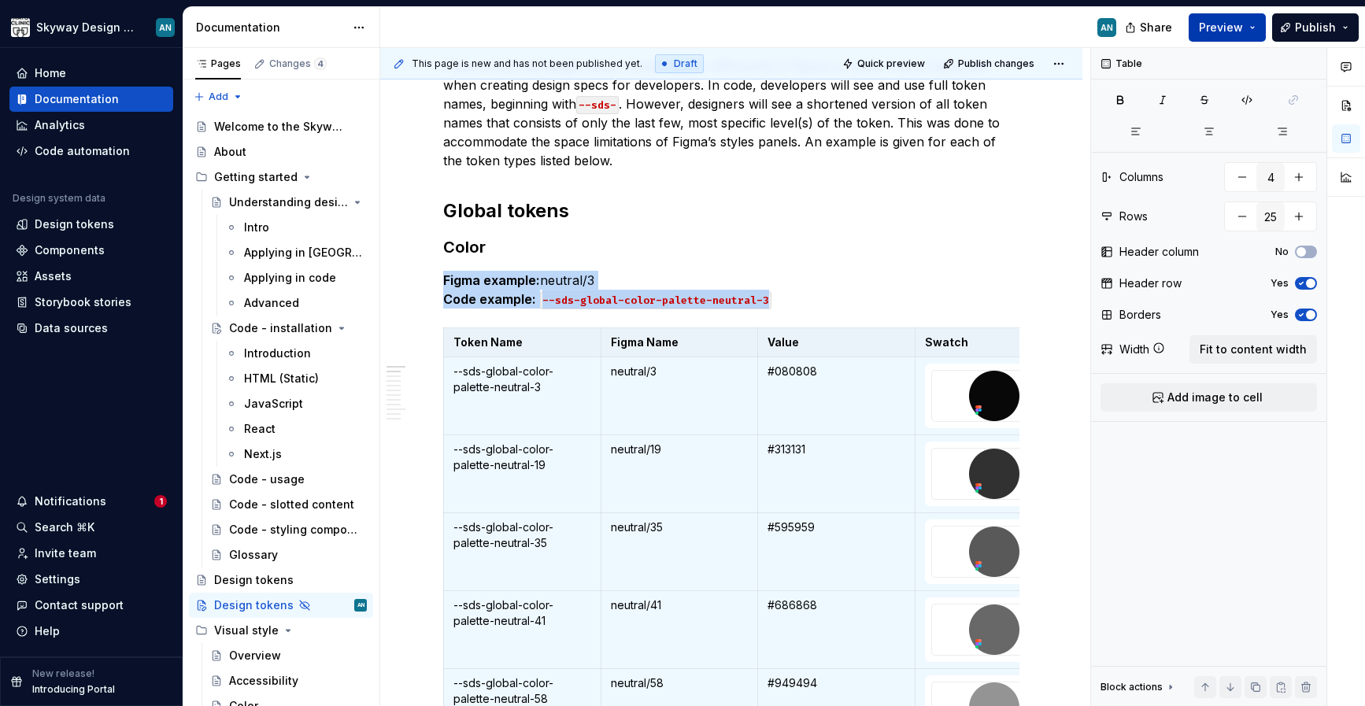
click at [1232, 25] on span "Preview" at bounding box center [1221, 28] width 44 height 16
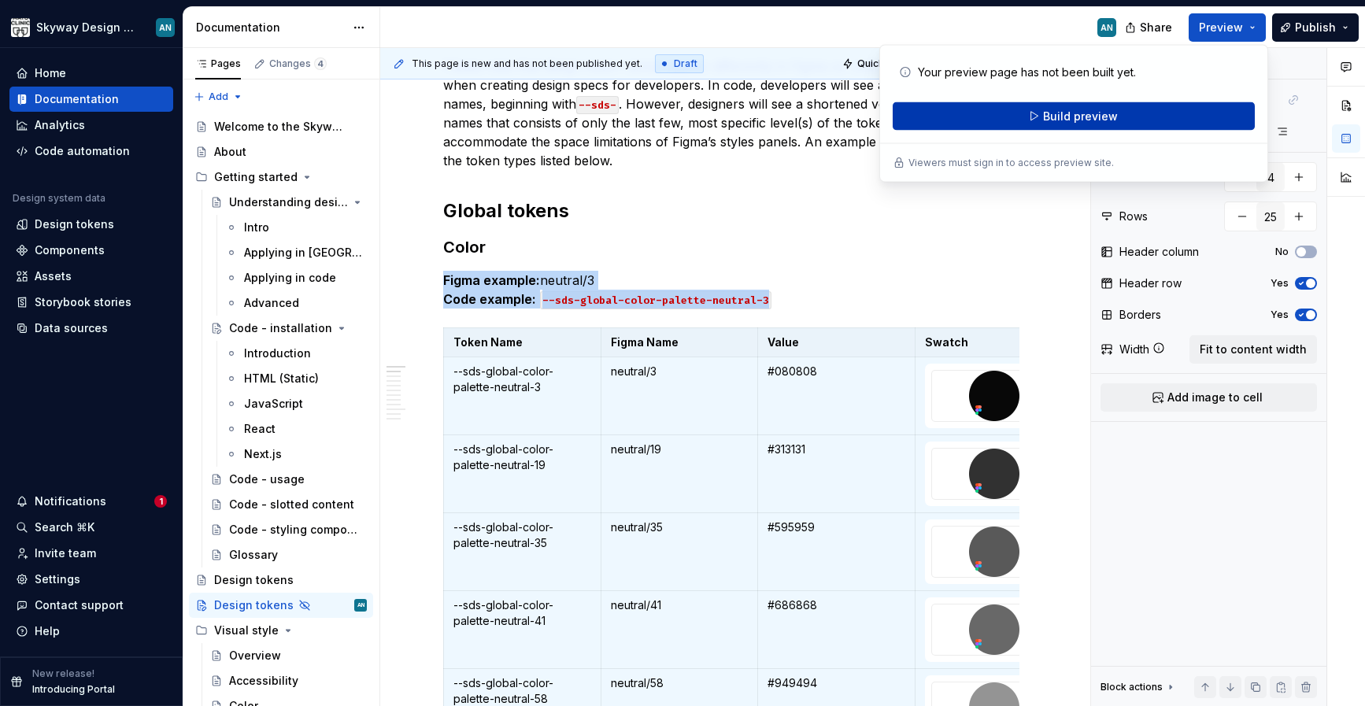
click at [1137, 120] on button "Build preview" at bounding box center [1074, 116] width 362 height 28
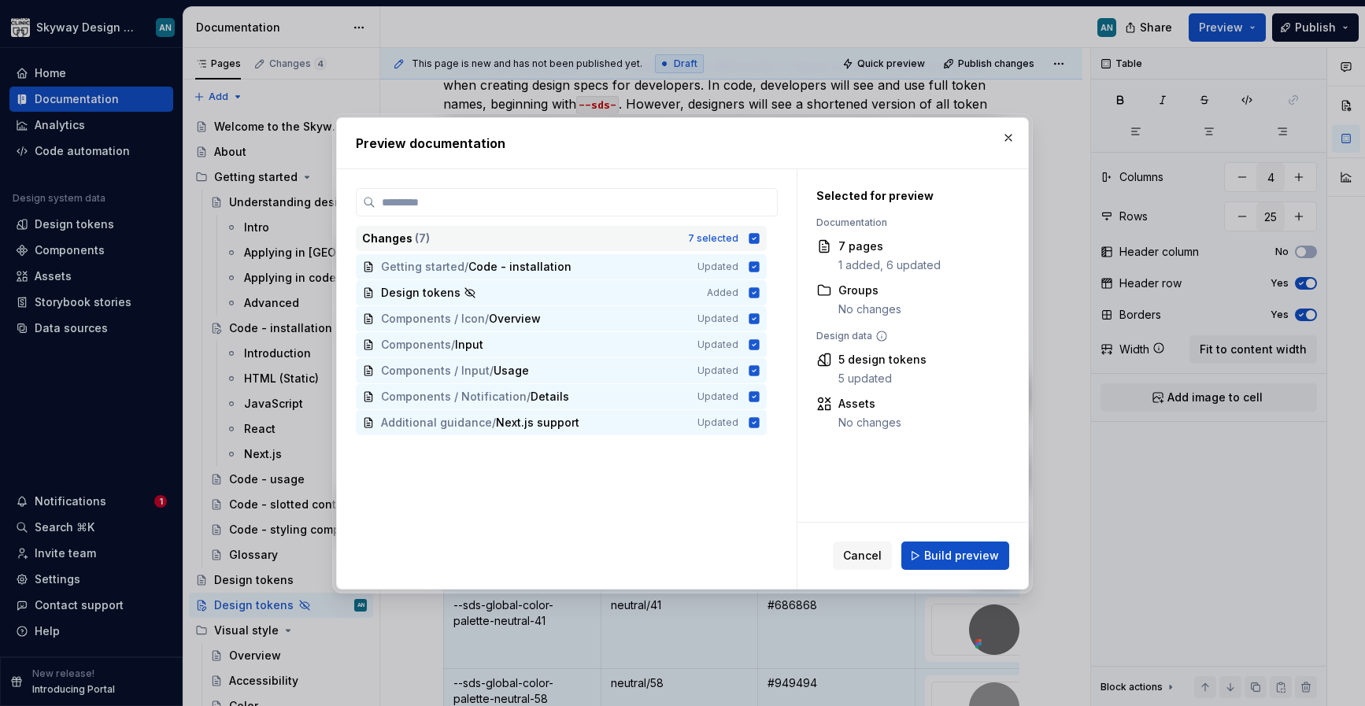
click at [767, 241] on div "Changes ( 7 ) 7 selected" at bounding box center [561, 238] width 411 height 25
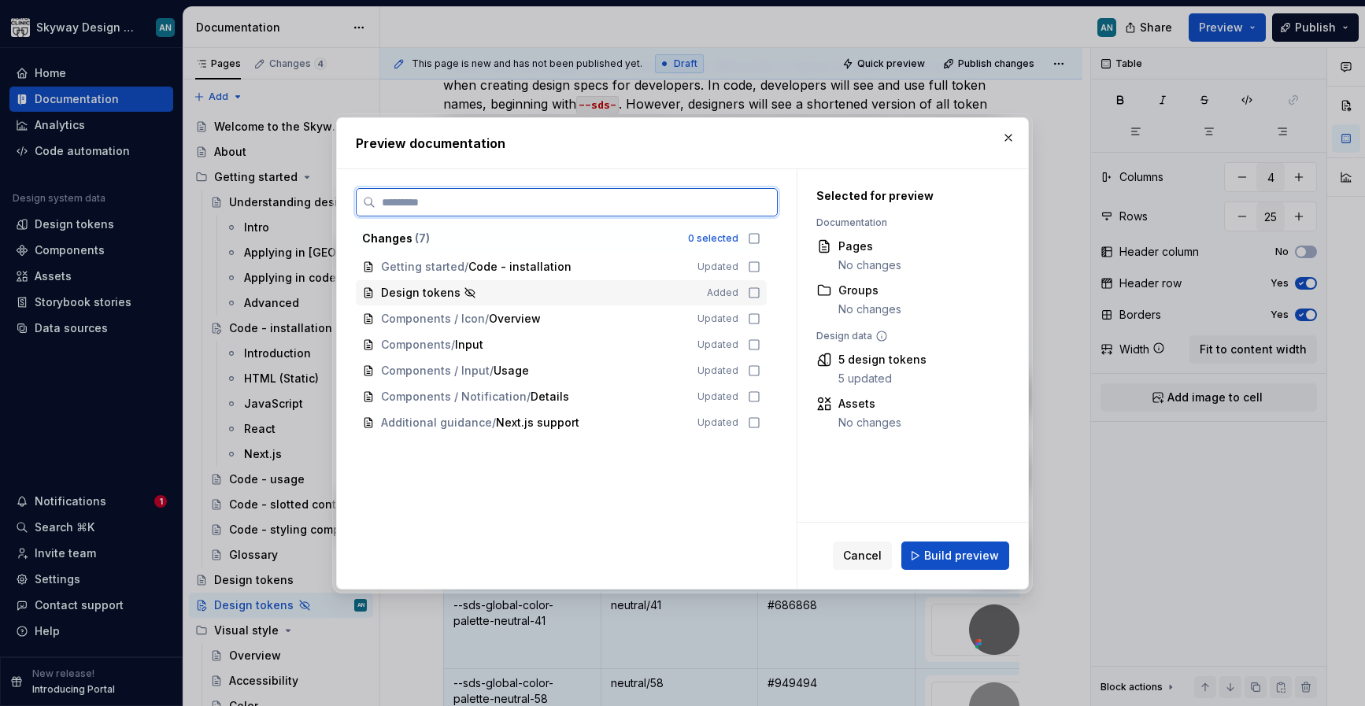
click at [760, 292] on icon at bounding box center [754, 293] width 13 height 13
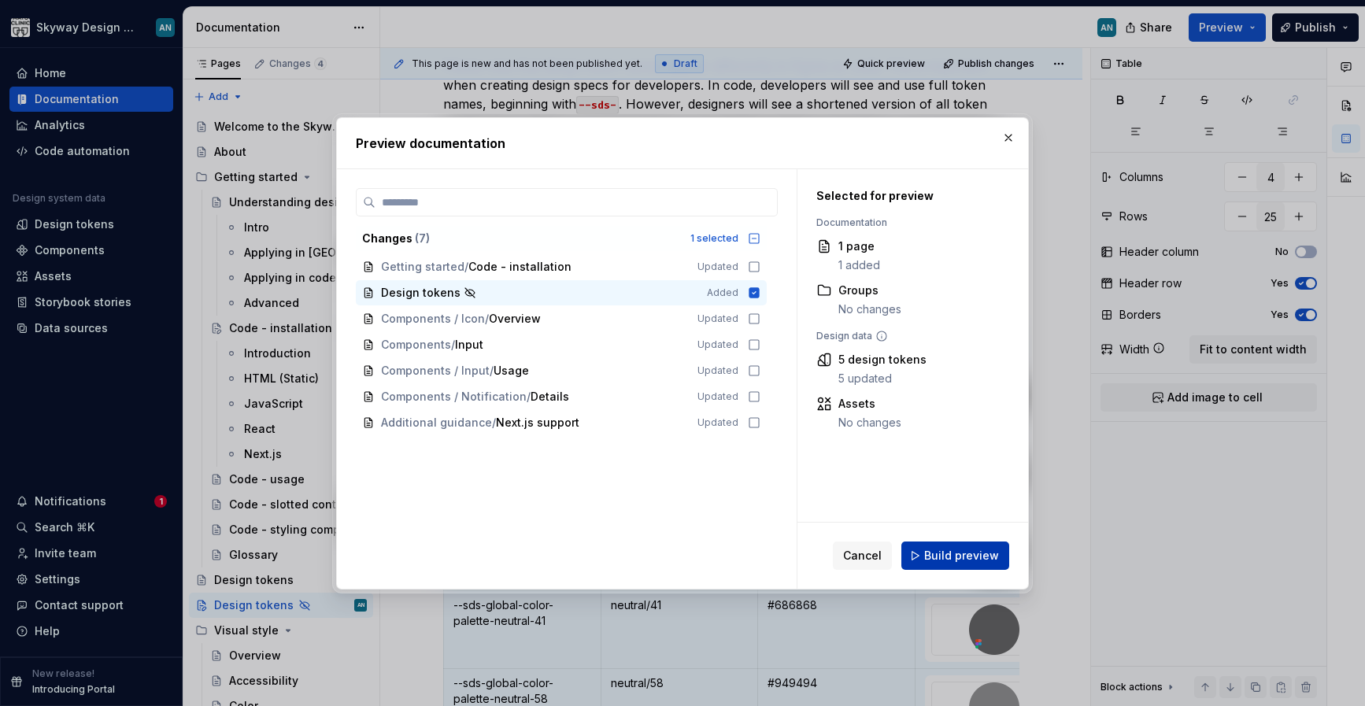
click at [971, 554] on span "Build preview" at bounding box center [961, 556] width 75 height 16
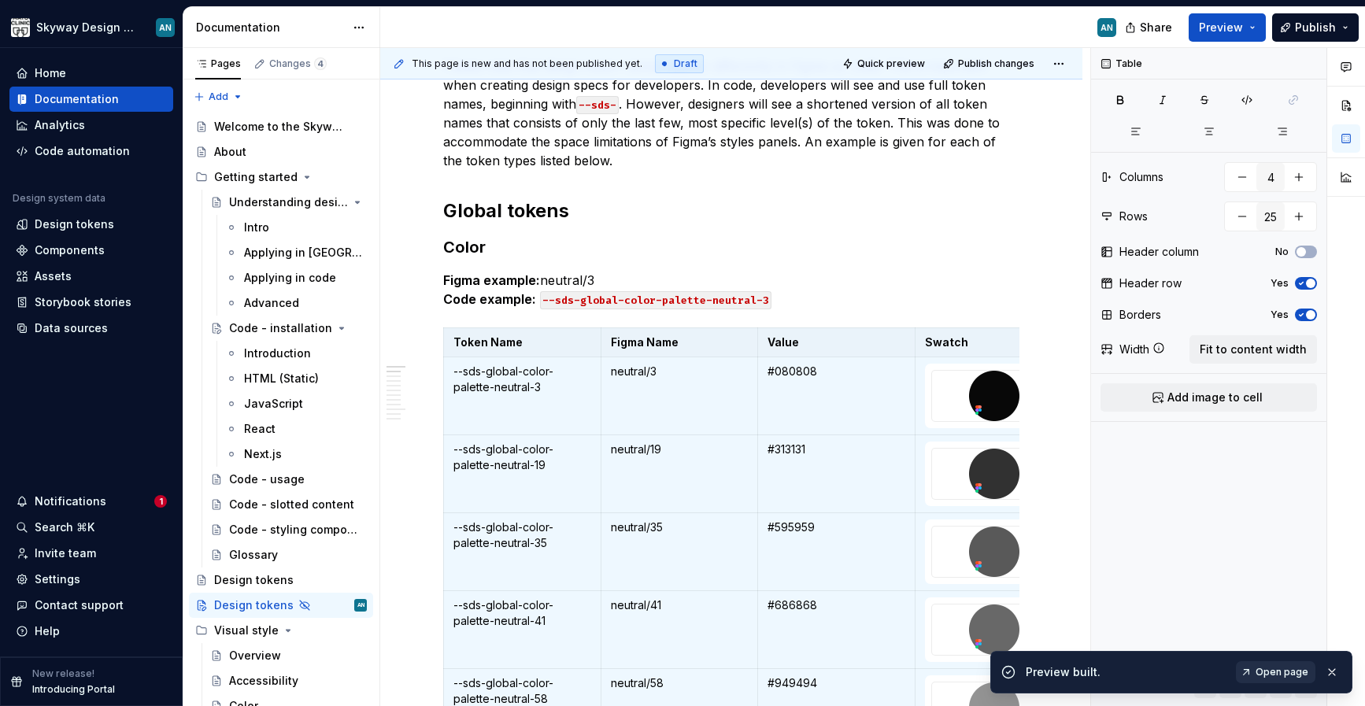
click at [1267, 670] on span "Open page" at bounding box center [1282, 672] width 53 height 13
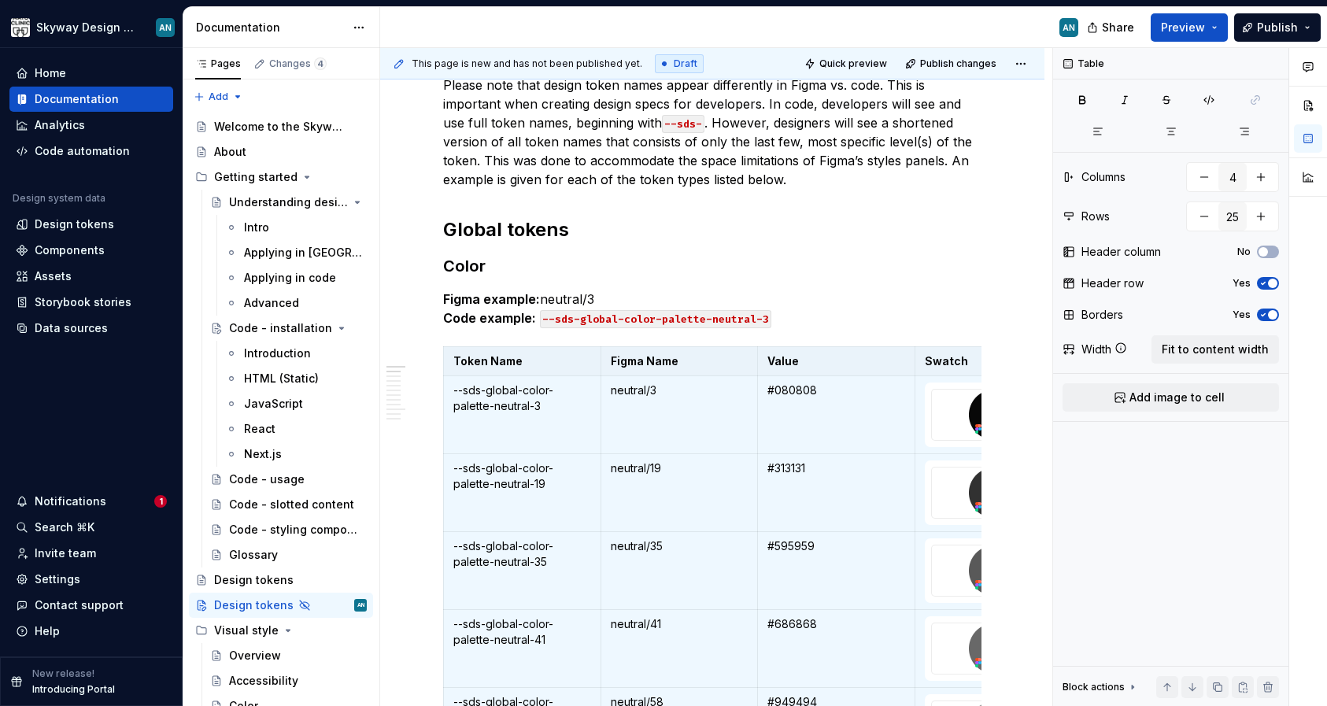
scroll to position [288, 0]
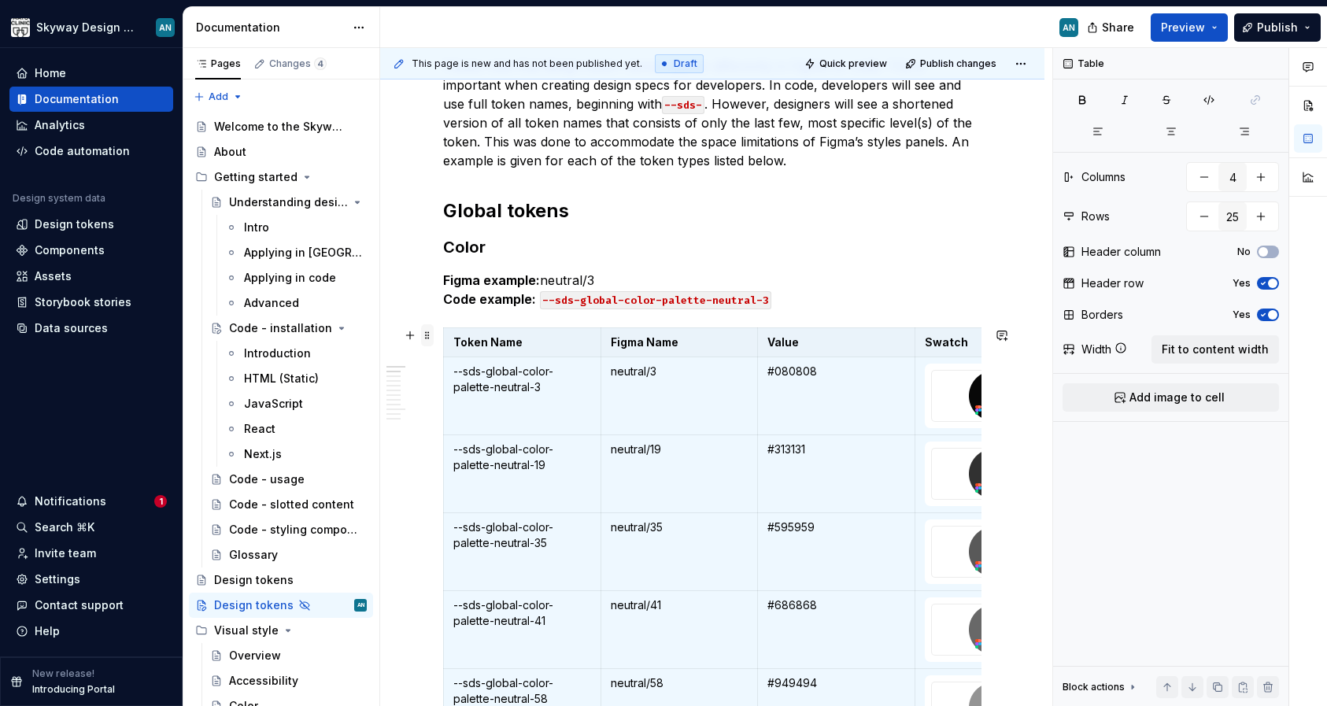
click at [427, 335] on span at bounding box center [427, 335] width 13 height 22
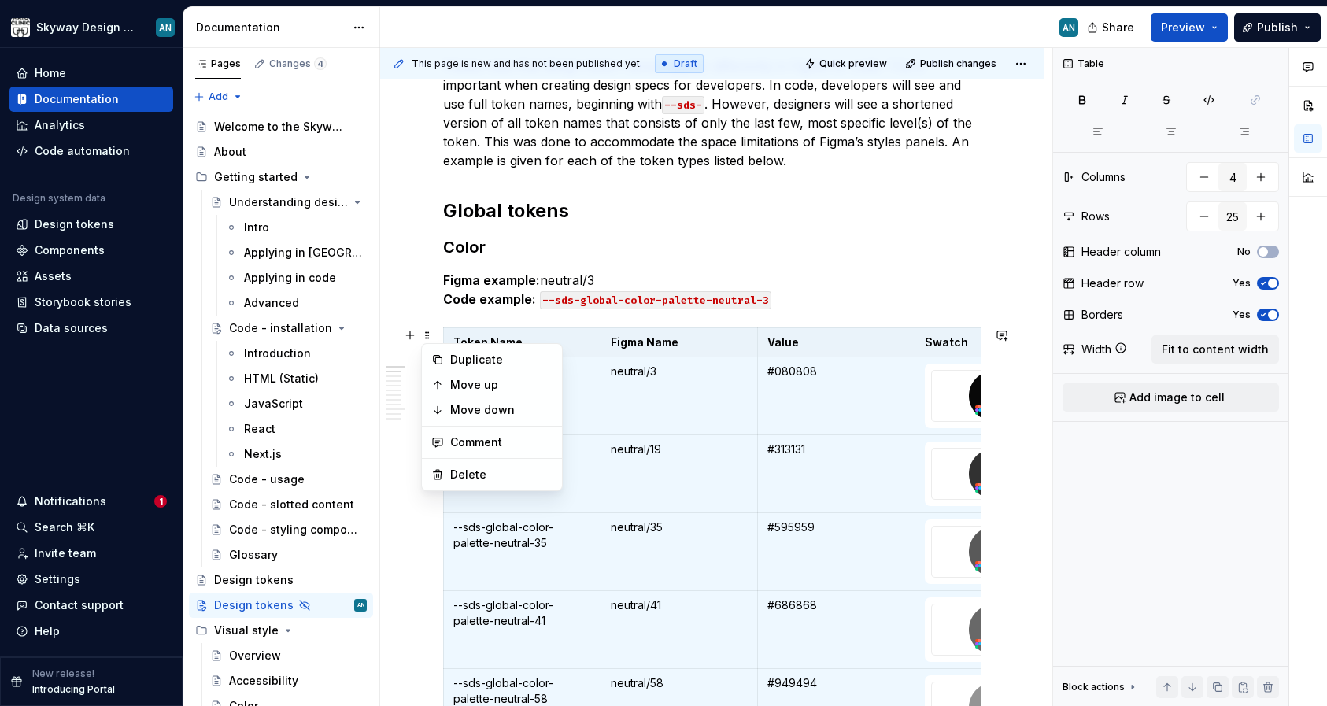
click at [906, 221] on h2 "Global tokens" at bounding box center [712, 210] width 538 height 25
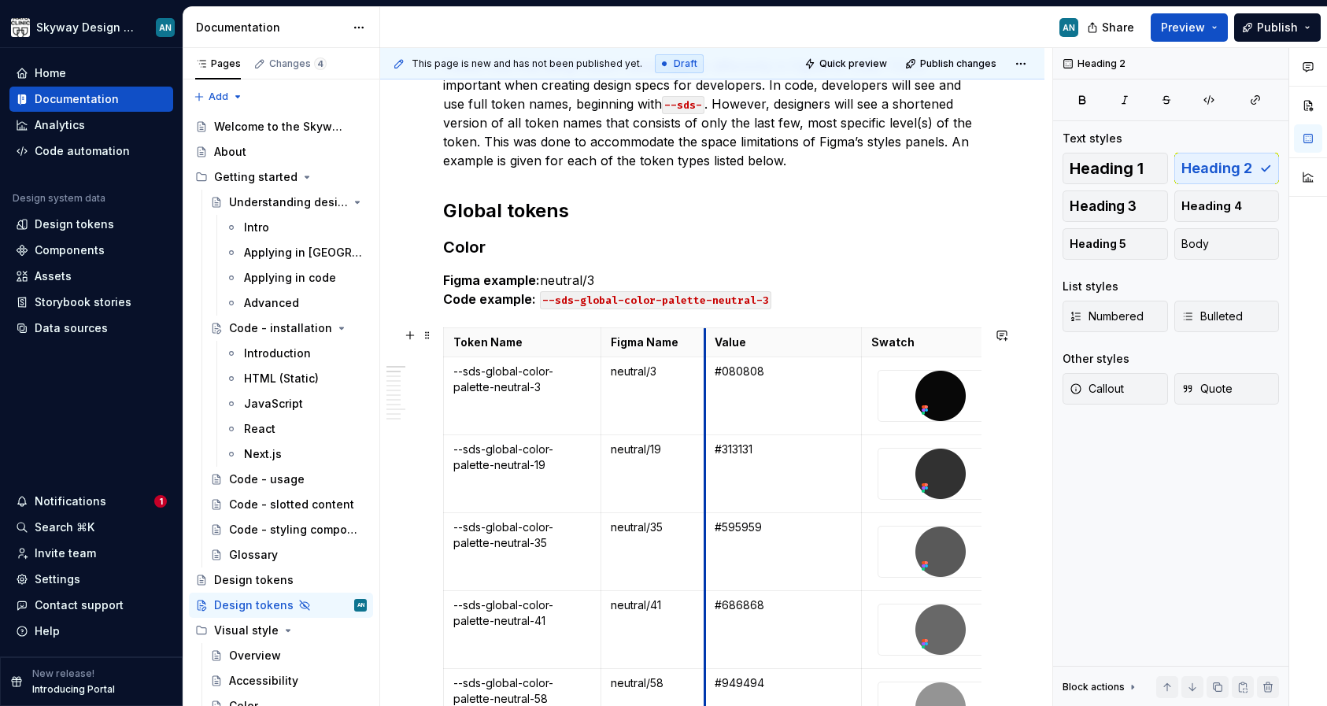
drag, startPoint x: 759, startPoint y: 341, endPoint x: 781, endPoint y: 338, distance: 22.3
click at [705, 342] on th "Value" at bounding box center [783, 342] width 157 height 29
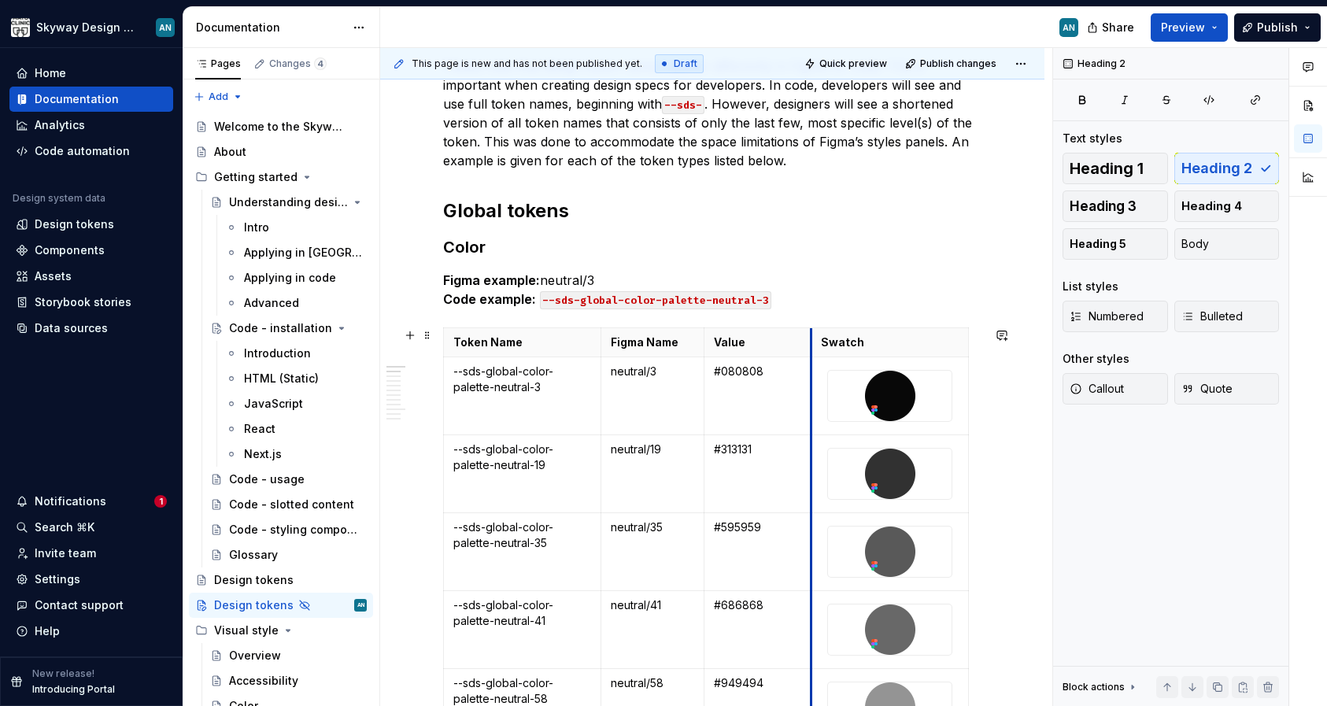
drag, startPoint x: 861, startPoint y: 336, endPoint x: 811, endPoint y: 337, distance: 50.4
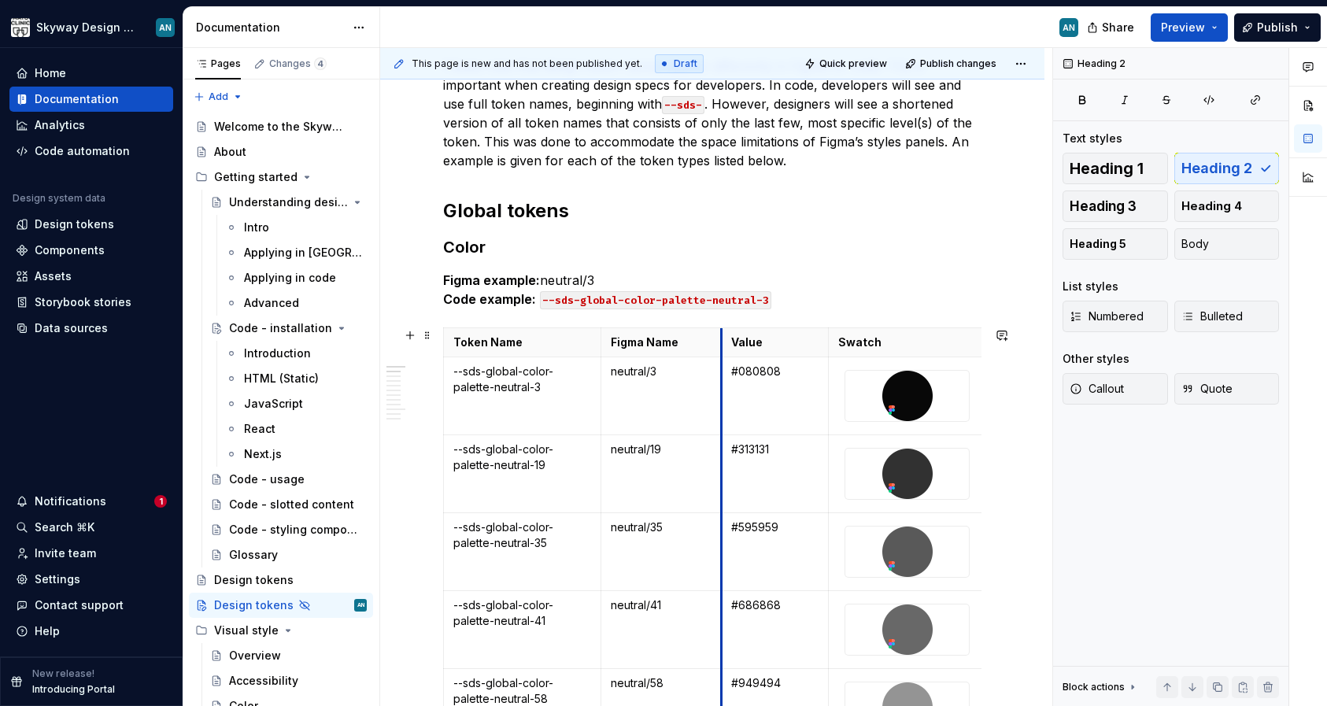
drag, startPoint x: 706, startPoint y: 334, endPoint x: 745, endPoint y: 327, distance: 40.0
click at [723, 333] on th "Value" at bounding box center [775, 342] width 107 height 29
click at [425, 336] on span at bounding box center [427, 335] width 13 height 22
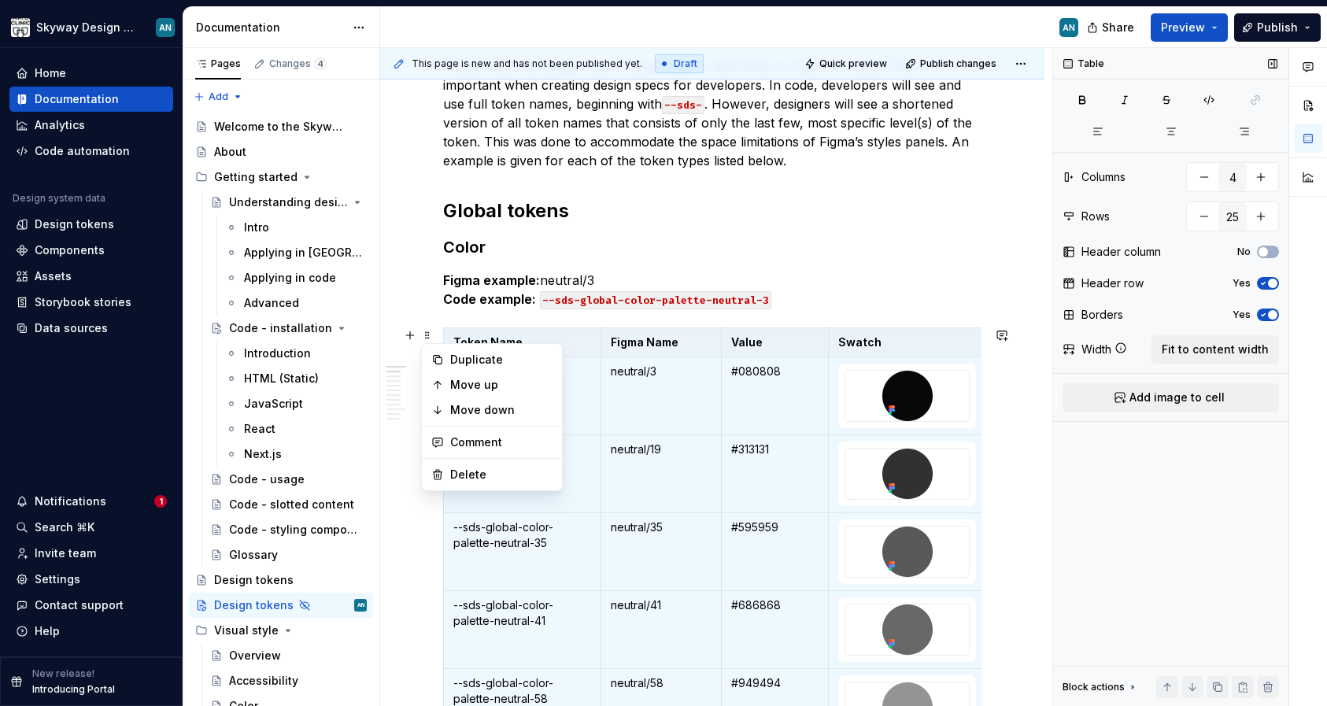
click at [1121, 350] on icon at bounding box center [1121, 348] width 13 height 13
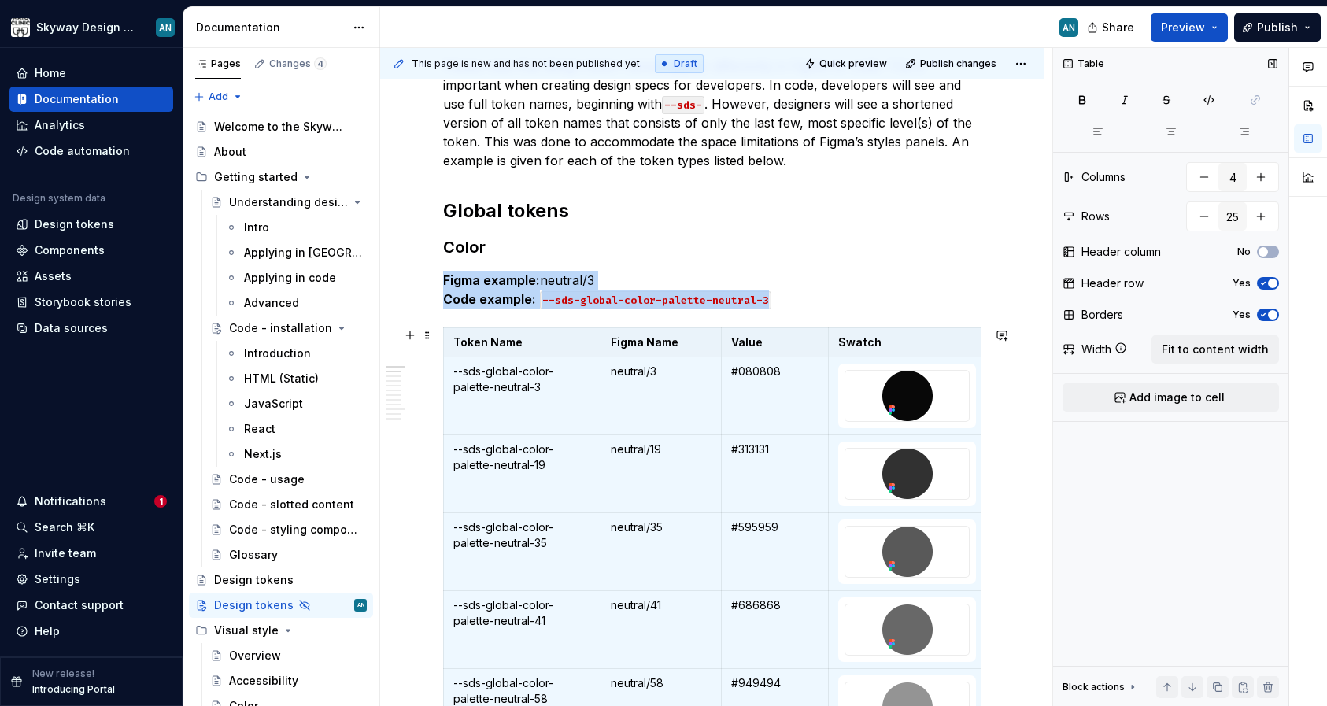
scroll to position [568, 0]
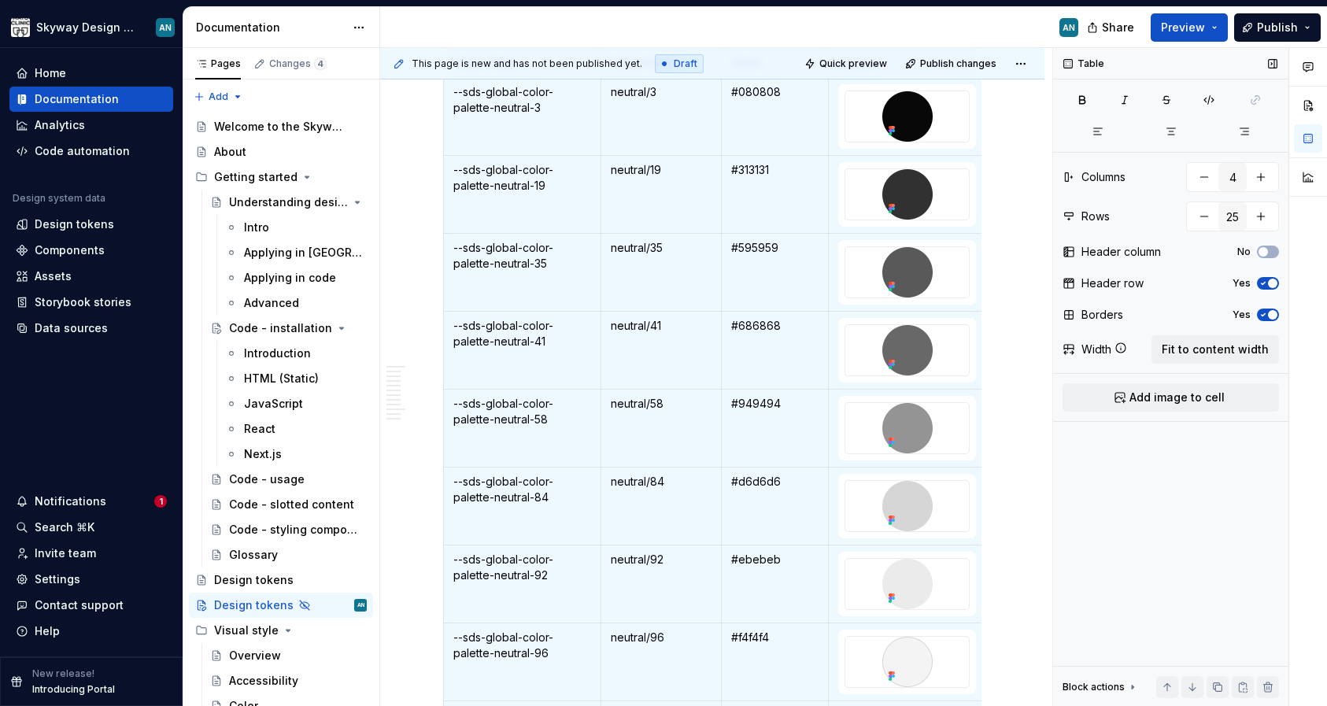
click at [1121, 348] on icon at bounding box center [1120, 347] width 9 height 9
click at [1305, 104] on button "button" at bounding box center [1308, 105] width 28 height 28
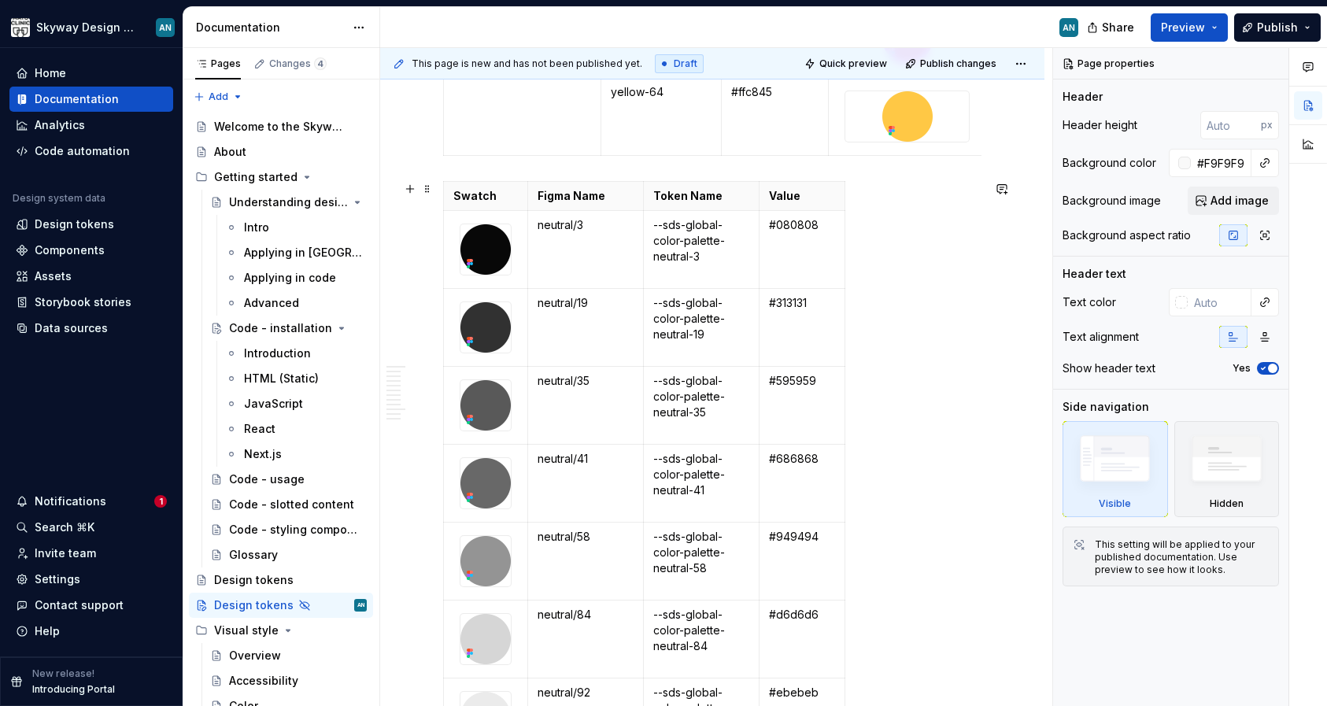
scroll to position [2363, 0]
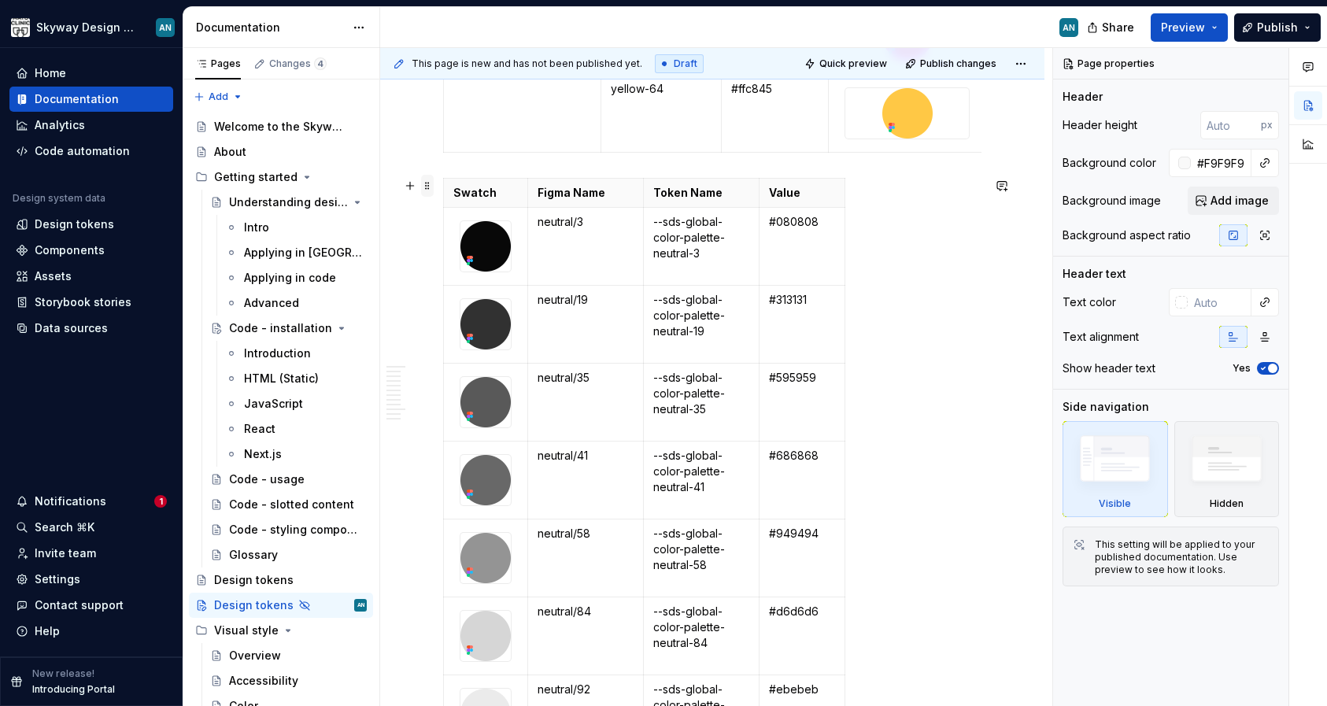
click at [427, 184] on span at bounding box center [427, 186] width 13 height 22
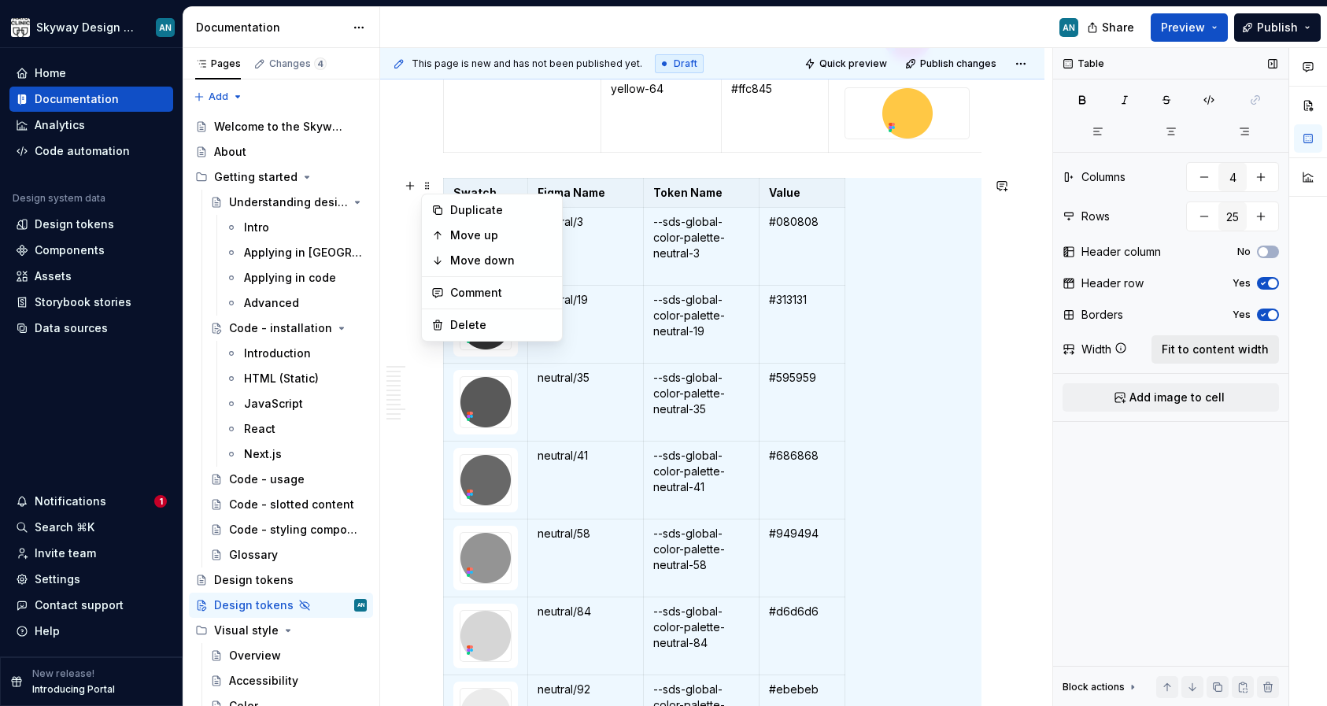
click at [1208, 348] on span "Fit to content width" at bounding box center [1215, 350] width 107 height 16
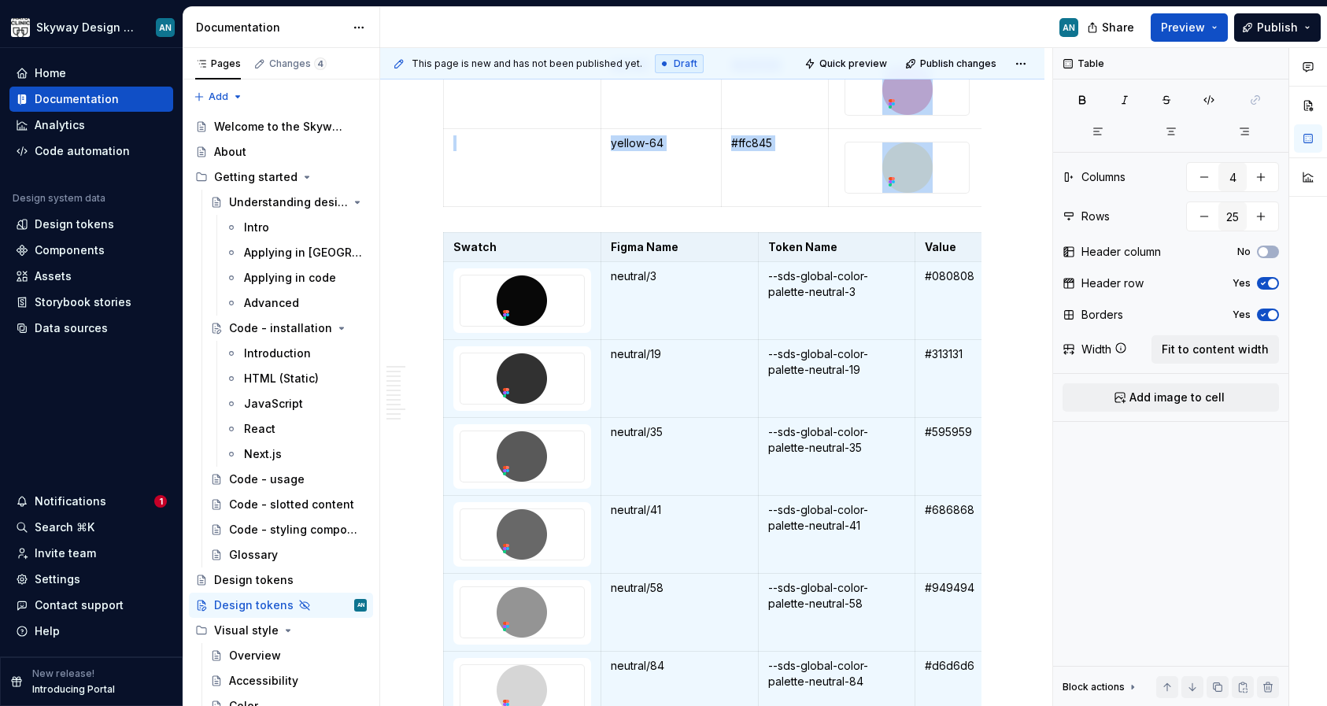
scroll to position [2156, 0]
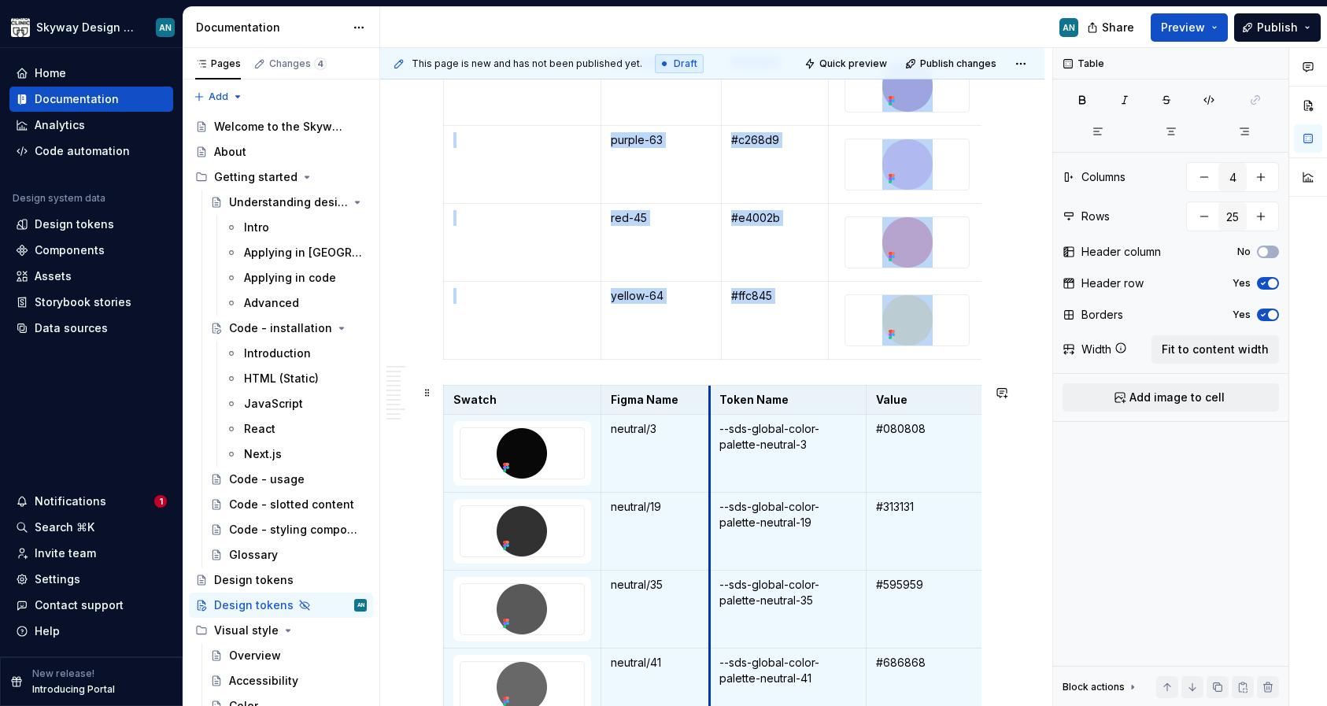
drag, startPoint x: 759, startPoint y: 402, endPoint x: 710, endPoint y: 401, distance: 48.8
click at [710, 401] on th "Token Name" at bounding box center [787, 400] width 157 height 29
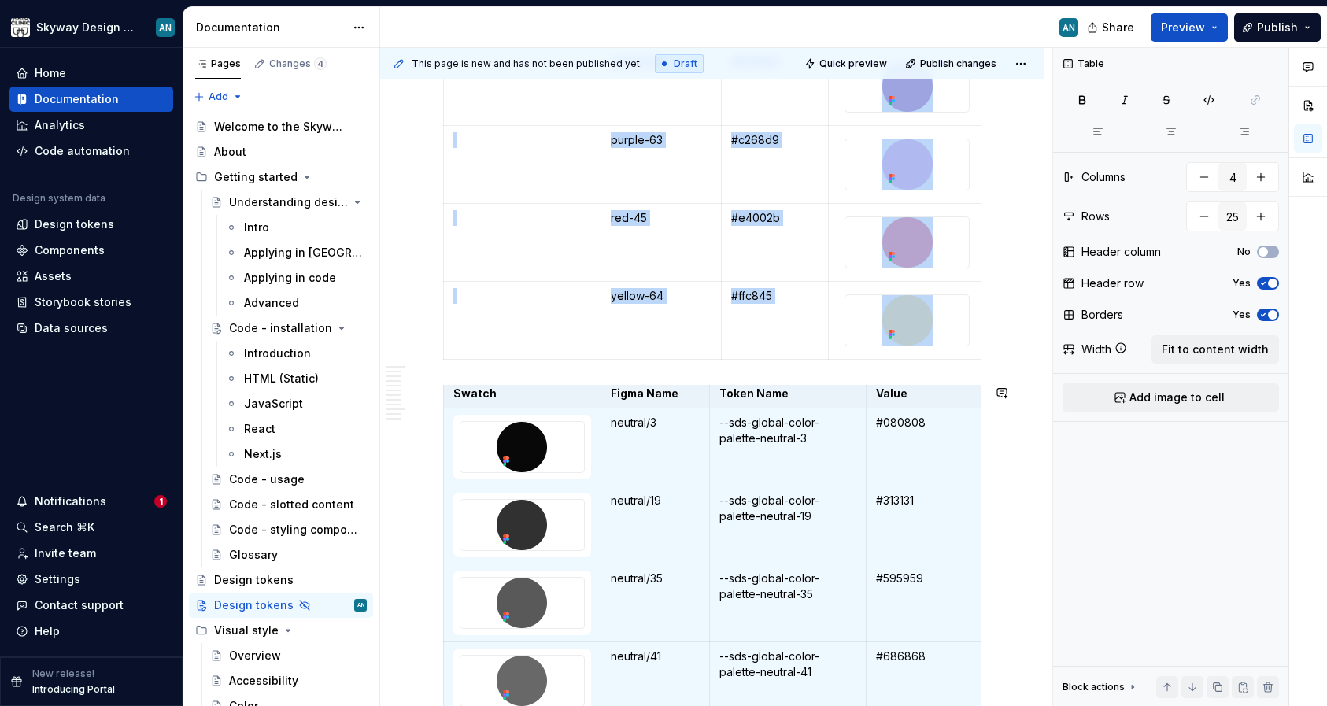
click at [916, 389] on p "Value" at bounding box center [945, 394] width 138 height 16
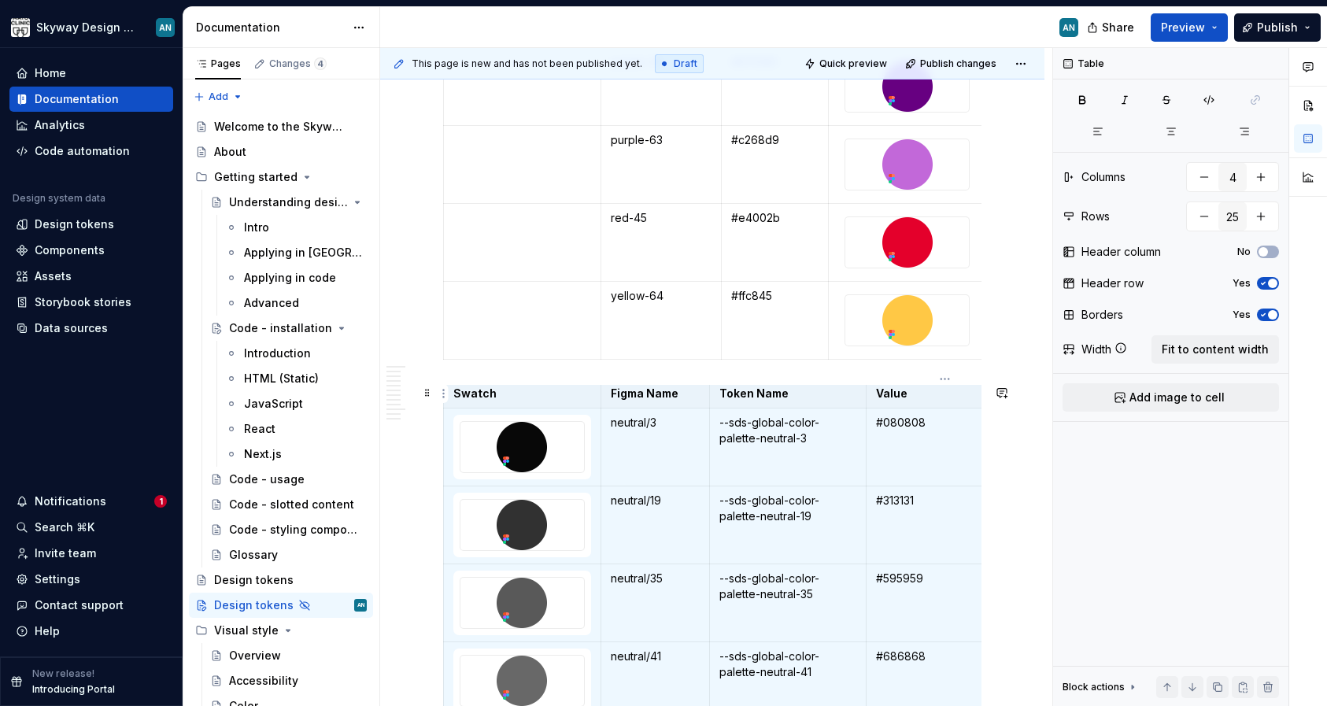
scroll to position [0, 0]
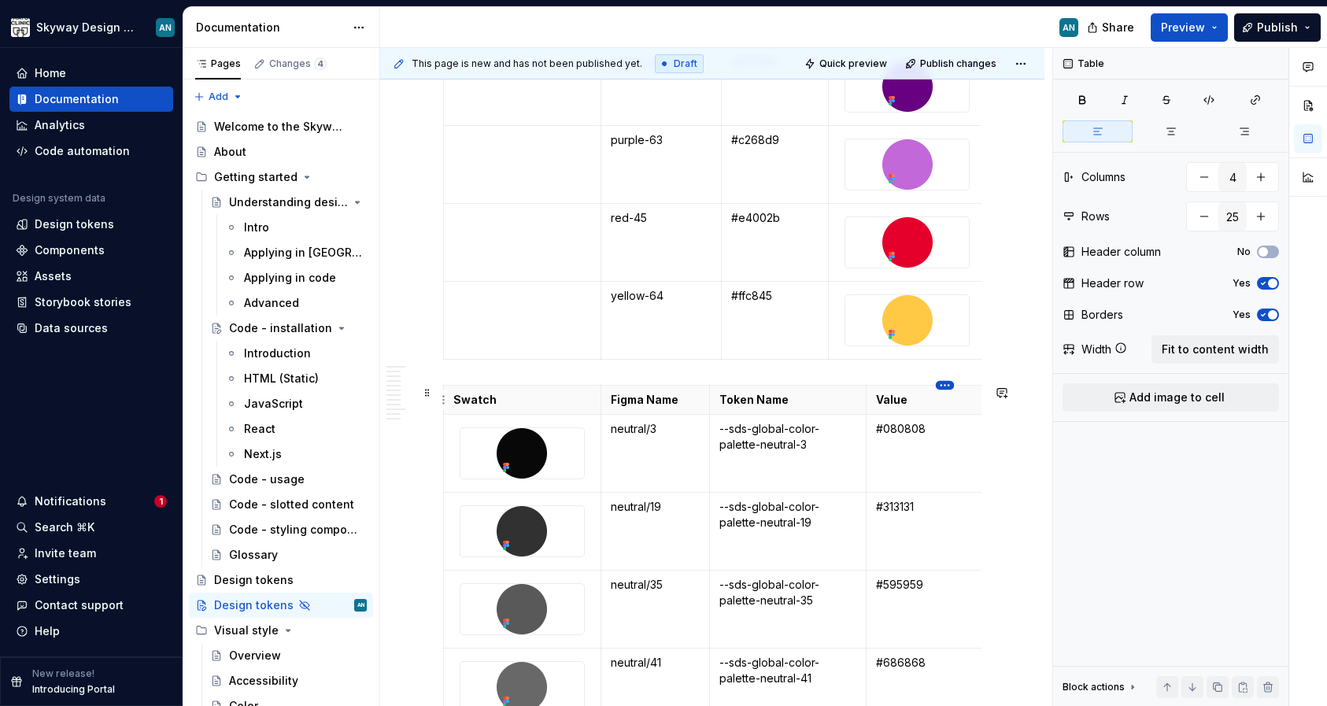
click at [943, 388] on html "Skyway Design System AN Home Documentation Analytics Code automation Design sys…" at bounding box center [663, 353] width 1327 height 706
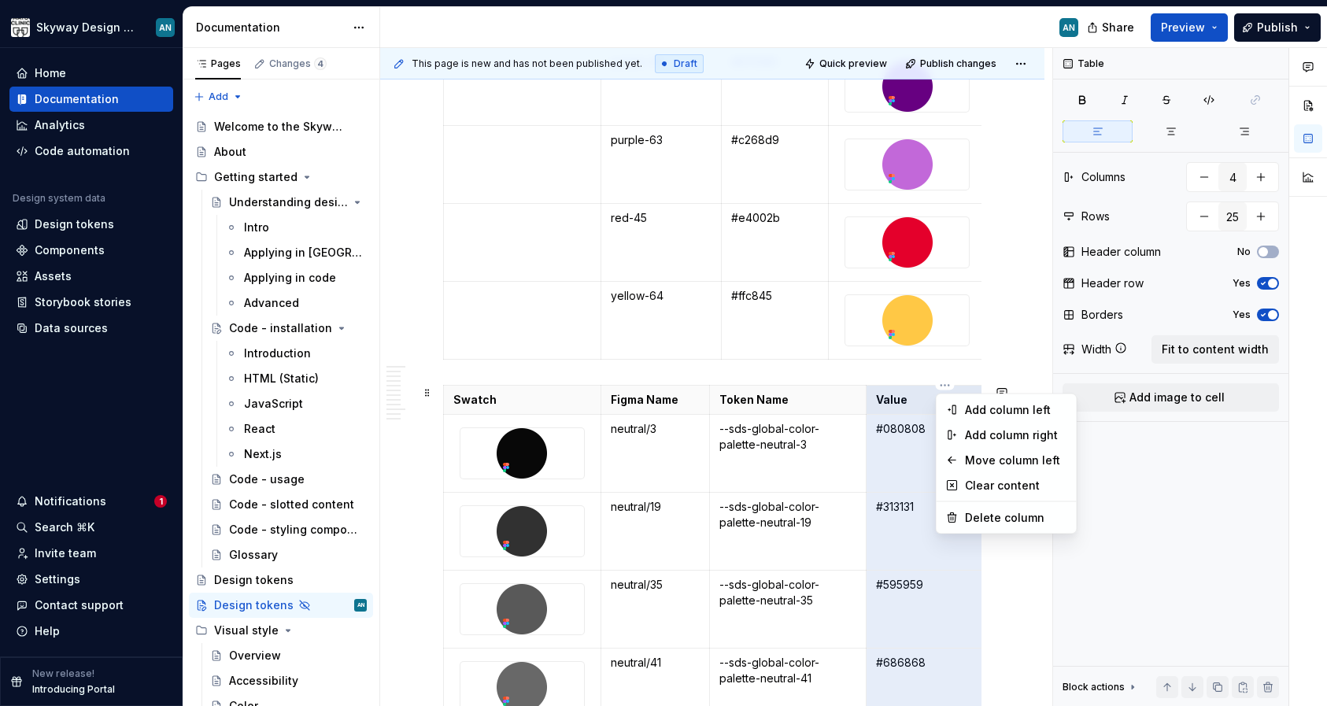
click at [1008, 363] on html "Skyway Design System AN Home Documentation Analytics Code automation Design sys…" at bounding box center [663, 353] width 1327 height 706
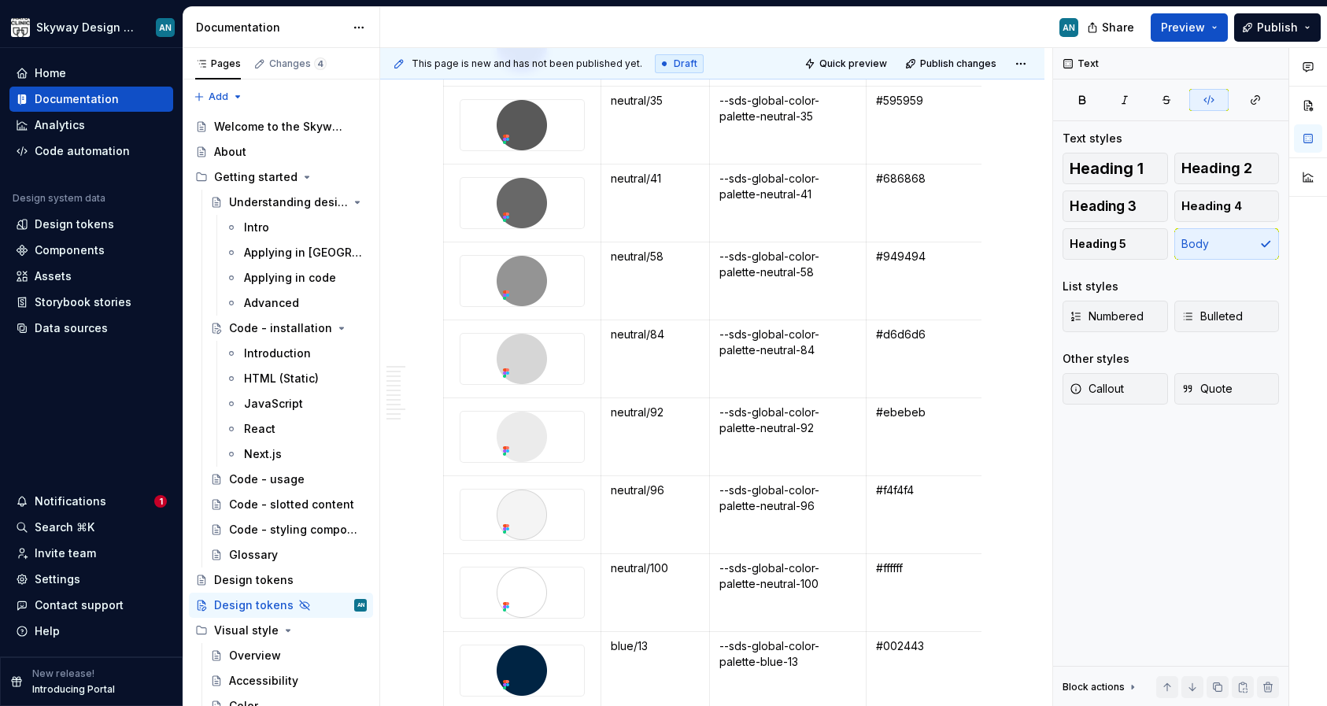
scroll to position [2368, 0]
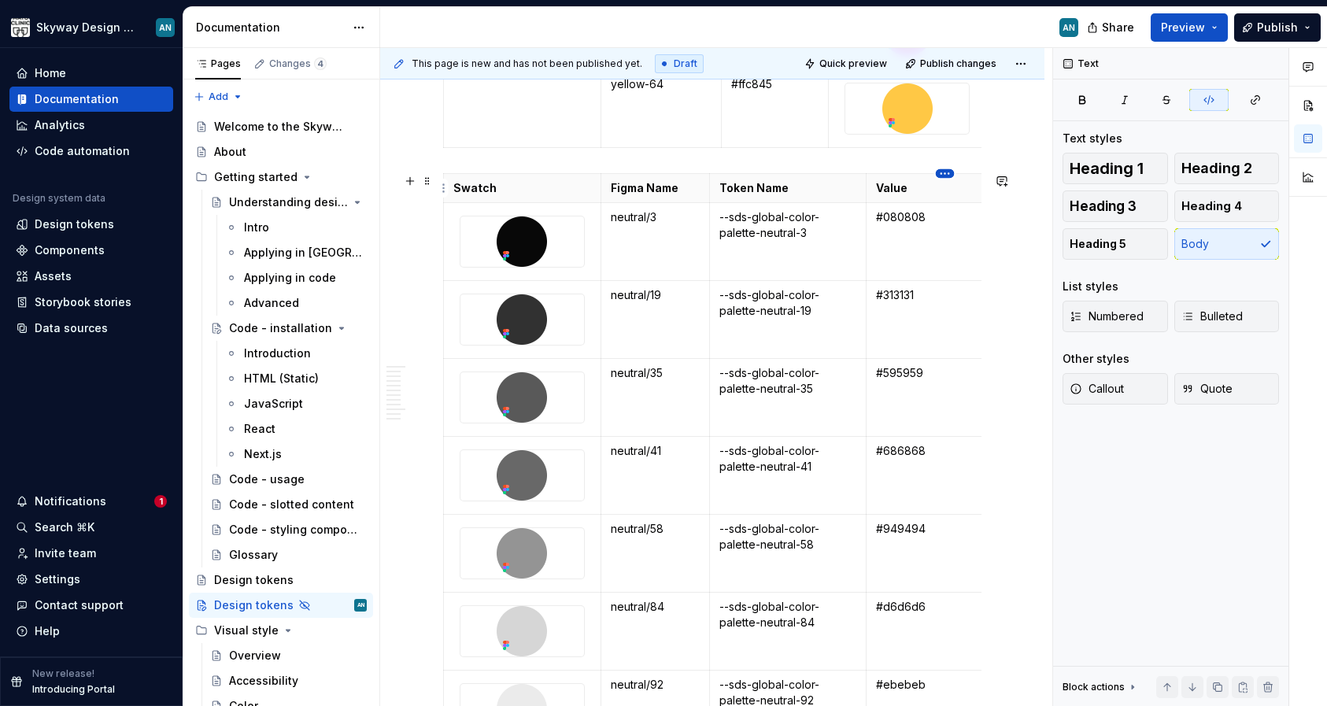
click at [941, 179] on html "Skyway Design System AN Home Documentation Analytics Code automation Design sys…" at bounding box center [663, 353] width 1327 height 706
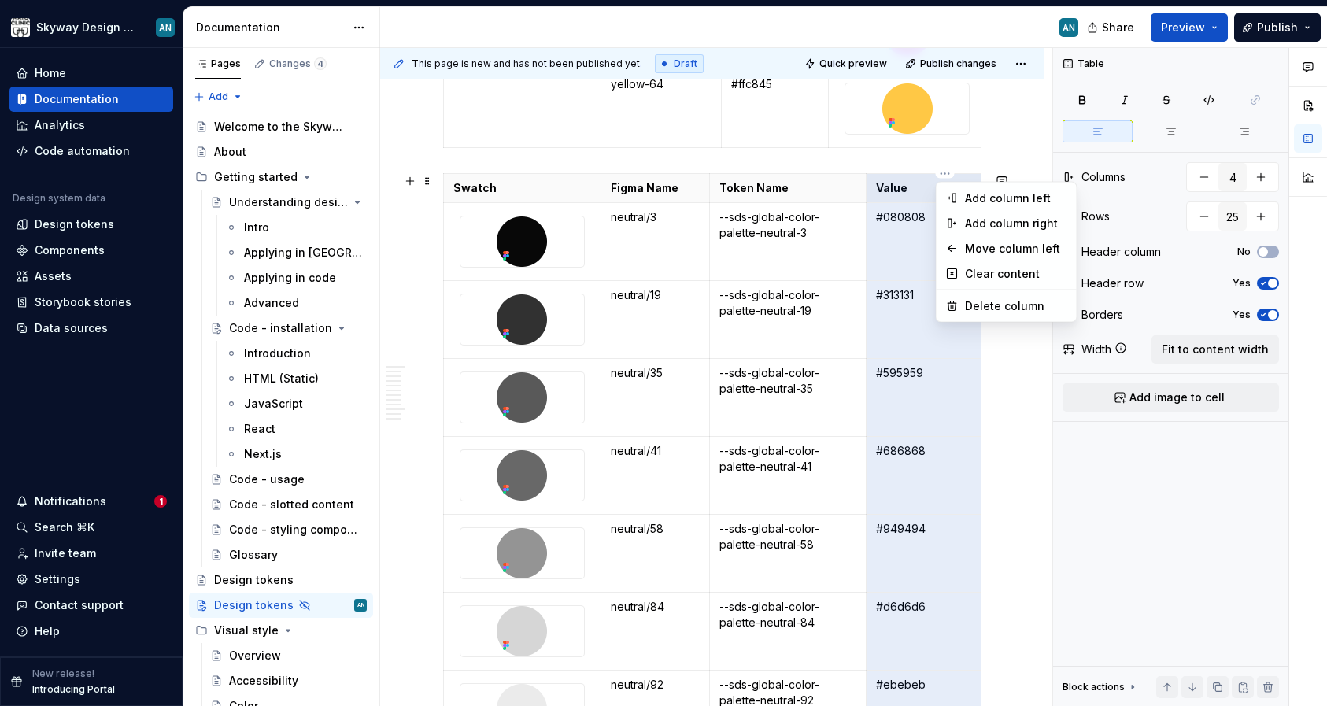
click at [1232, 350] on div "Comments Open comments No comments yet Select ‘Comment’ from the block context …" at bounding box center [1190, 377] width 274 height 659
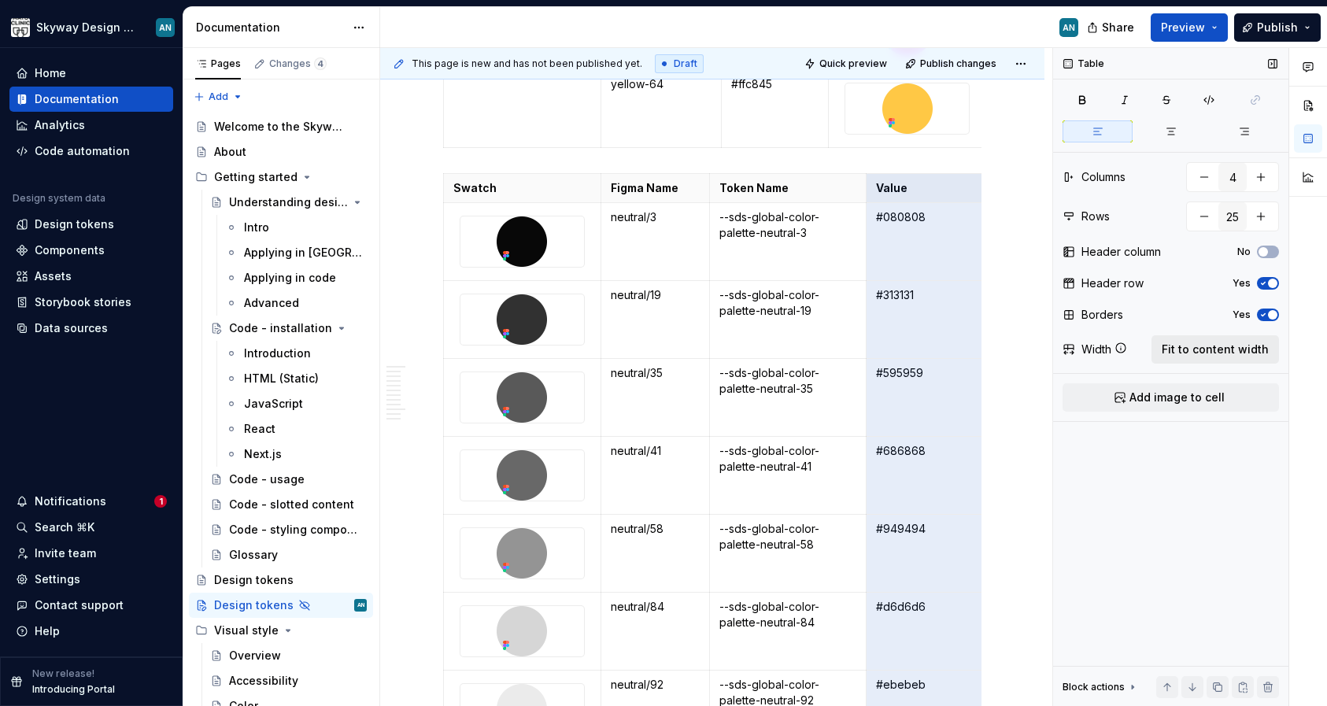
click at [1234, 353] on span "Fit to content width" at bounding box center [1215, 350] width 107 height 16
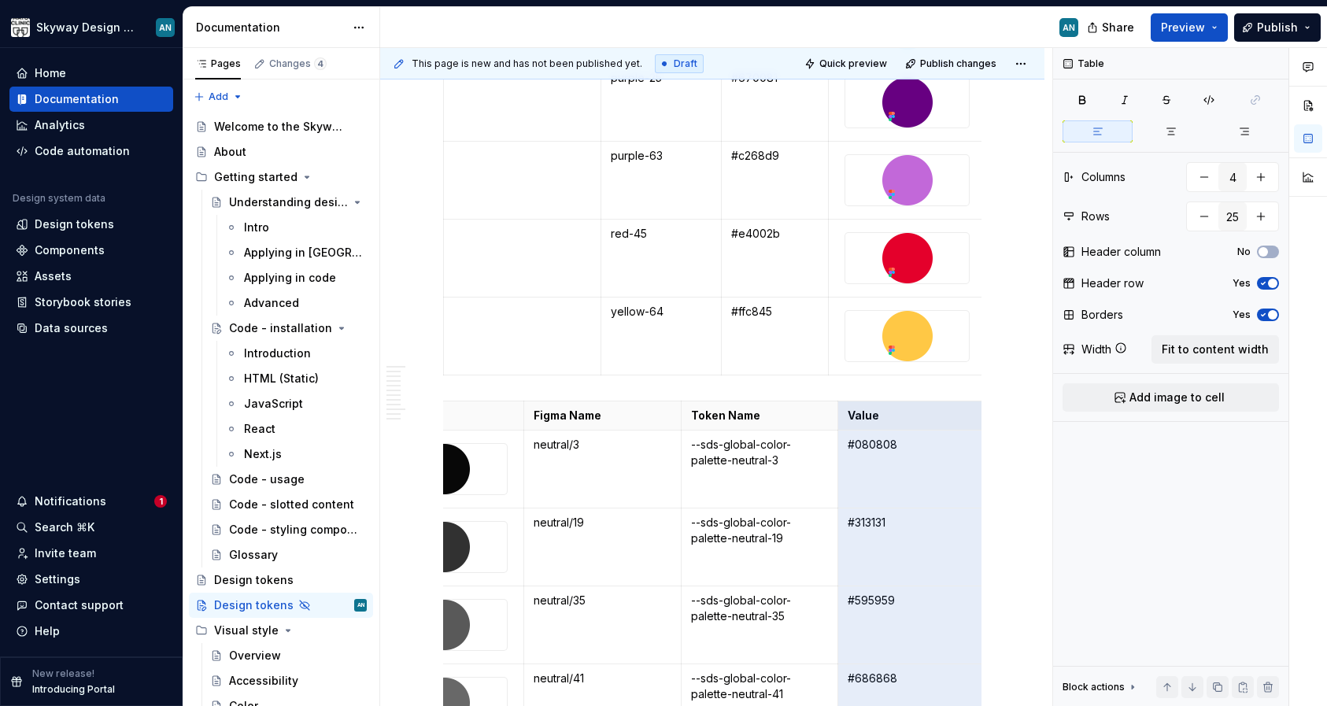
scroll to position [2110, 0]
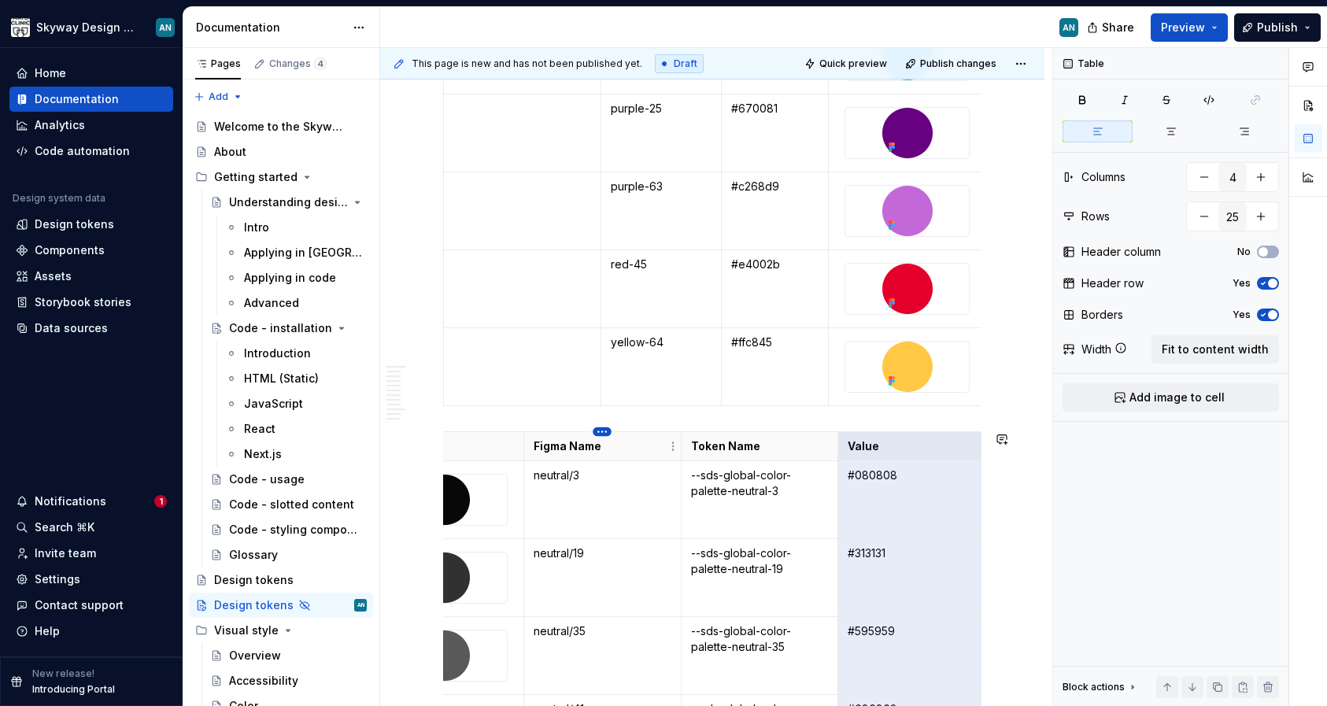
click at [597, 429] on html "Skyway Design System AN Home Documentation Analytics Code automation Design sys…" at bounding box center [663, 353] width 1327 height 706
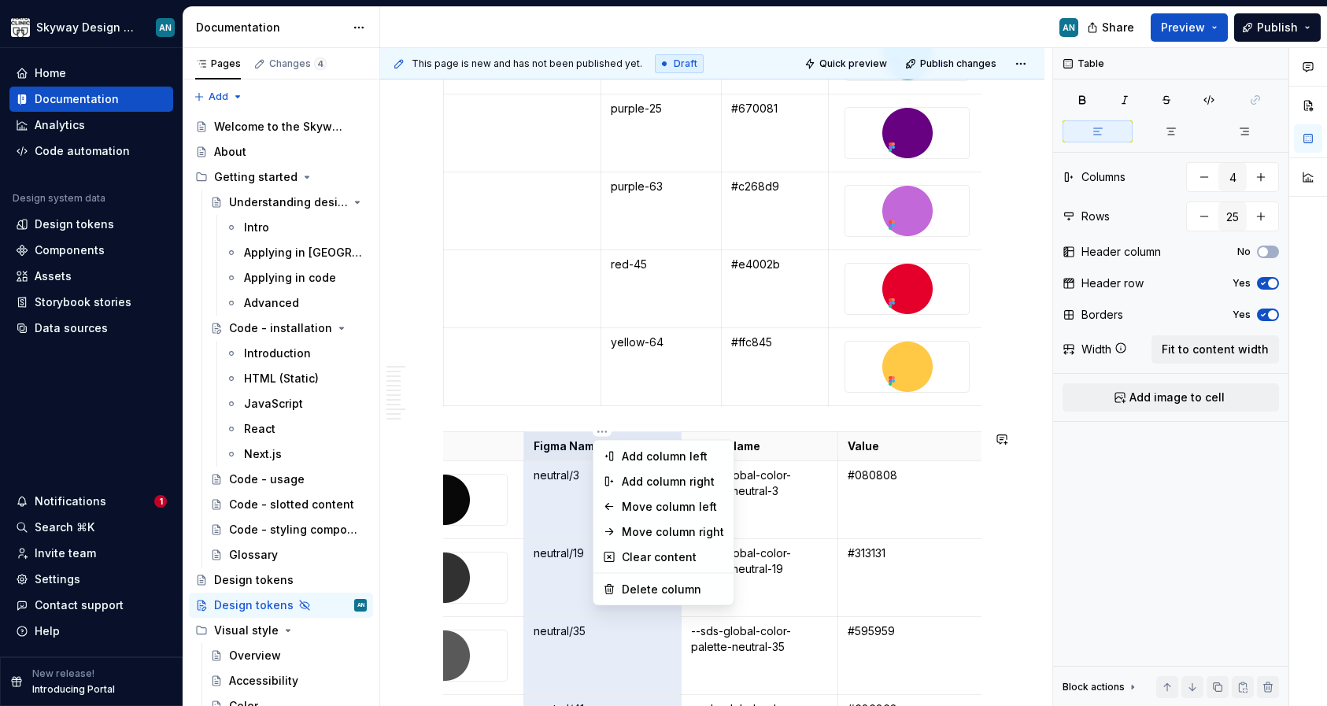
click at [682, 421] on html "Skyway Design System AN Home Documentation Analytics Code automation Design sys…" at bounding box center [663, 353] width 1327 height 706
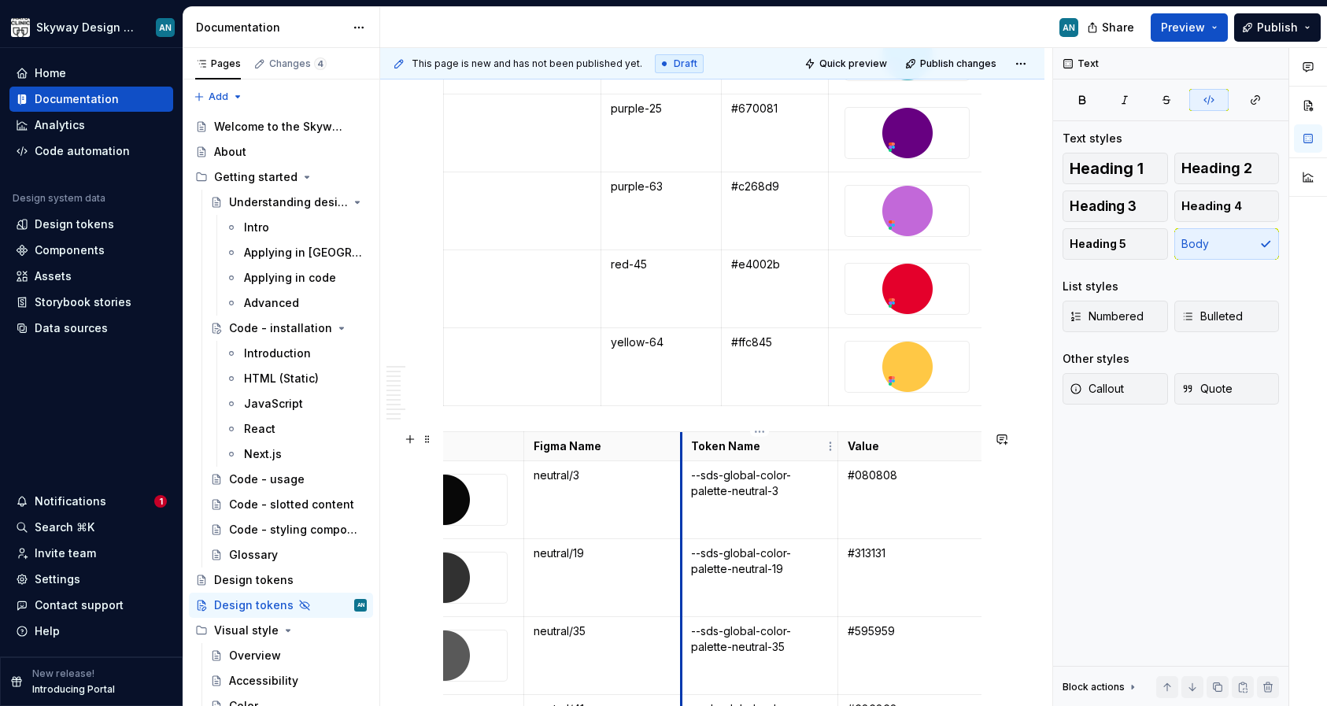
scroll to position [0, 75]
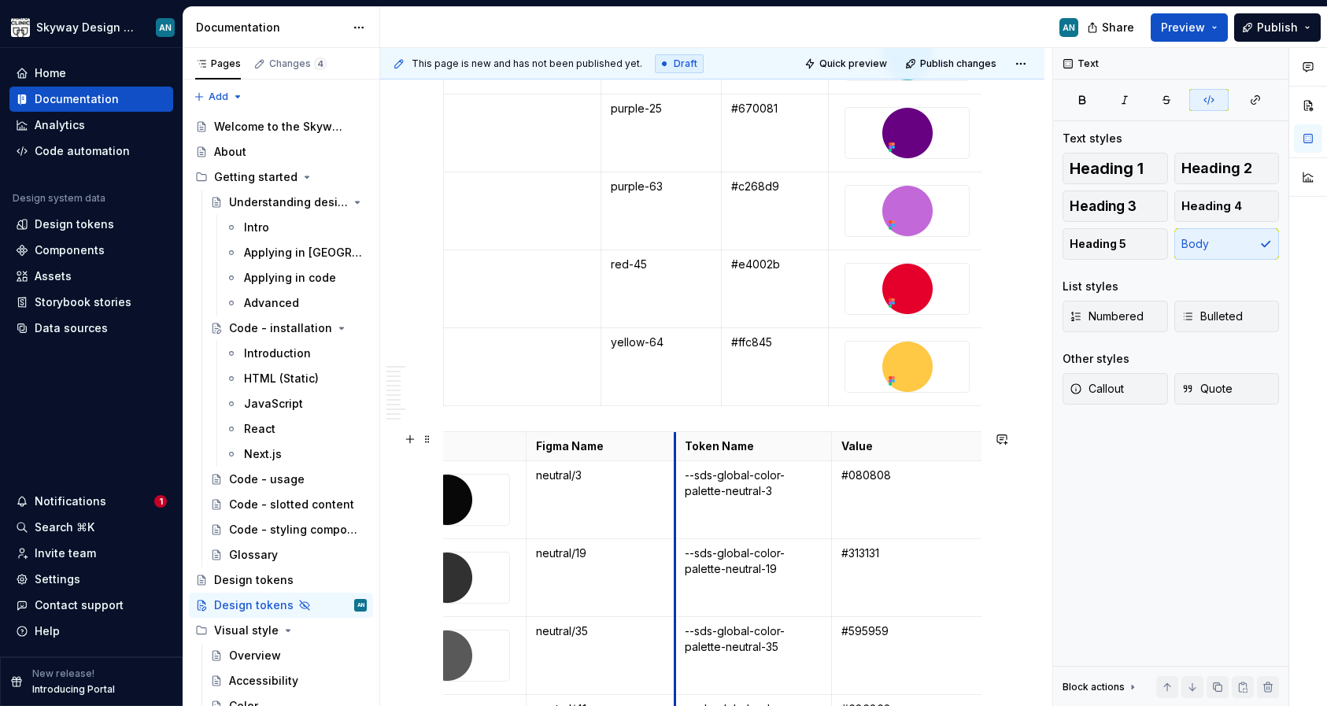
drag, startPoint x: 681, startPoint y: 444, endPoint x: 672, endPoint y: 444, distance: 8.7
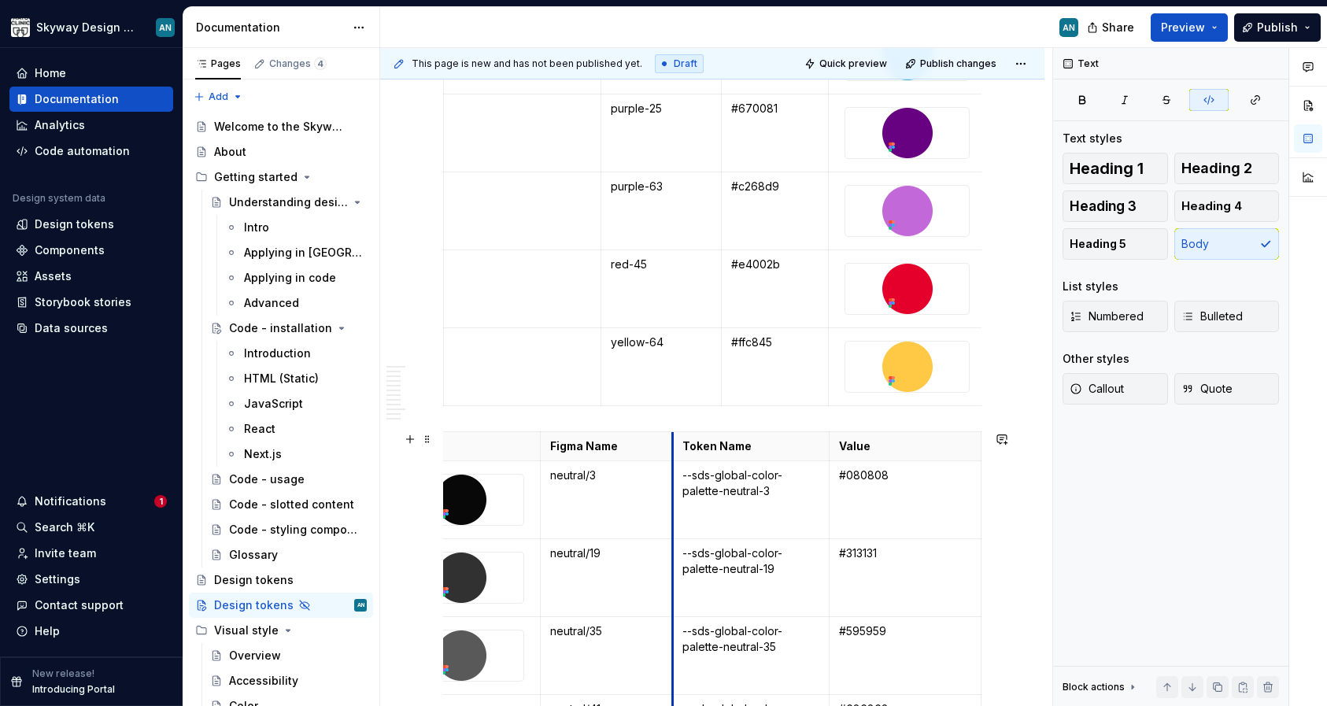
scroll to position [0, 48]
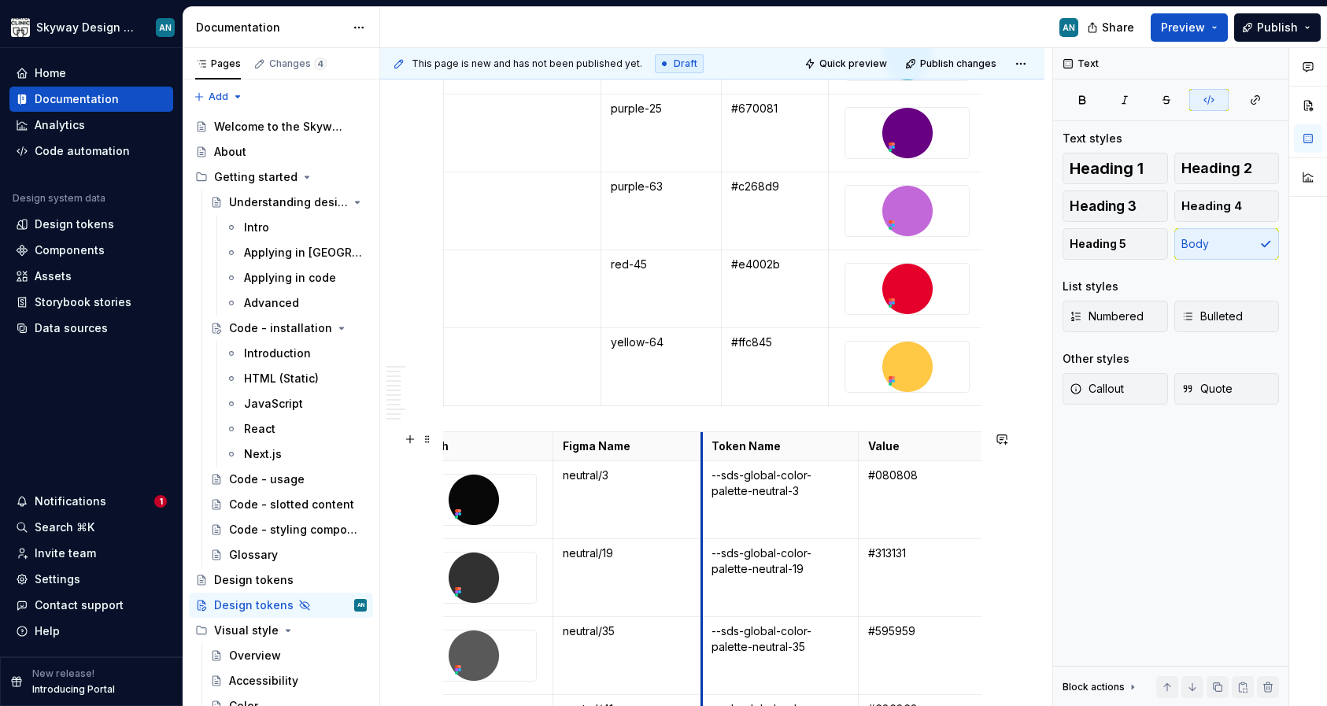
drag, startPoint x: 680, startPoint y: 448, endPoint x: 659, endPoint y: 449, distance: 21.3
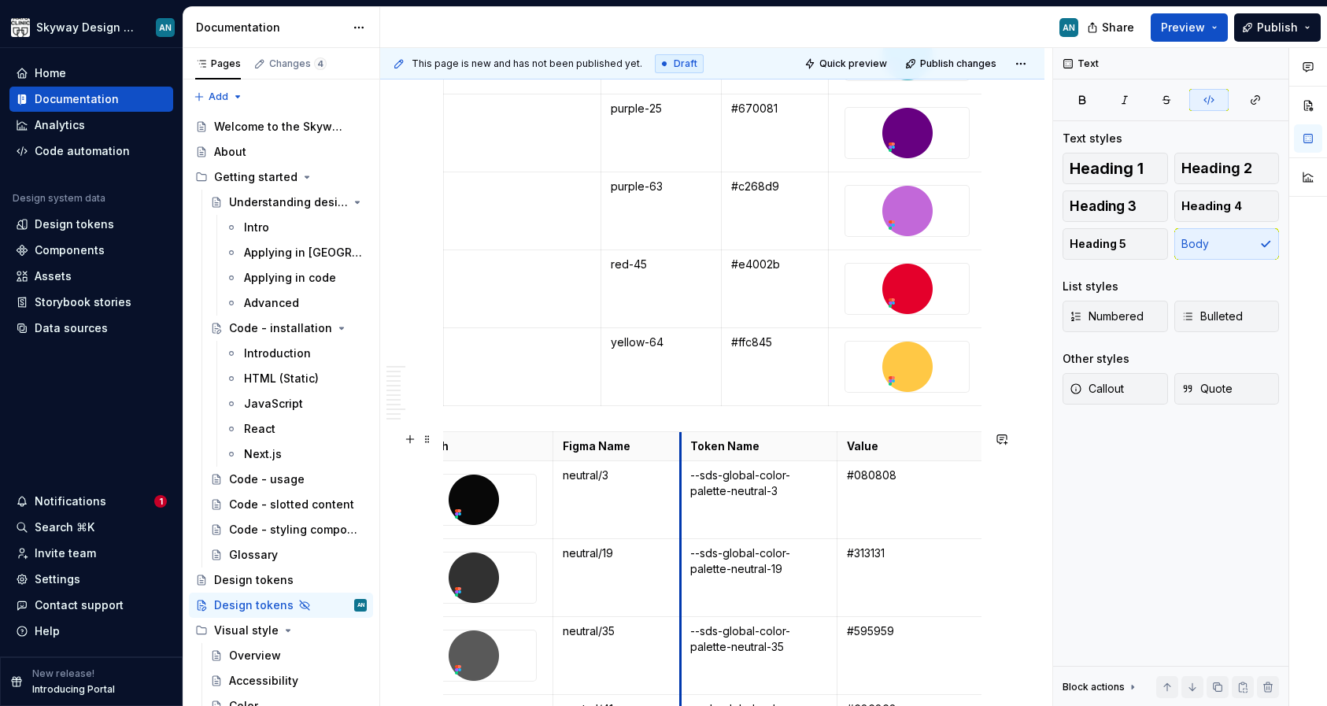
scroll to position [0, 0]
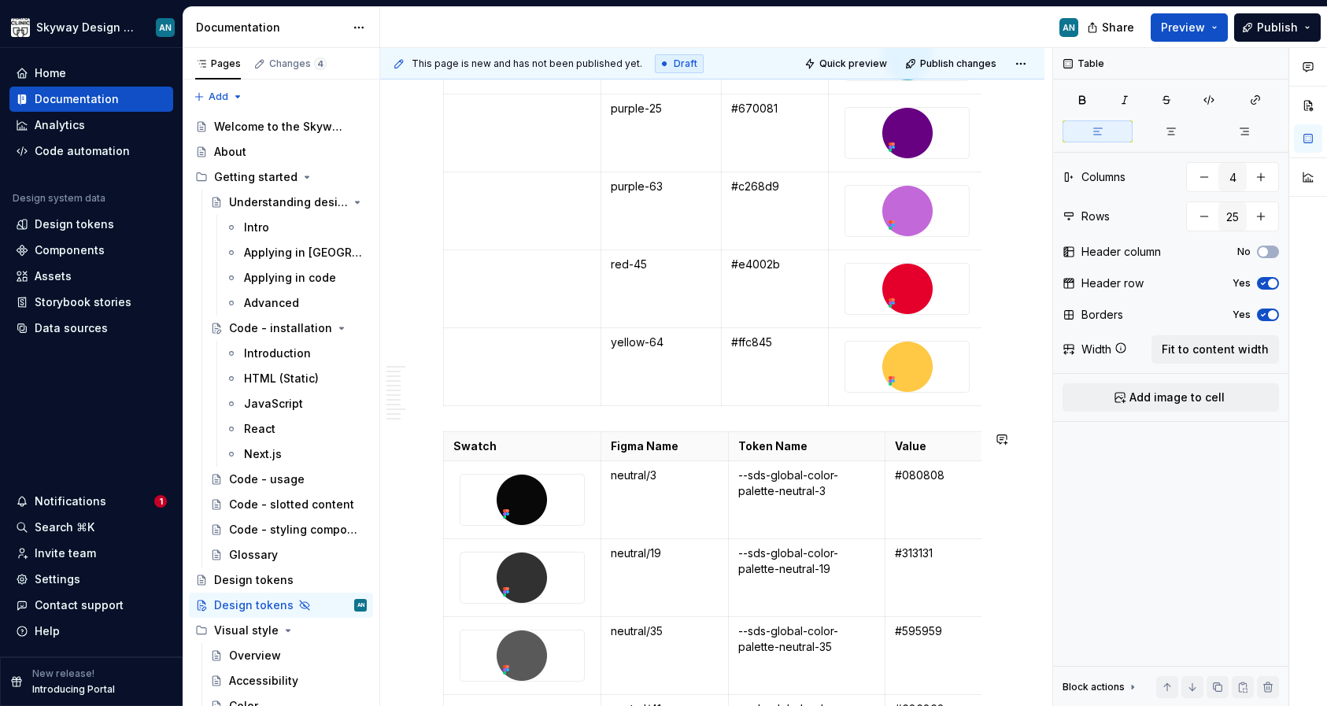
click at [1196, 29] on span "Preview" at bounding box center [1183, 28] width 44 height 16
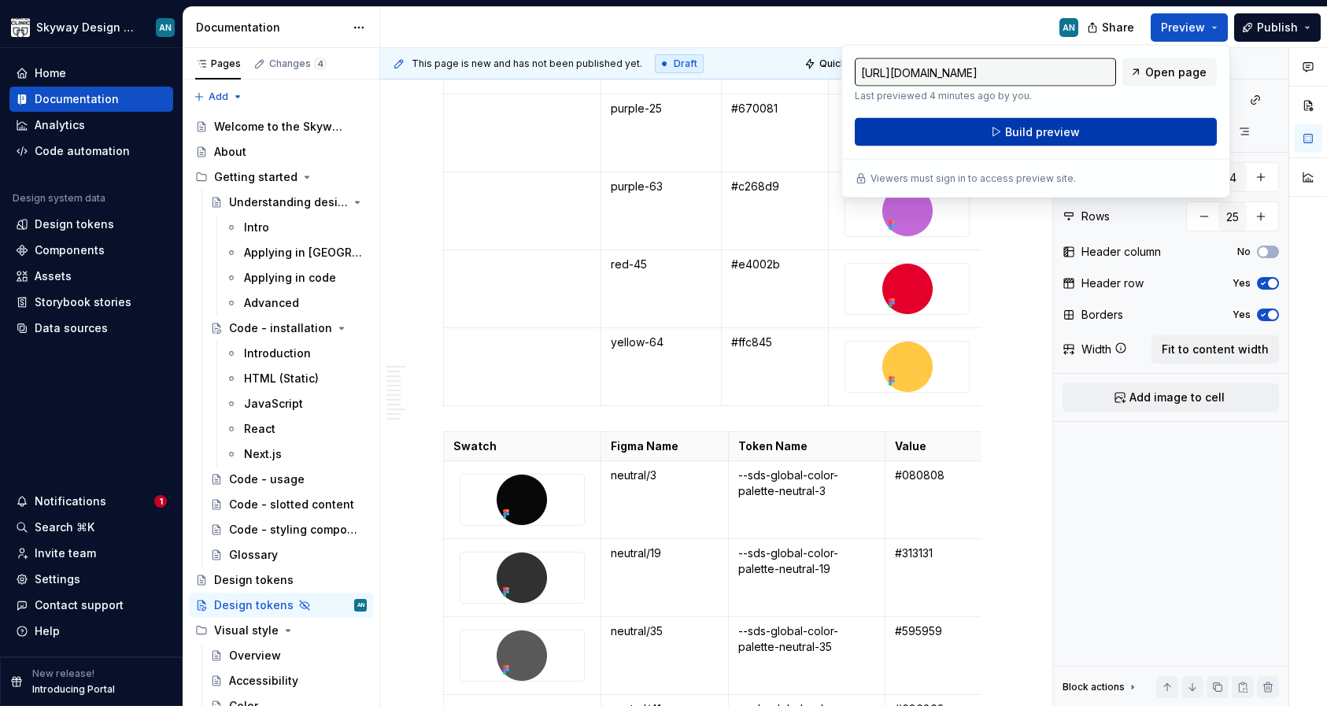
click at [1020, 132] on span "Build preview" at bounding box center [1042, 132] width 75 height 16
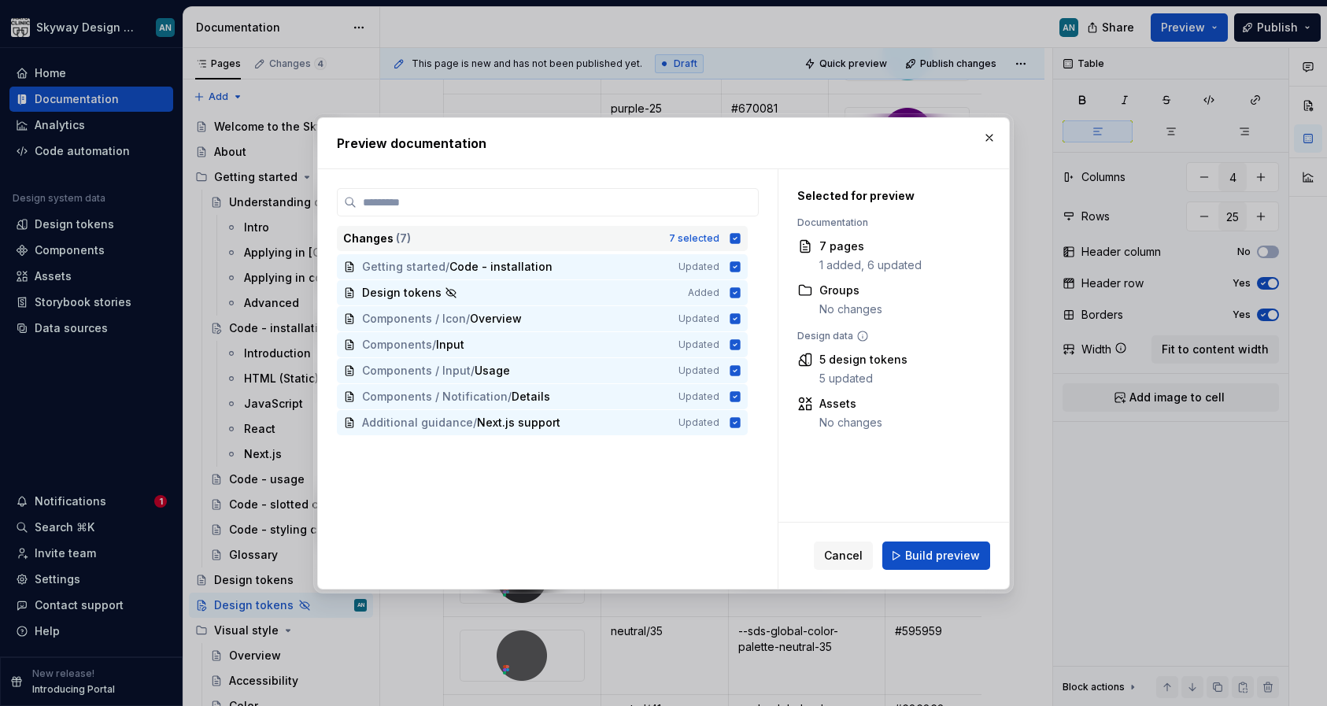
click at [741, 237] on icon at bounding box center [736, 238] width 10 height 10
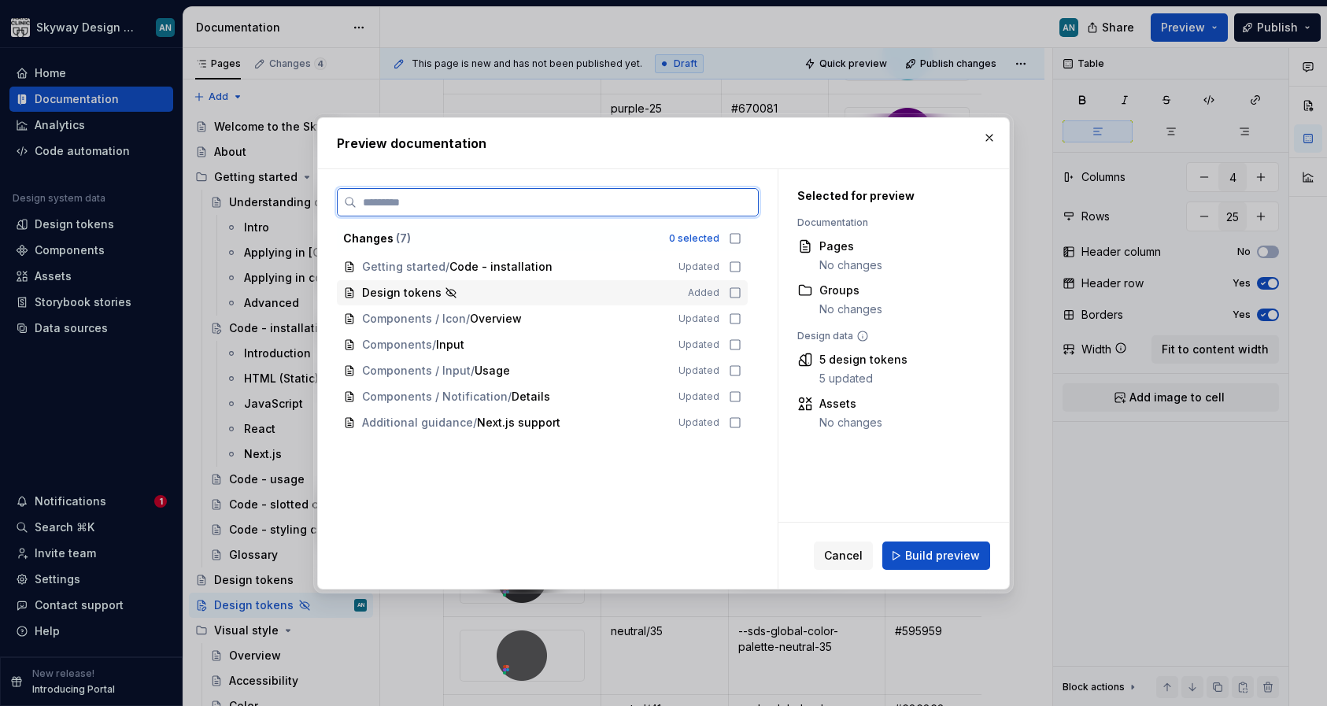
click at [742, 292] on icon at bounding box center [735, 293] width 13 height 13
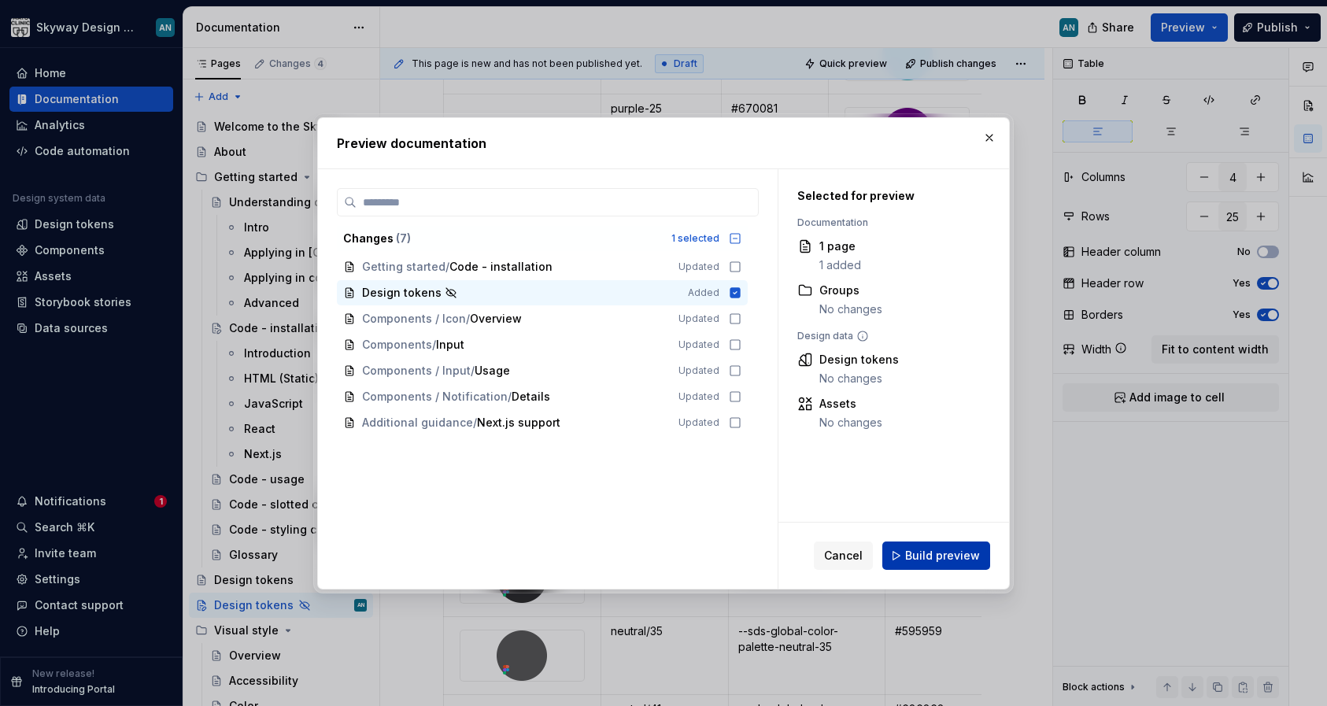
click at [941, 551] on span "Build preview" at bounding box center [942, 556] width 75 height 16
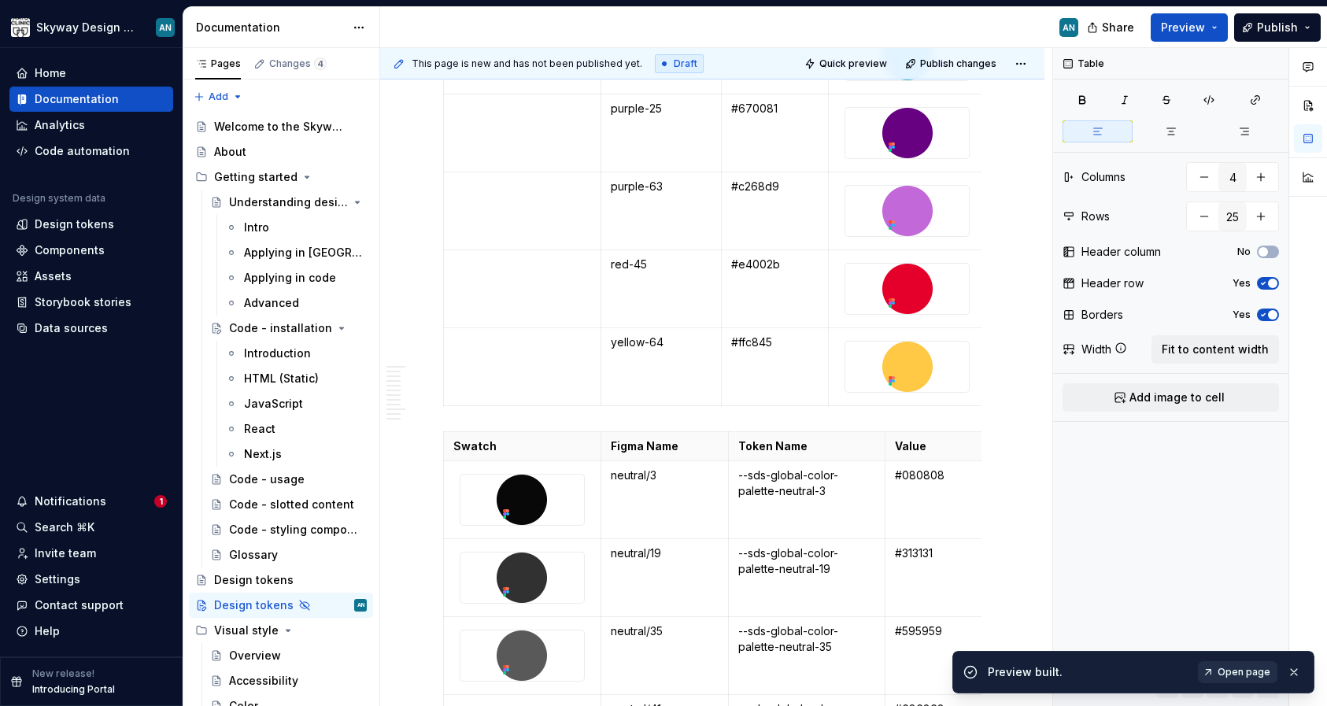
click at [1252, 675] on span "Open page" at bounding box center [1244, 672] width 53 height 13
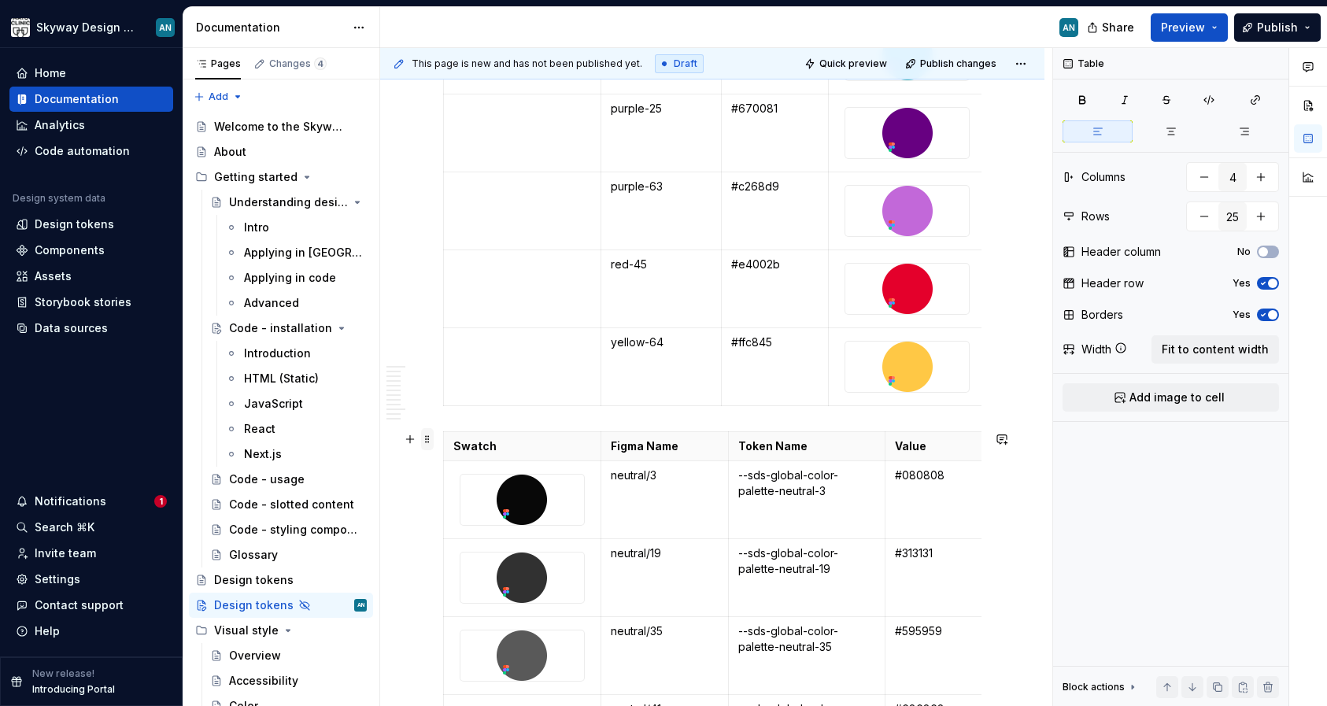
click at [430, 439] on span at bounding box center [427, 439] width 13 height 22
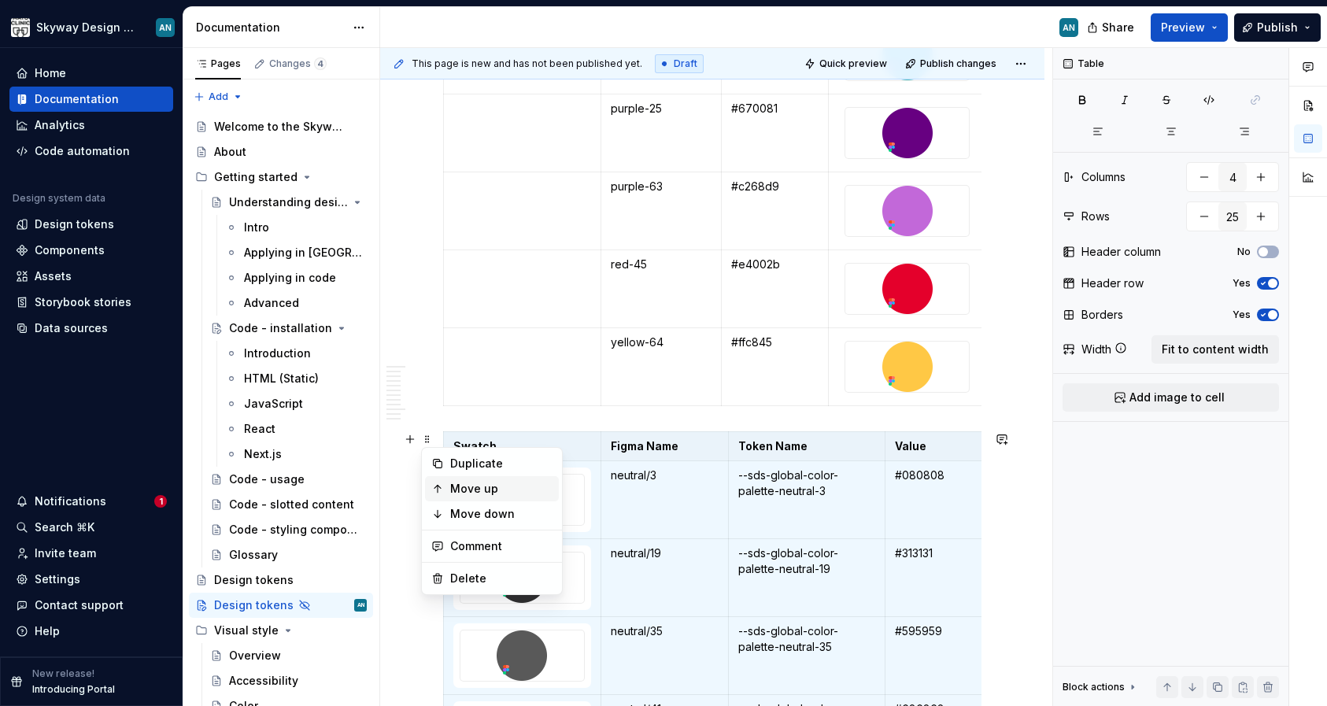
click at [468, 492] on div "Move up" at bounding box center [501, 489] width 102 height 16
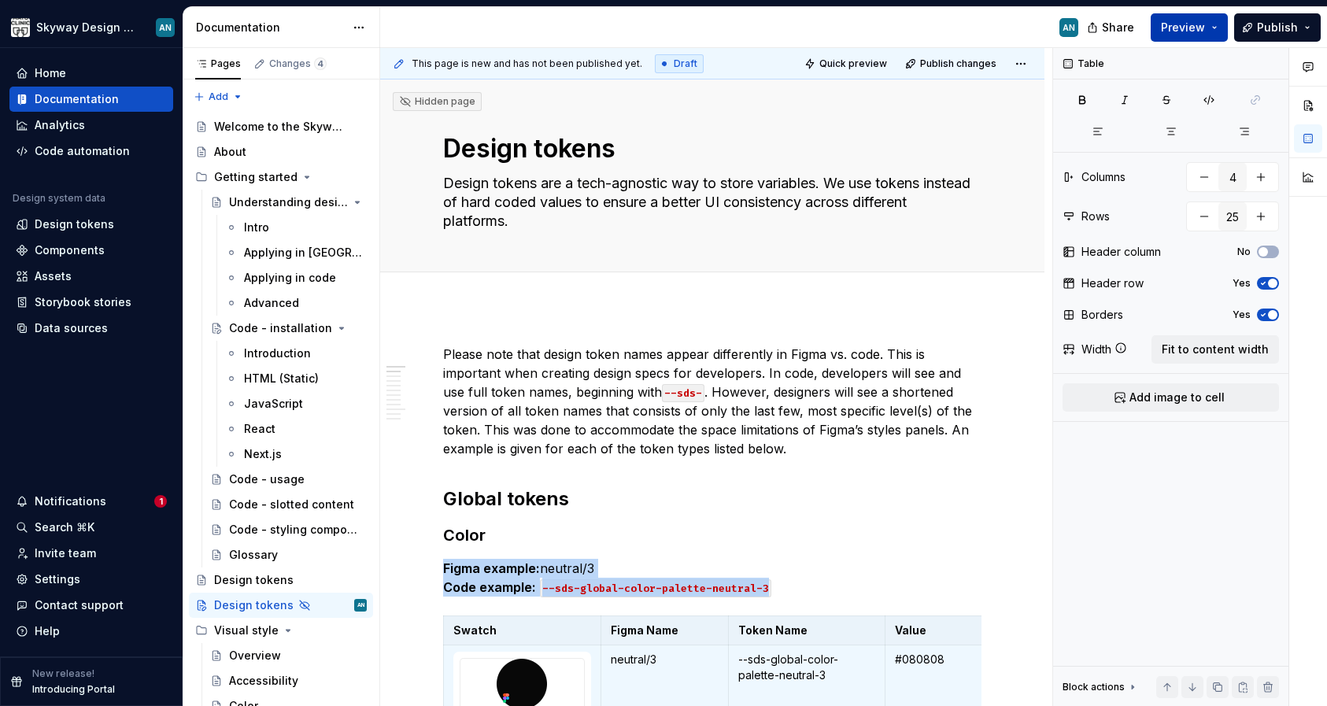
click at [1193, 30] on span "Preview" at bounding box center [1183, 28] width 44 height 16
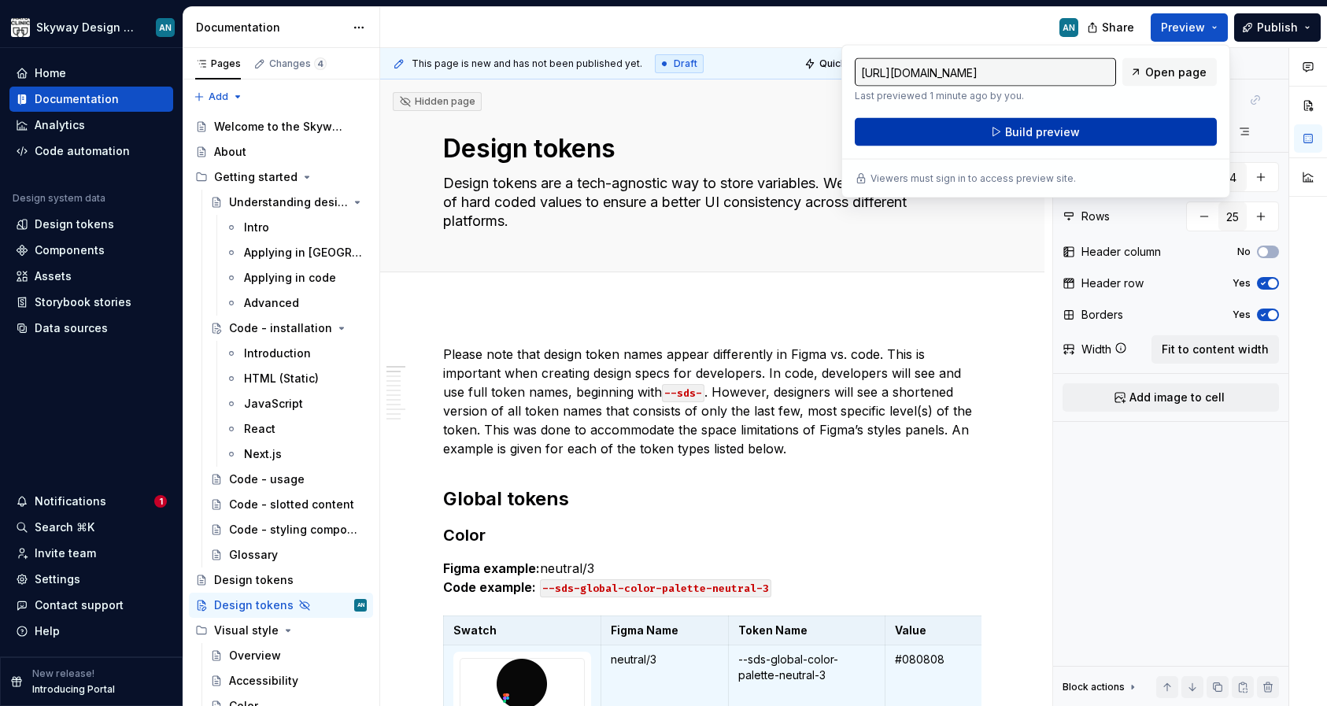
click at [1076, 138] on span "Build preview" at bounding box center [1042, 132] width 75 height 16
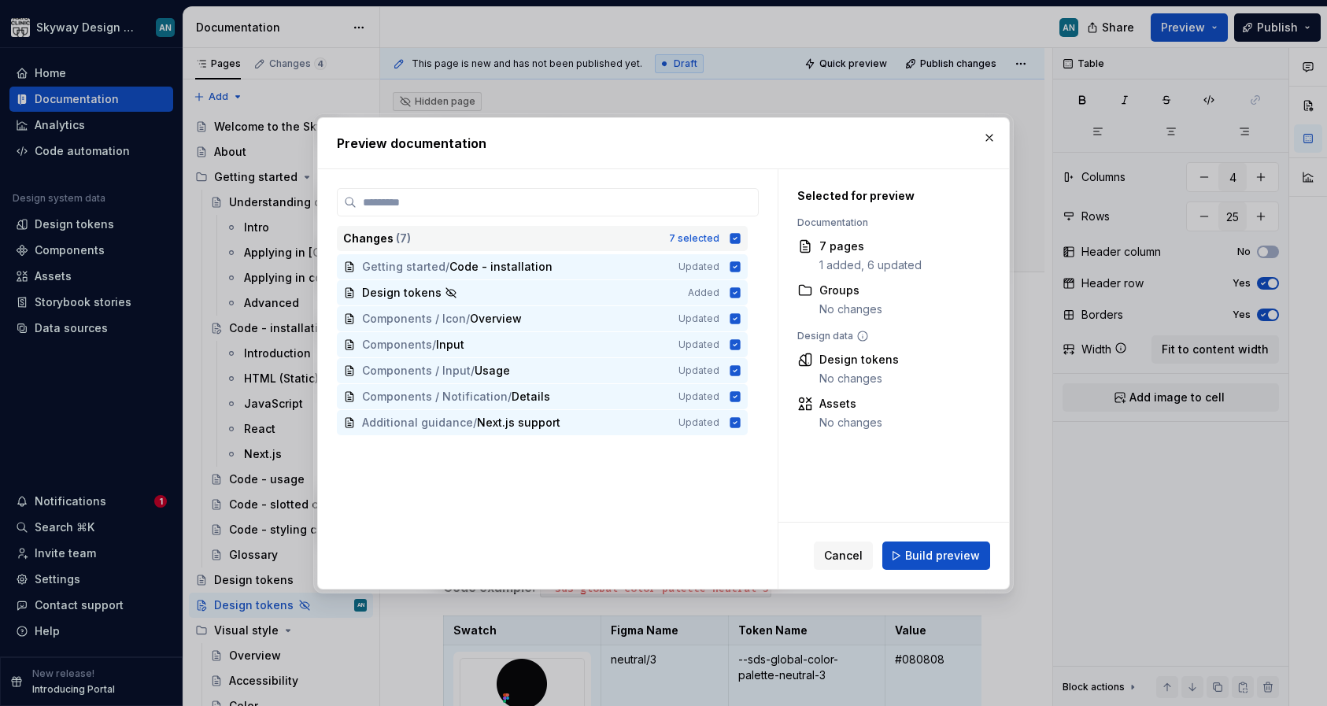
click at [741, 236] on icon at bounding box center [736, 238] width 10 height 10
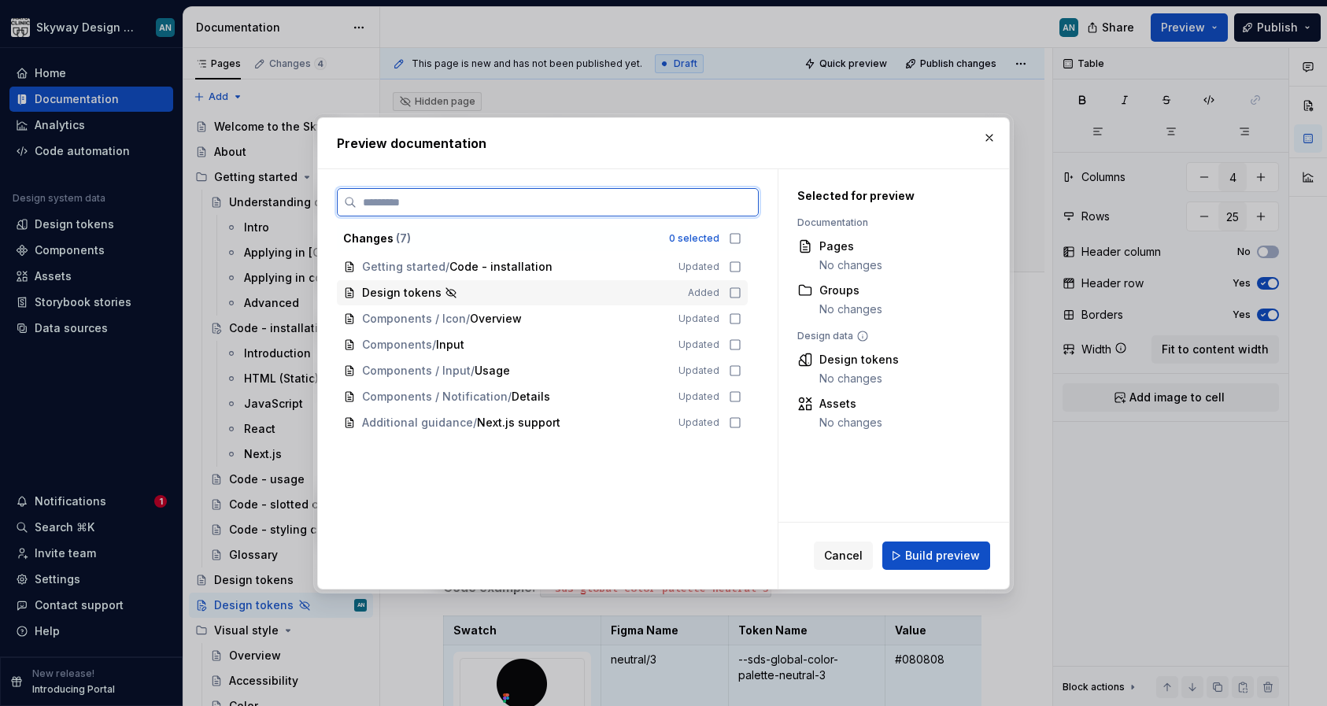
click at [742, 293] on icon at bounding box center [735, 293] width 13 height 13
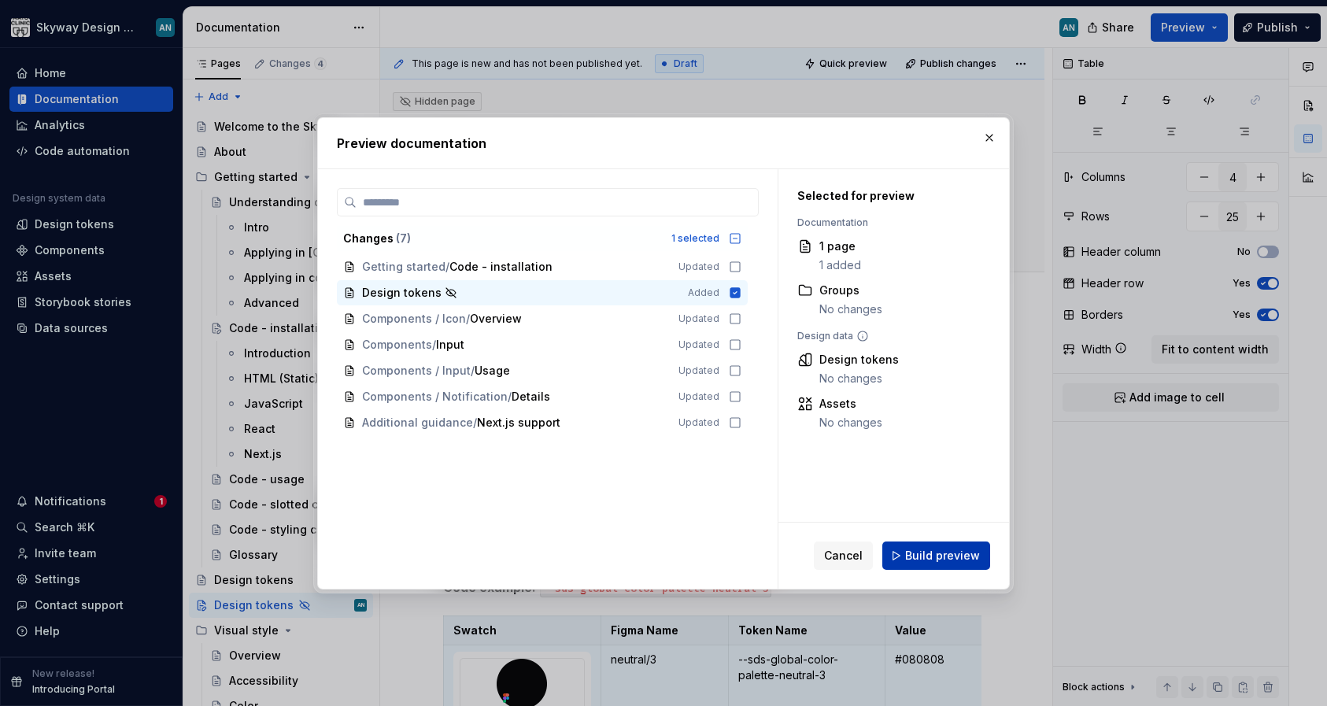
click at [959, 557] on span "Build preview" at bounding box center [942, 556] width 75 height 16
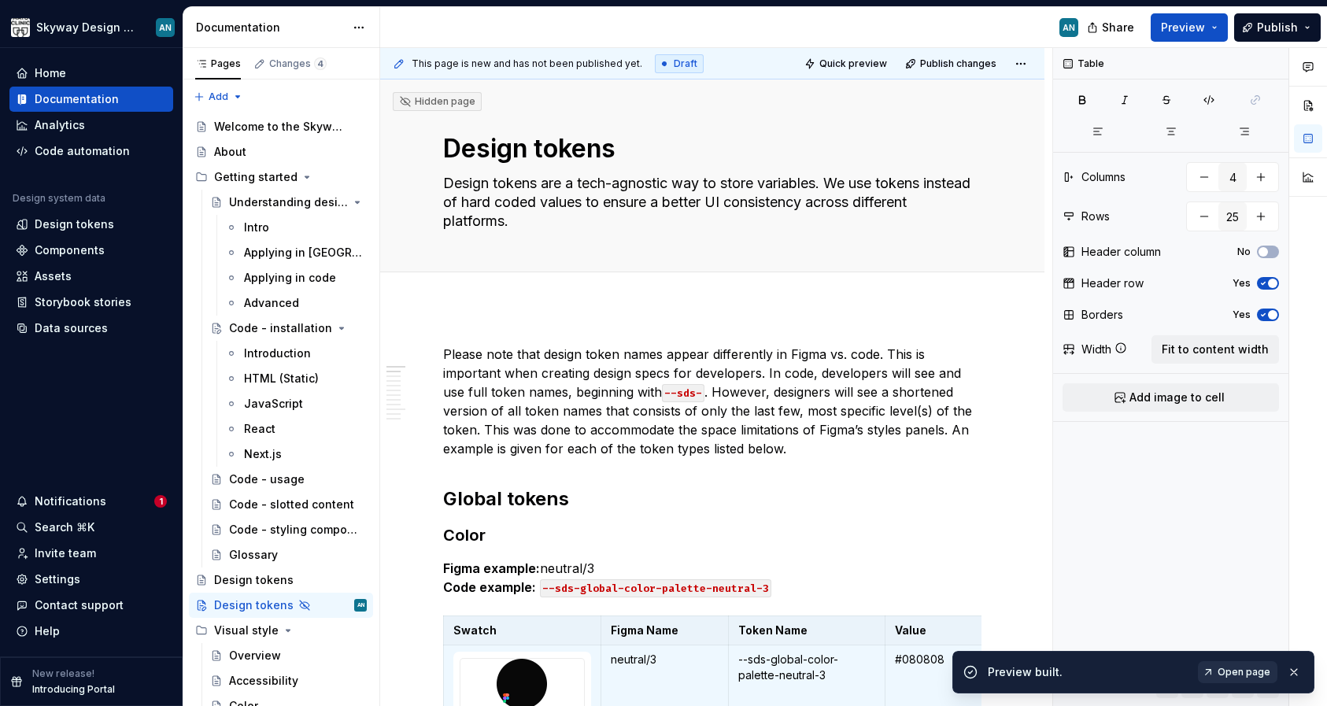
click at [1237, 672] on span "Open page" at bounding box center [1244, 672] width 53 height 13
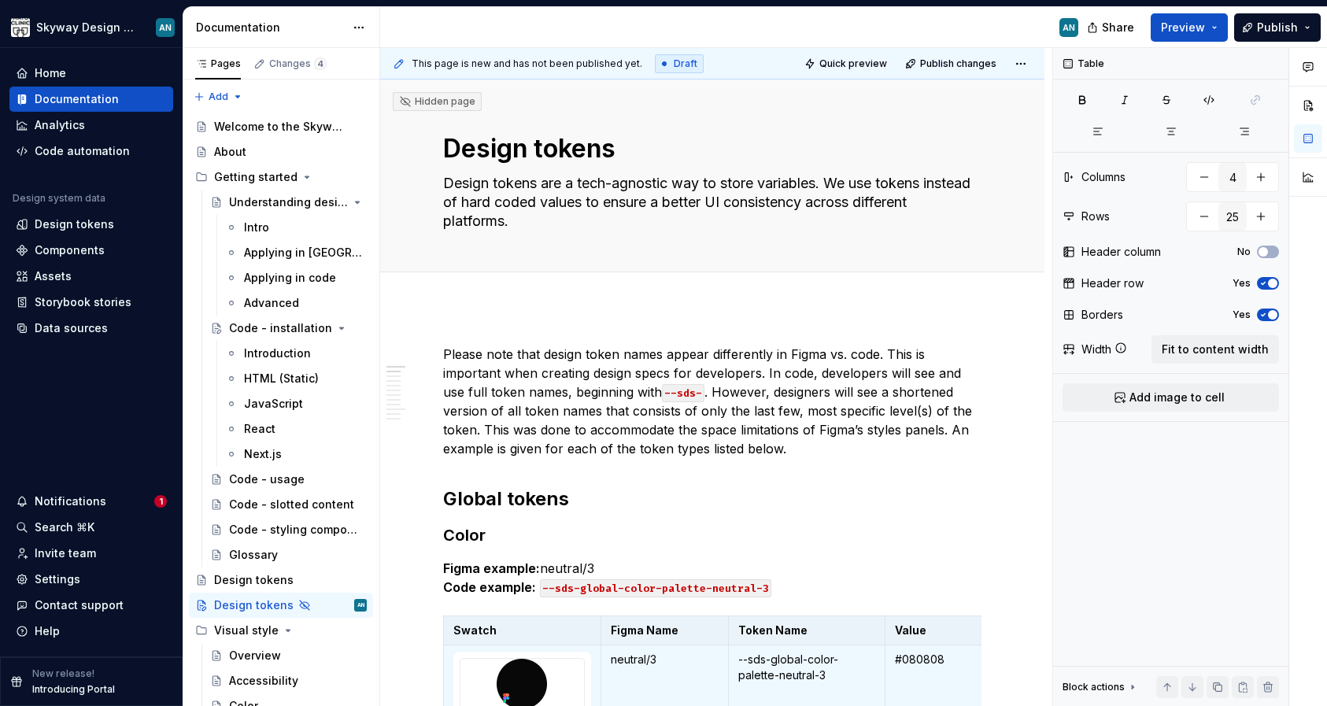
type textarea "*"
